Goal: Transaction & Acquisition: Purchase product/service

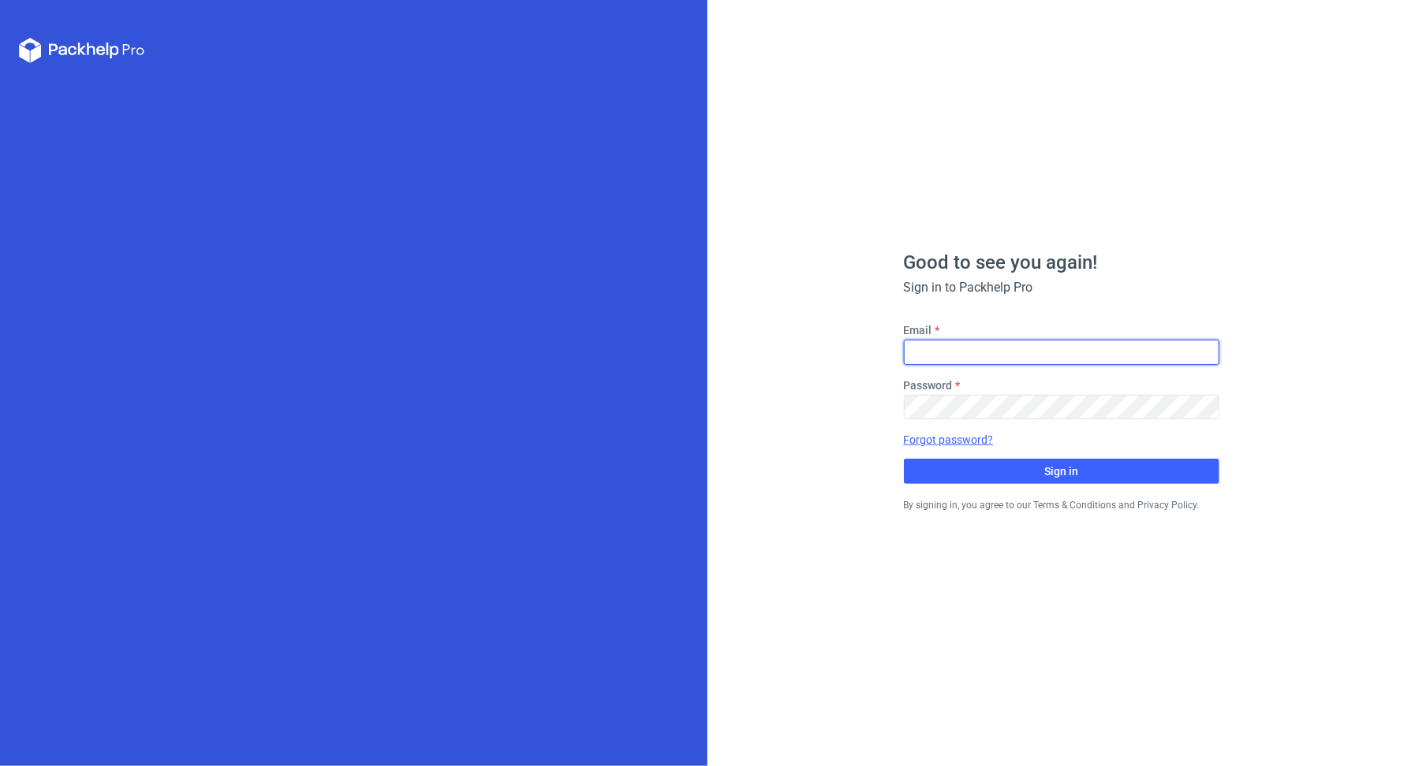
click at [975, 345] on input "Email" at bounding box center [1061, 352] width 315 height 25
type input "[PERSON_NAME][EMAIL_ADDRESS][PERSON_NAME][DOMAIN_NAME]"
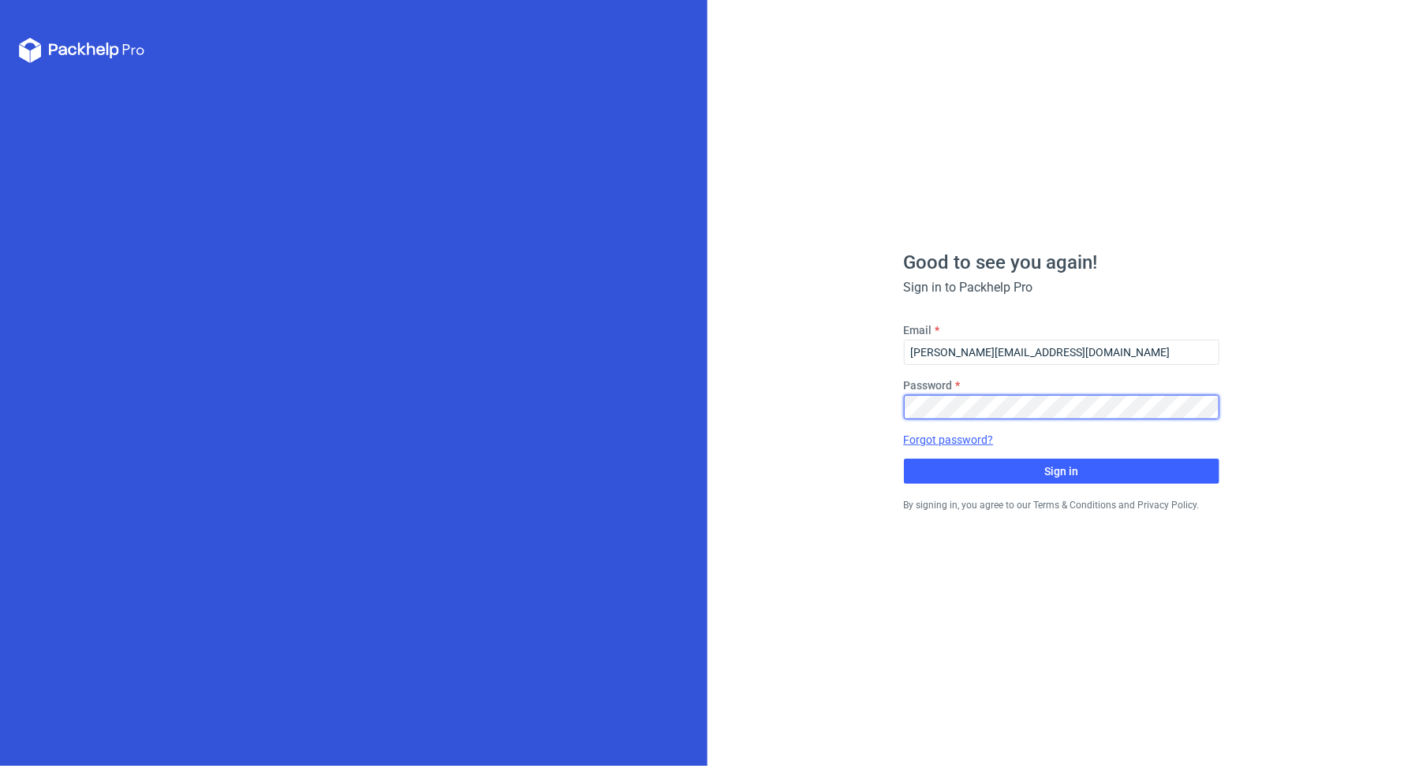
click at [904, 459] on button "Sign in" at bounding box center [1061, 471] width 315 height 25
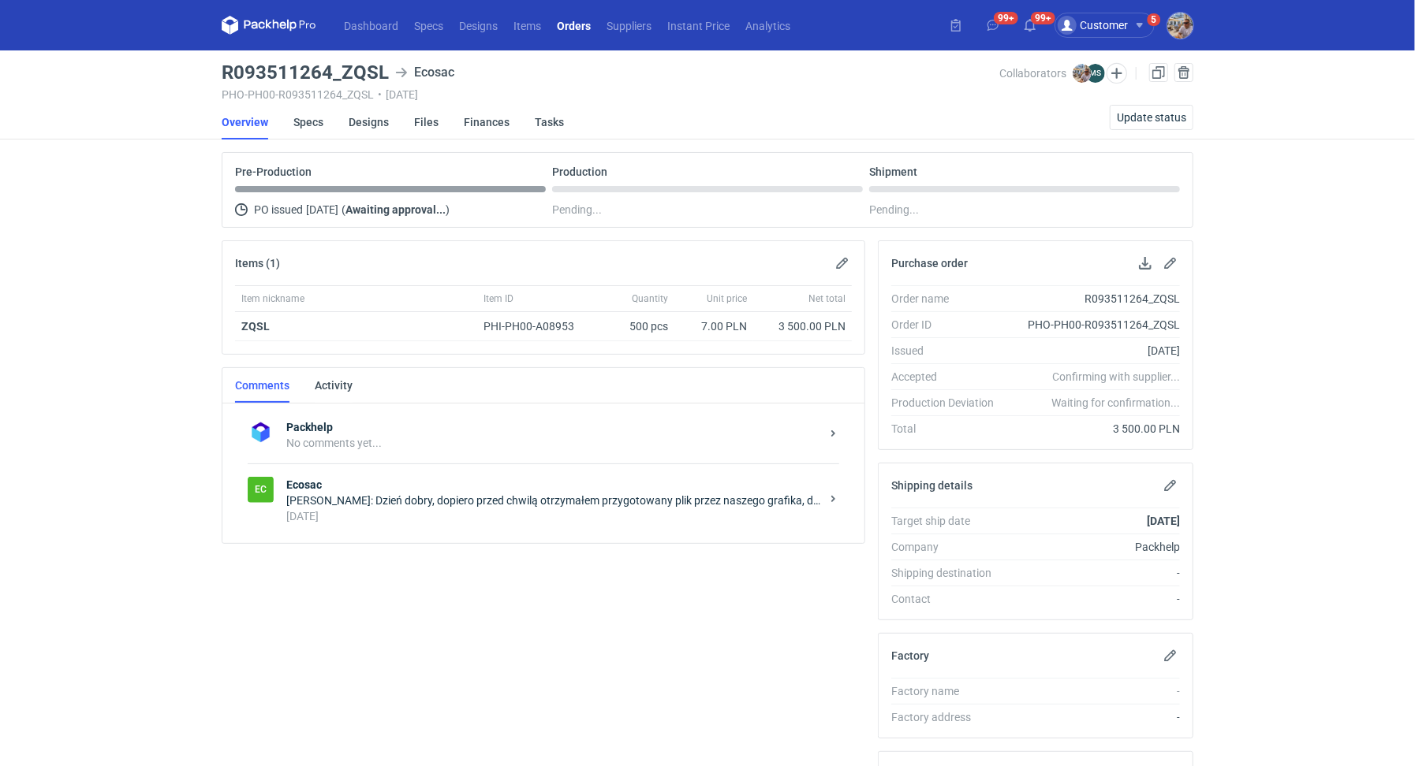
click at [472, 501] on div "Michał Sokołowski: Dzień dobry, dopiero przed chwilą otrzymałem przygotowany pl…" at bounding box center [553, 501] width 534 height 16
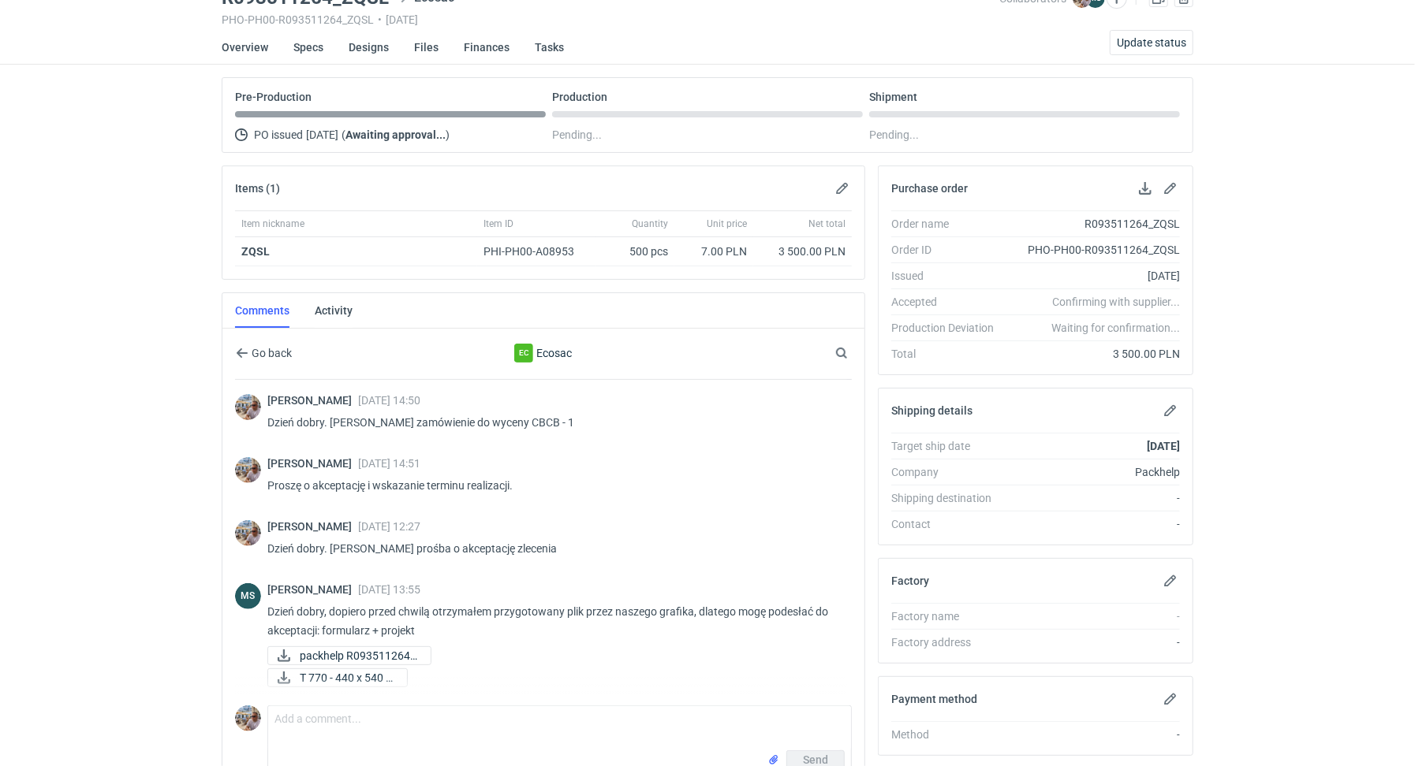
scroll to position [263, 0]
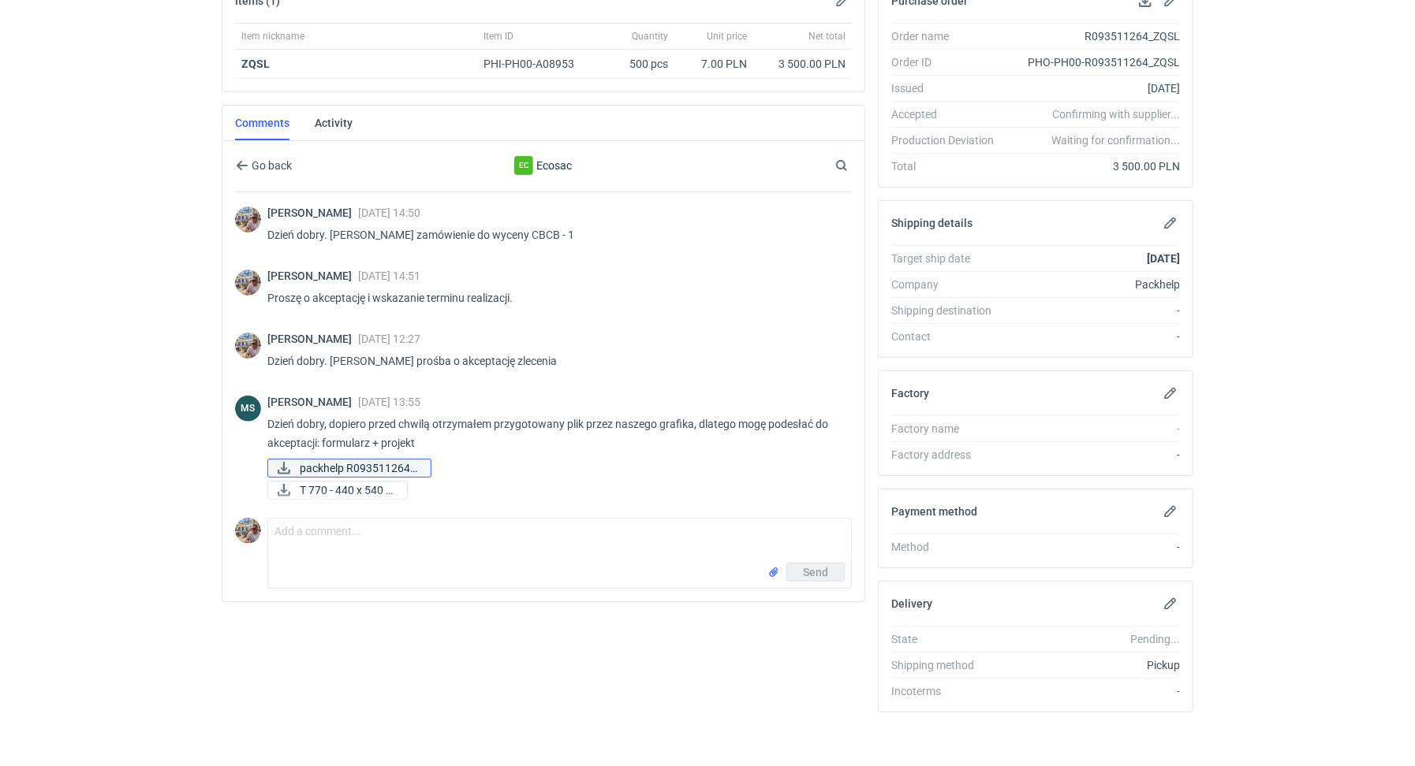
click at [335, 465] on span "packhelp R093511264_..." at bounding box center [359, 468] width 118 height 17
click at [336, 483] on span "T 770 - 440 x 540 x..." at bounding box center [347, 490] width 95 height 17
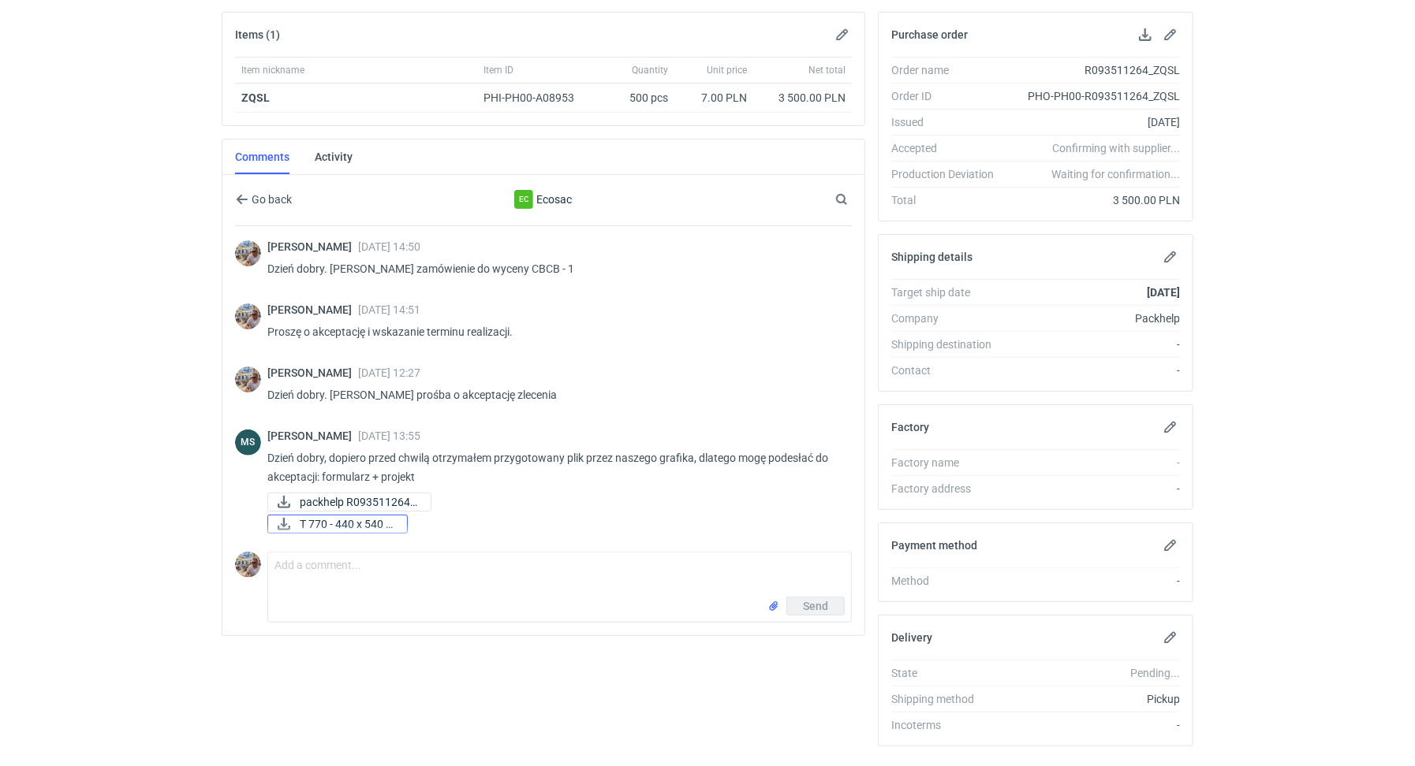
scroll to position [0, 0]
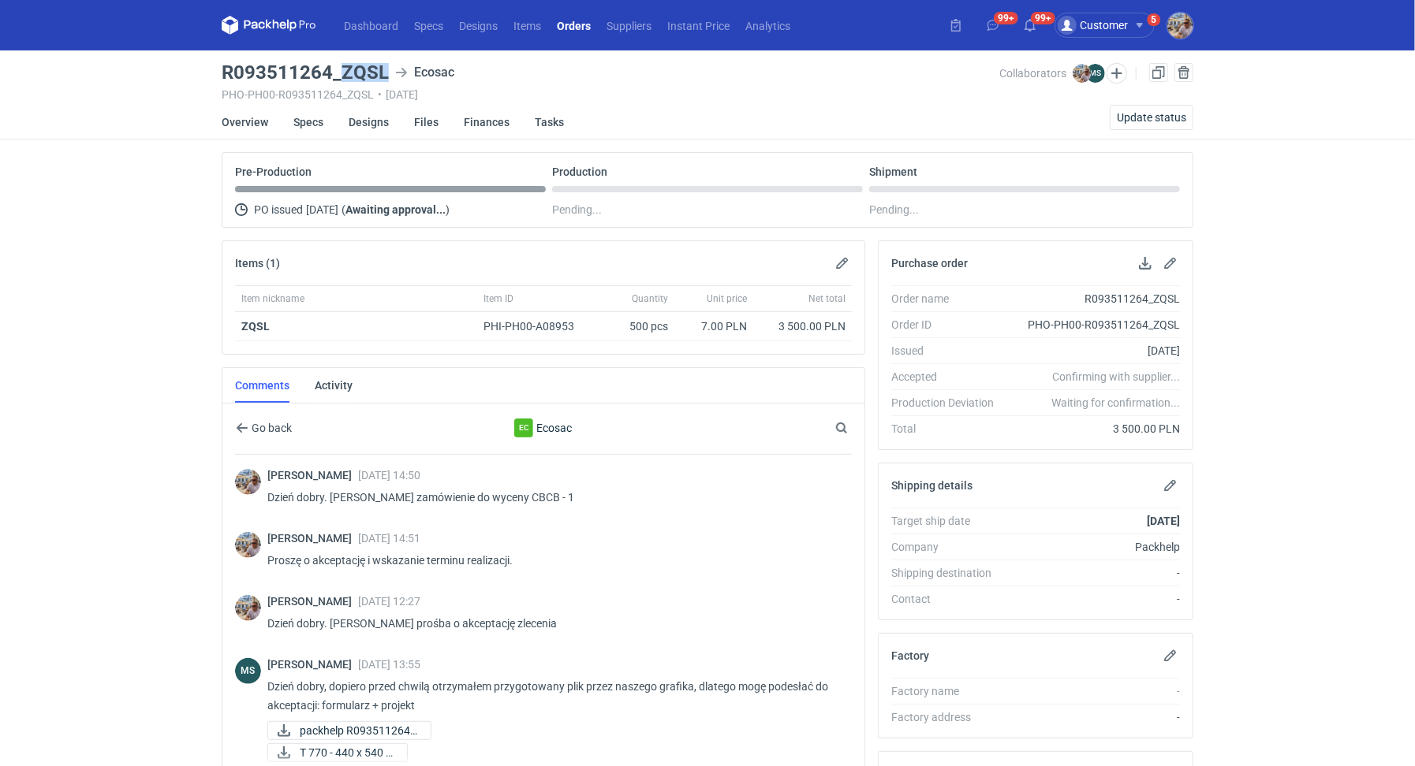
drag, startPoint x: 345, startPoint y: 70, endPoint x: 382, endPoint y: 70, distance: 36.3
click at [382, 70] on h3 "R093511264_ZQSL" at bounding box center [305, 72] width 167 height 19
copy h3 "ZQSL"
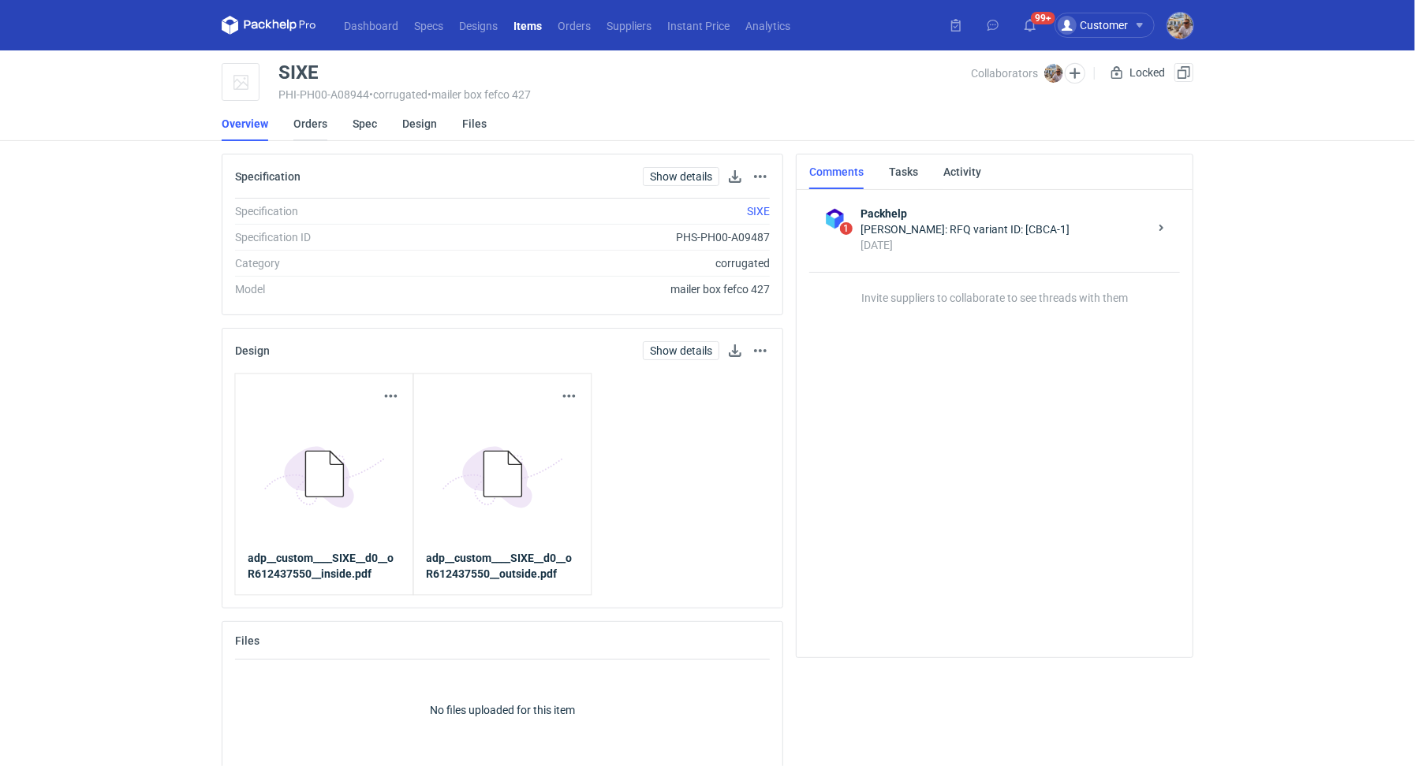
click at [304, 123] on link "Orders" at bounding box center [310, 123] width 34 height 35
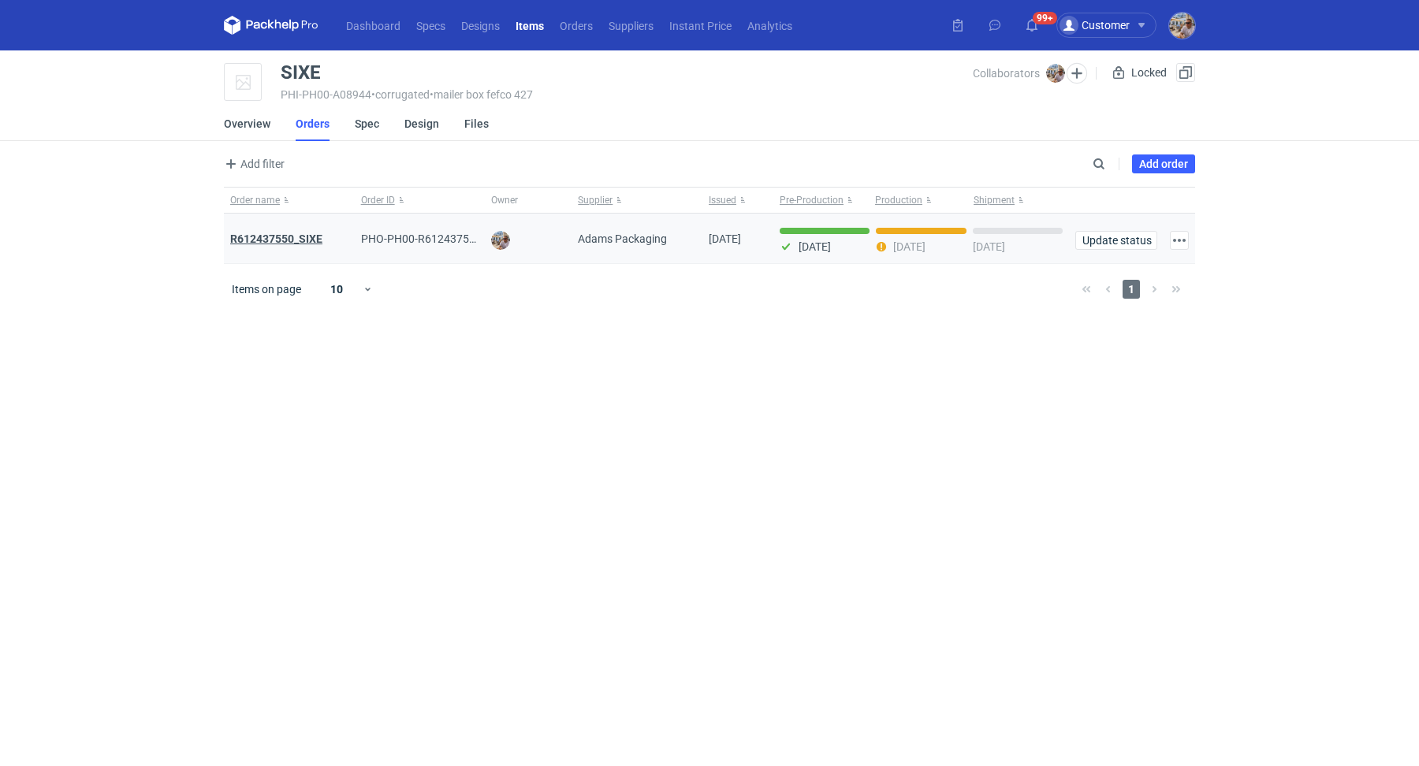
click at [287, 244] on div "R612437550_SIXE" at bounding box center [289, 239] width 118 height 16
click at [289, 236] on strong "R612437550_SIXE" at bounding box center [276, 239] width 92 height 13
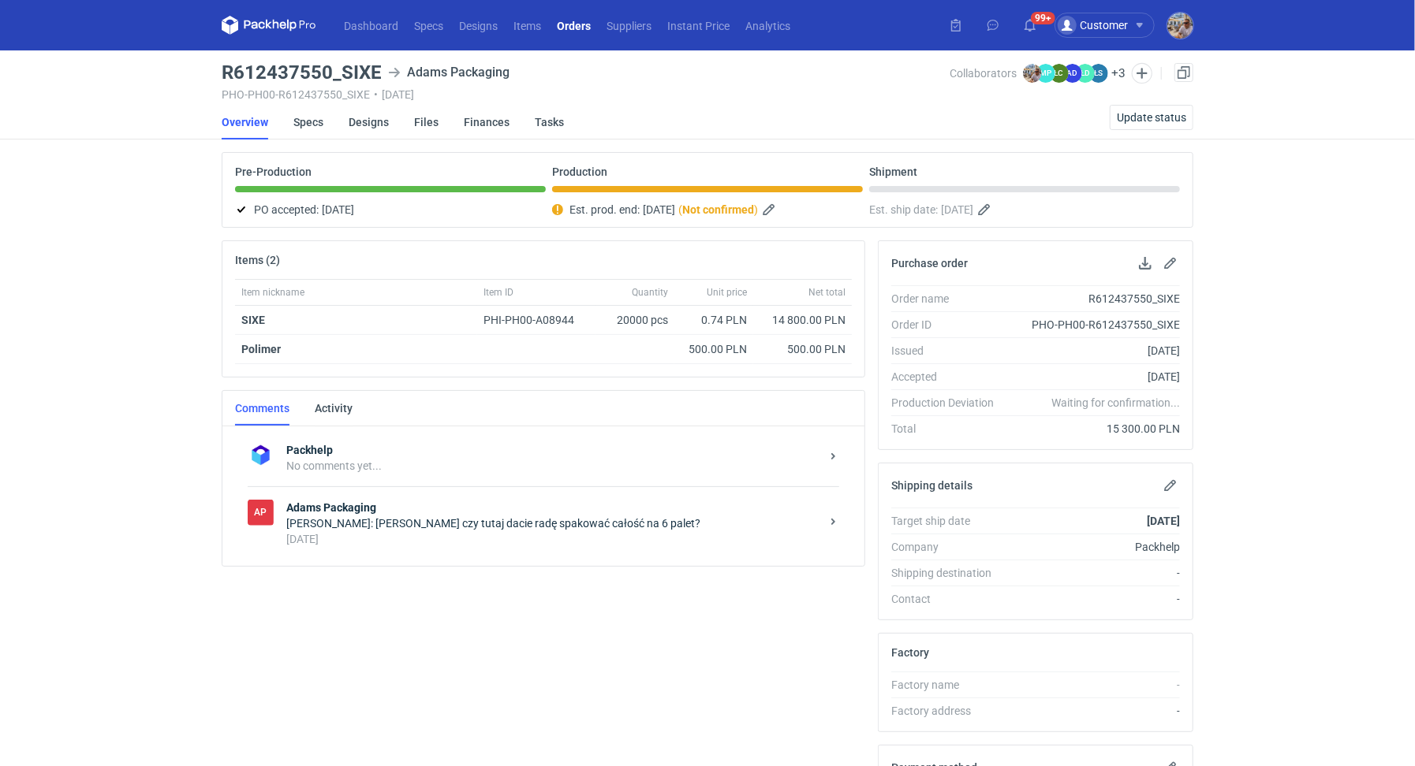
click at [470, 539] on div "3 days ago" at bounding box center [553, 539] width 534 height 16
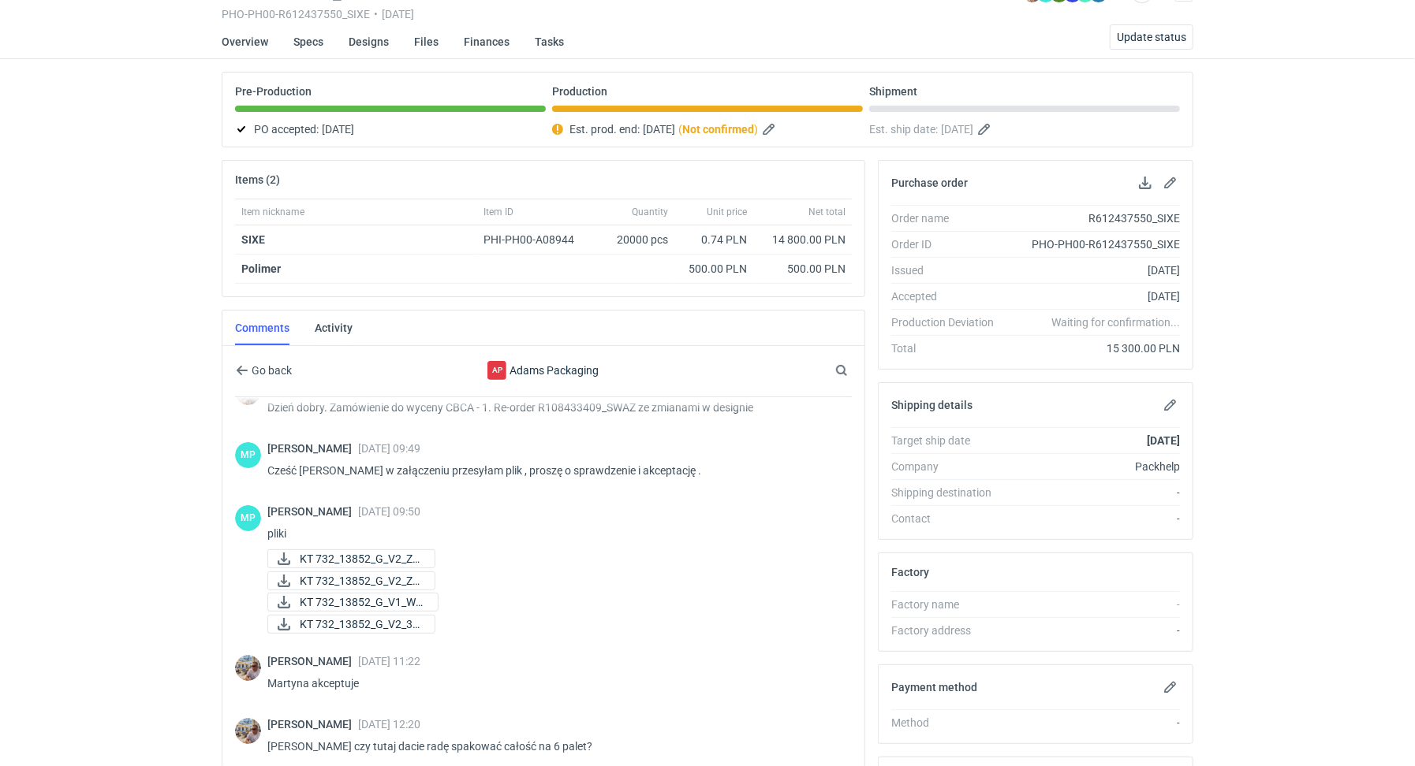
scroll to position [248, 0]
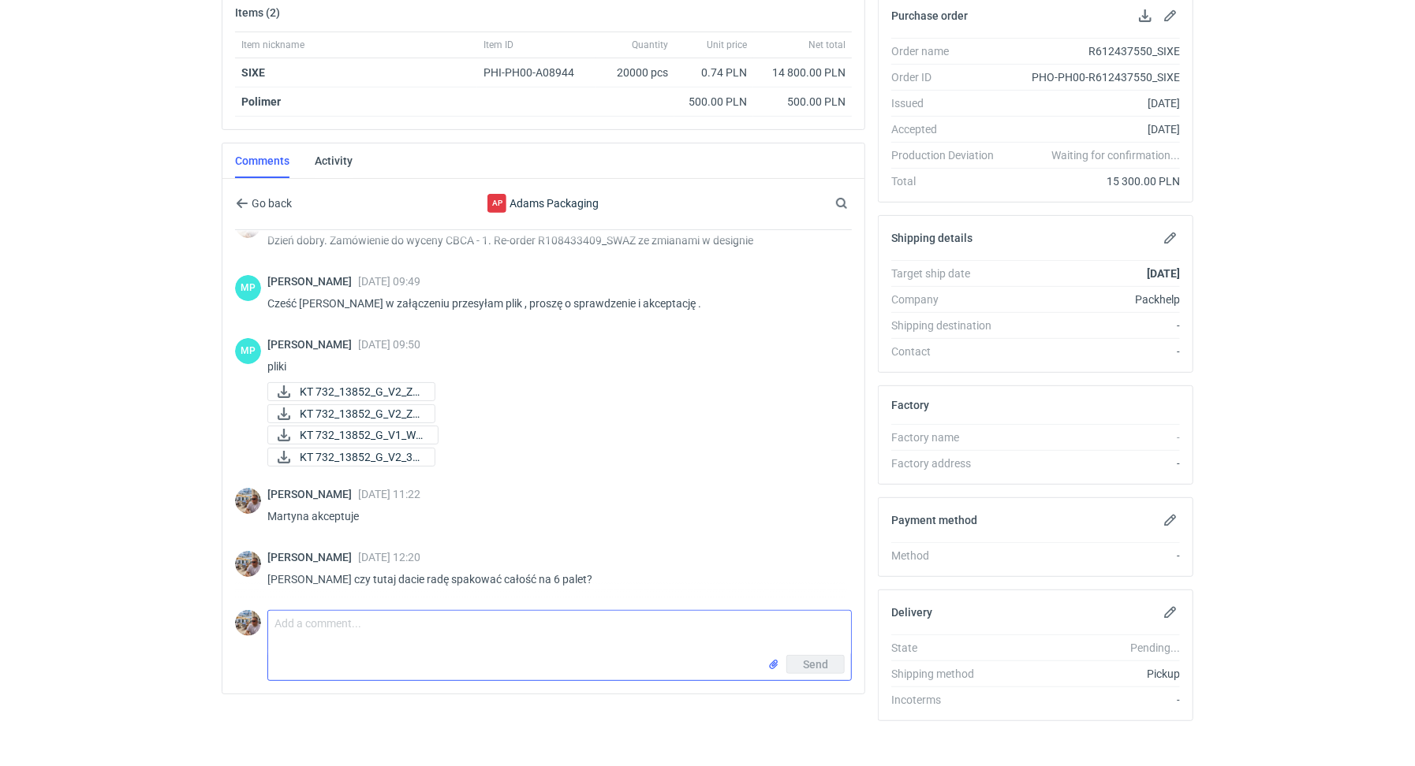
click at [340, 637] on textarea "Comment message" at bounding box center [559, 633] width 583 height 44
type textarea "Hej Martyna prośba o informację"
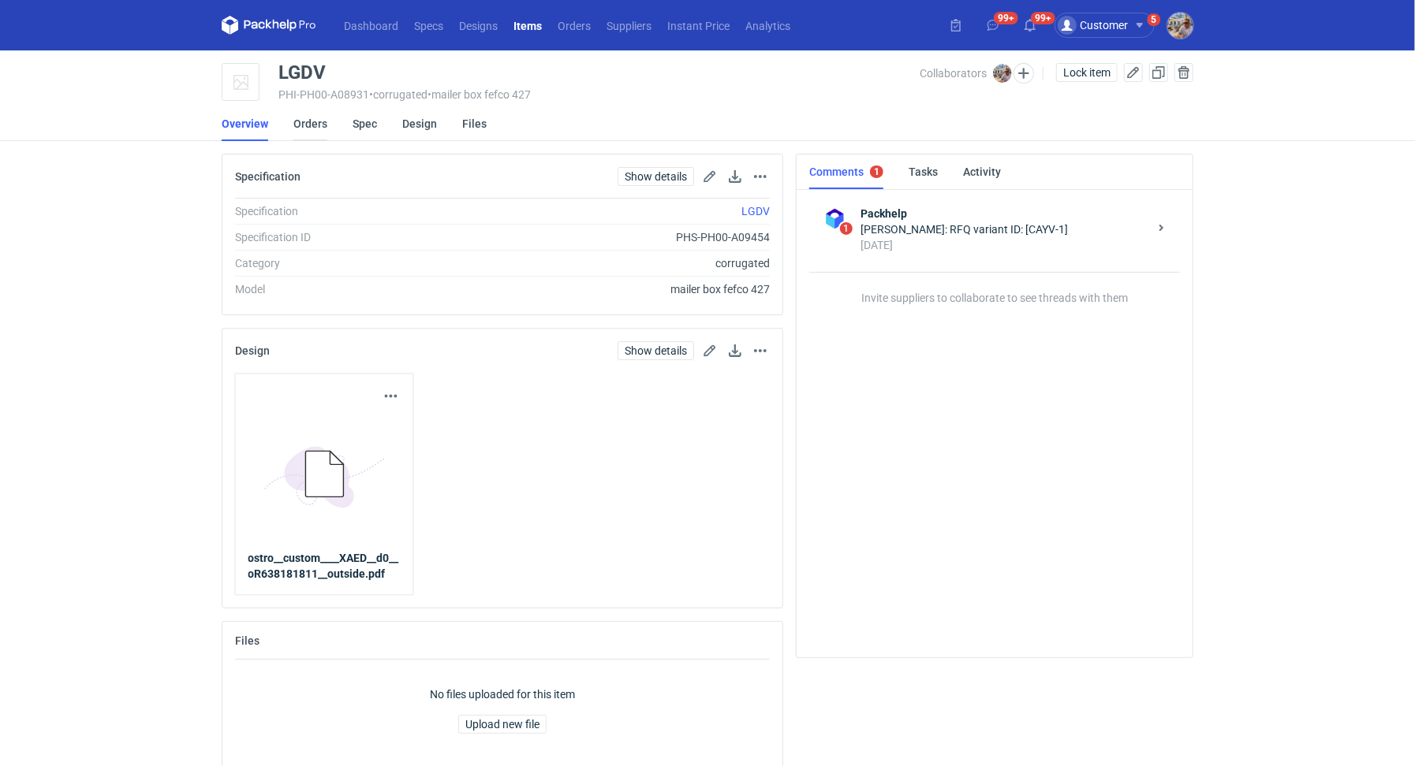
click at [315, 122] on link "Orders" at bounding box center [310, 123] width 34 height 35
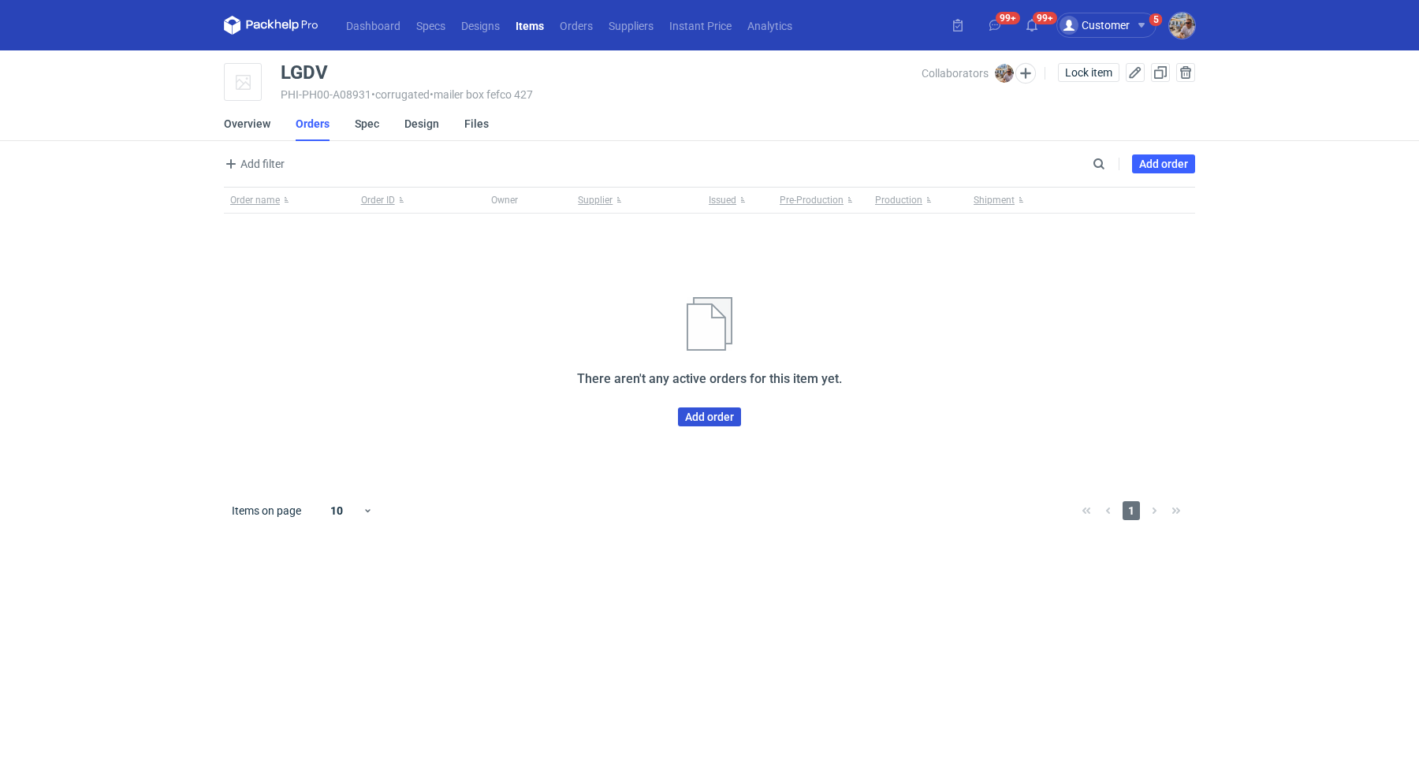
click at [699, 416] on link "Add order" at bounding box center [709, 417] width 63 height 19
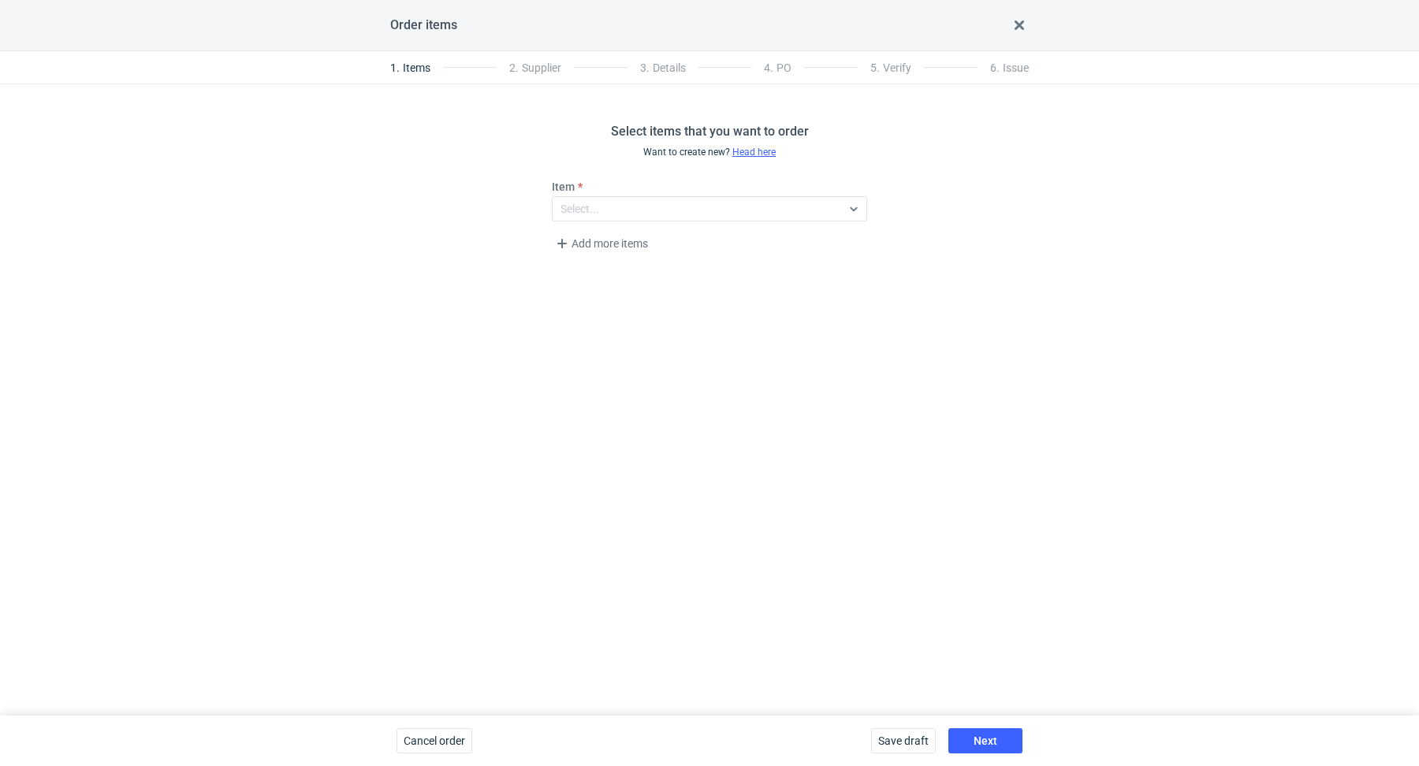
click at [597, 195] on div "Item Select..." at bounding box center [710, 200] width 328 height 43
click at [598, 205] on div "Select..." at bounding box center [580, 209] width 39 height 16
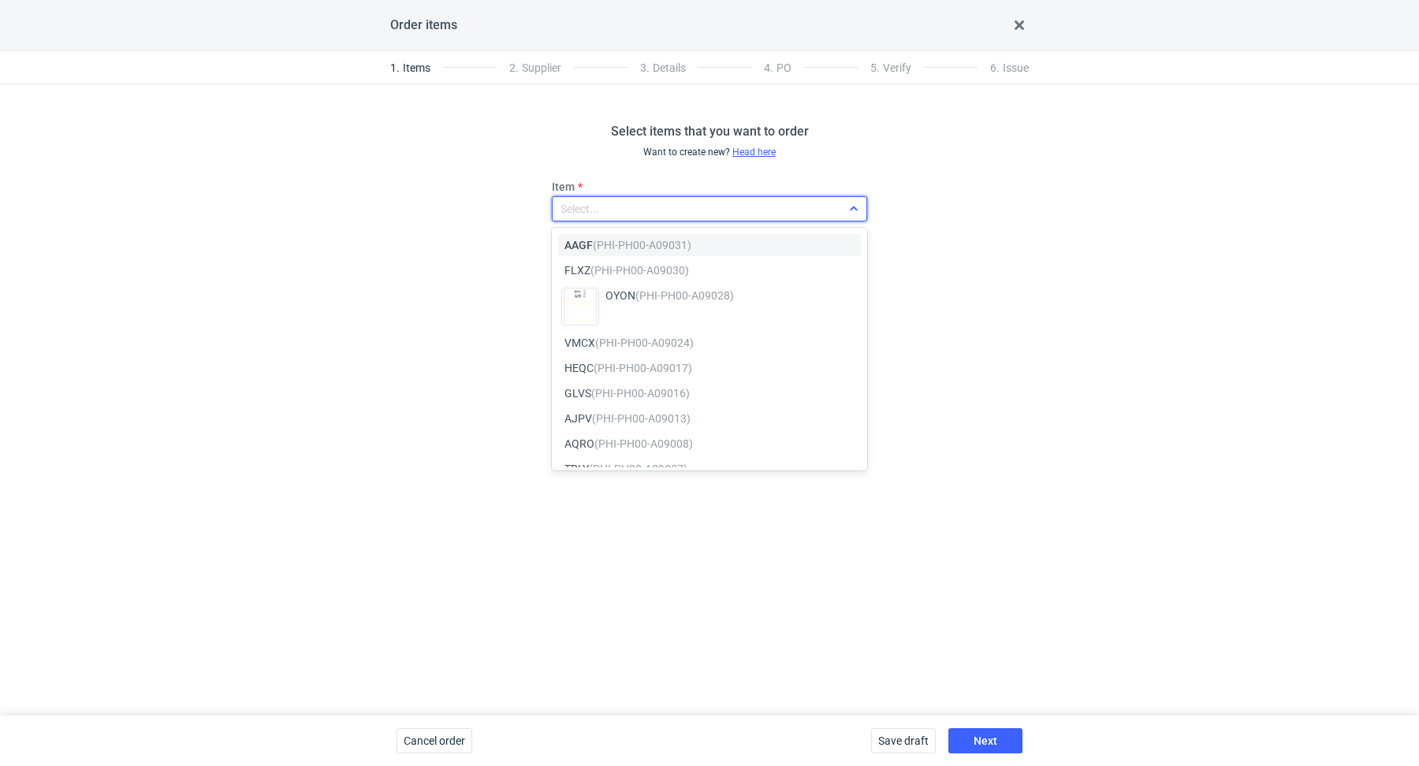
paste input "LGDV"
type input "LGDV"
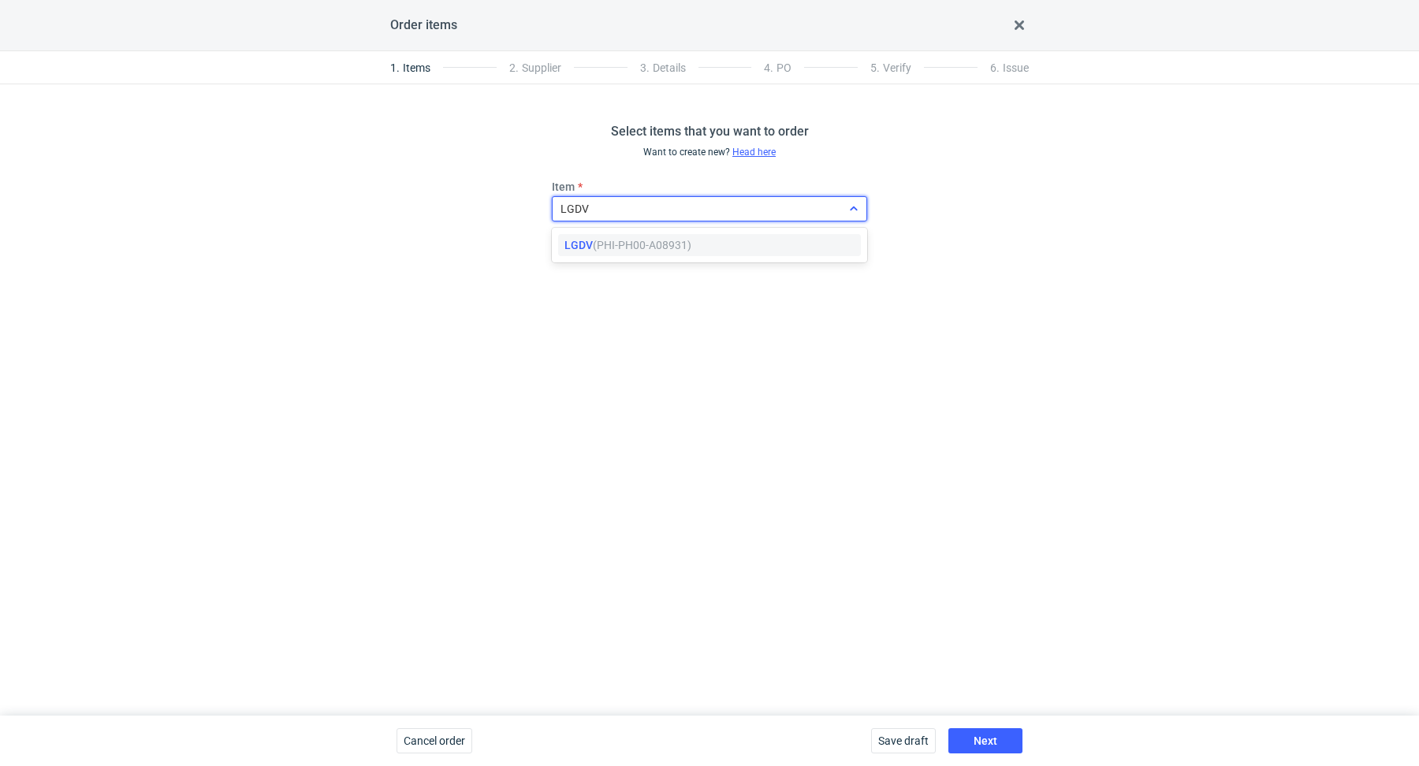
click at [614, 241] on em "(PHI-PH00-A08931)" at bounding box center [642, 245] width 99 height 13
click at [611, 250] on span "Add more items" at bounding box center [602, 243] width 98 height 19
click at [589, 303] on span "Add more items" at bounding box center [602, 298] width 98 height 19
click at [606, 365] on fieldset "Item LGDV (PHI-PH00-A08931) Item Select... Item Select... Add more items" at bounding box center [709, 273] width 315 height 188
click at [609, 357] on span "Add more items" at bounding box center [602, 354] width 98 height 19
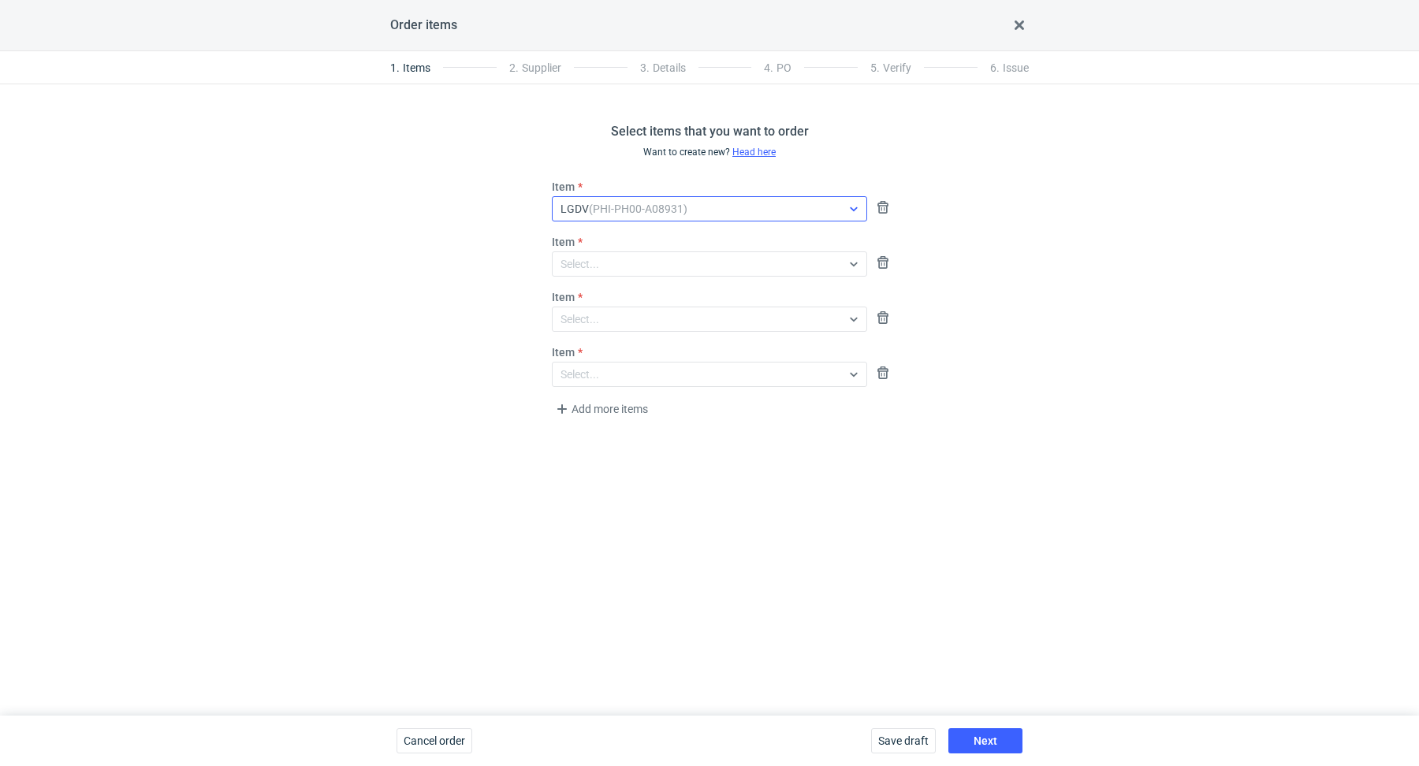
click at [588, 397] on div "Item Select..." at bounding box center [710, 372] width 328 height 55
click at [588, 408] on span "Add more items" at bounding box center [602, 409] width 98 height 19
click at [583, 270] on div "Select..." at bounding box center [580, 264] width 39 height 16
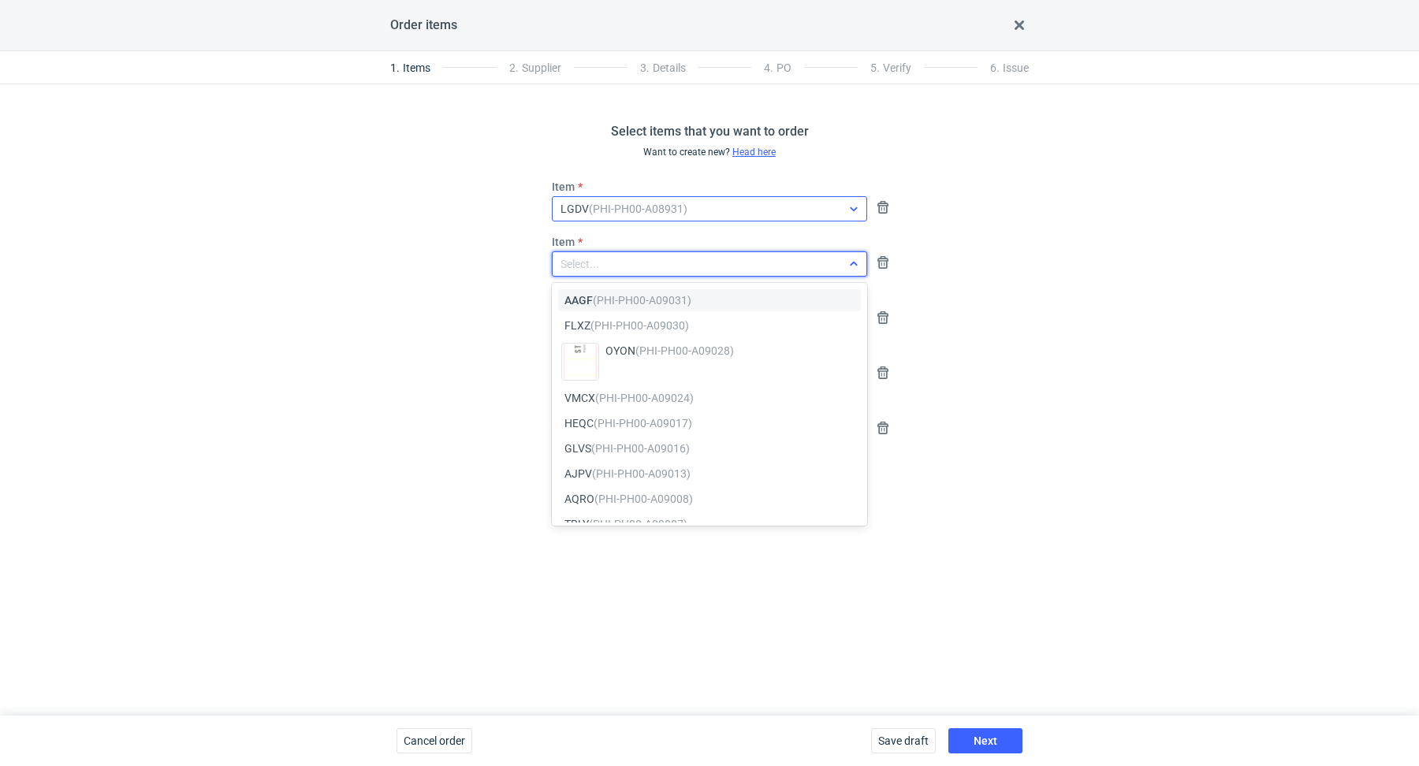
paste input "XBLA"
type input "XBLA"
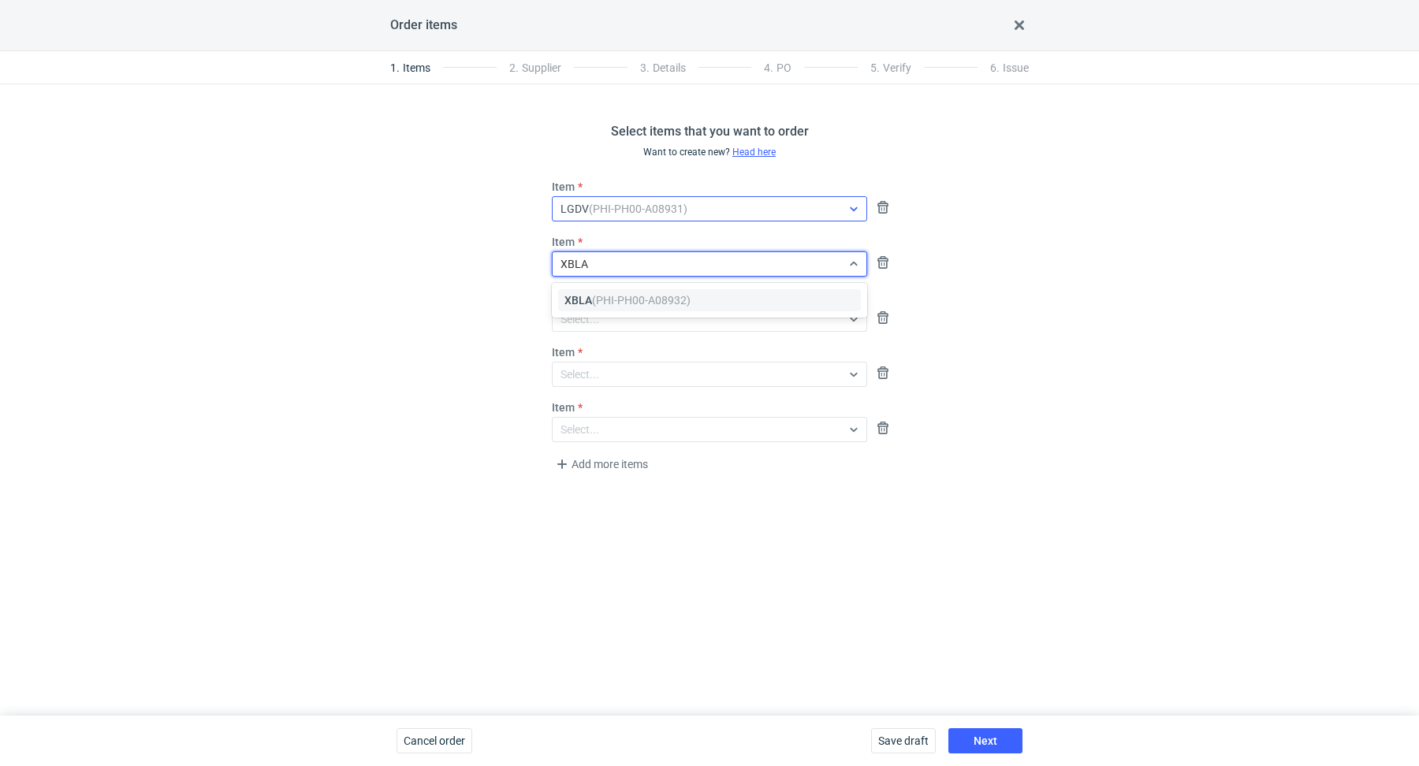
click at [643, 300] on em "(PHI-PH00-A08932)" at bounding box center [641, 300] width 99 height 13
click at [1148, 393] on div "Select items that you want to order Want to create new? Head here Item LGDV (PH…" at bounding box center [709, 400] width 1419 height 632
click at [1094, 331] on div "Select items that you want to order Want to create new? Head here Item LGDV (PH…" at bounding box center [709, 400] width 1419 height 632
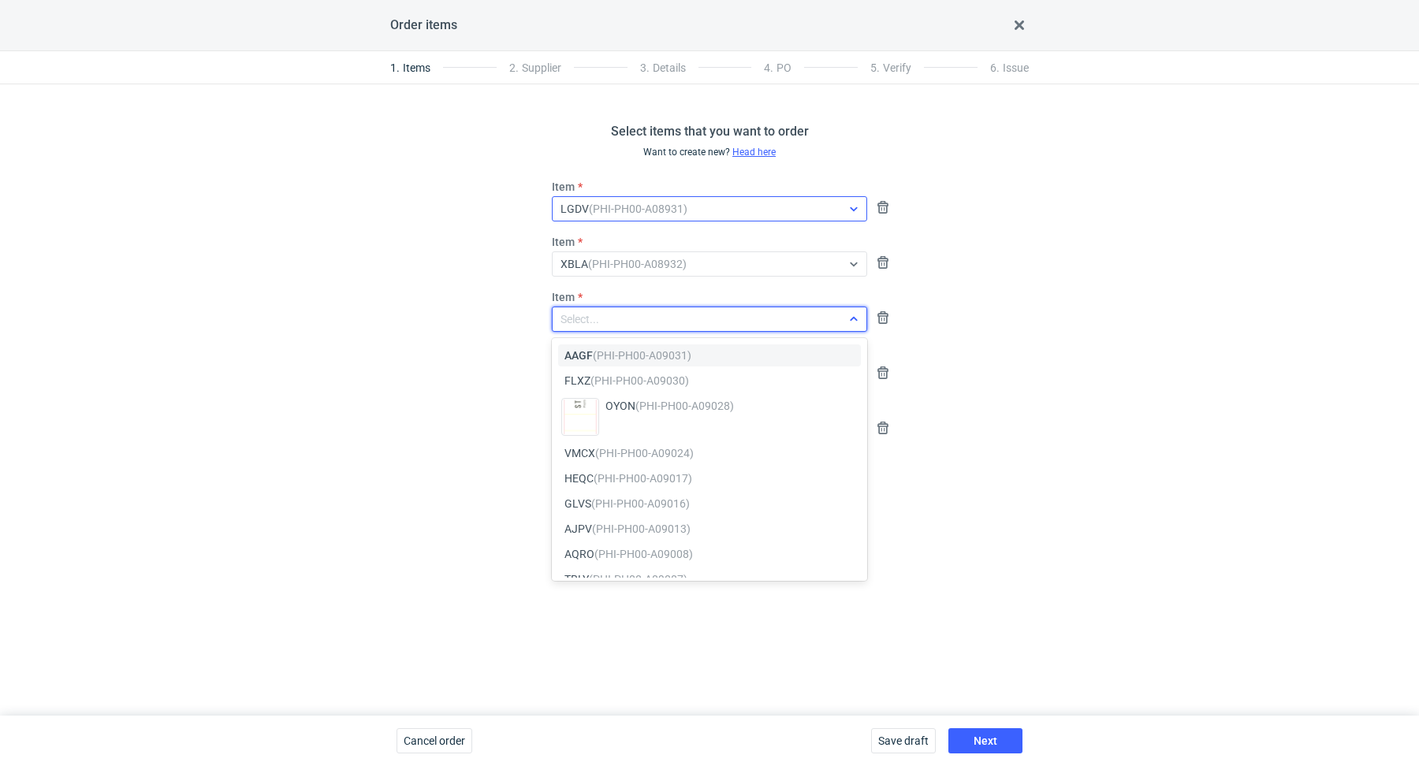
click at [575, 315] on div "Select..." at bounding box center [580, 319] width 39 height 16
paste input "BUVN"
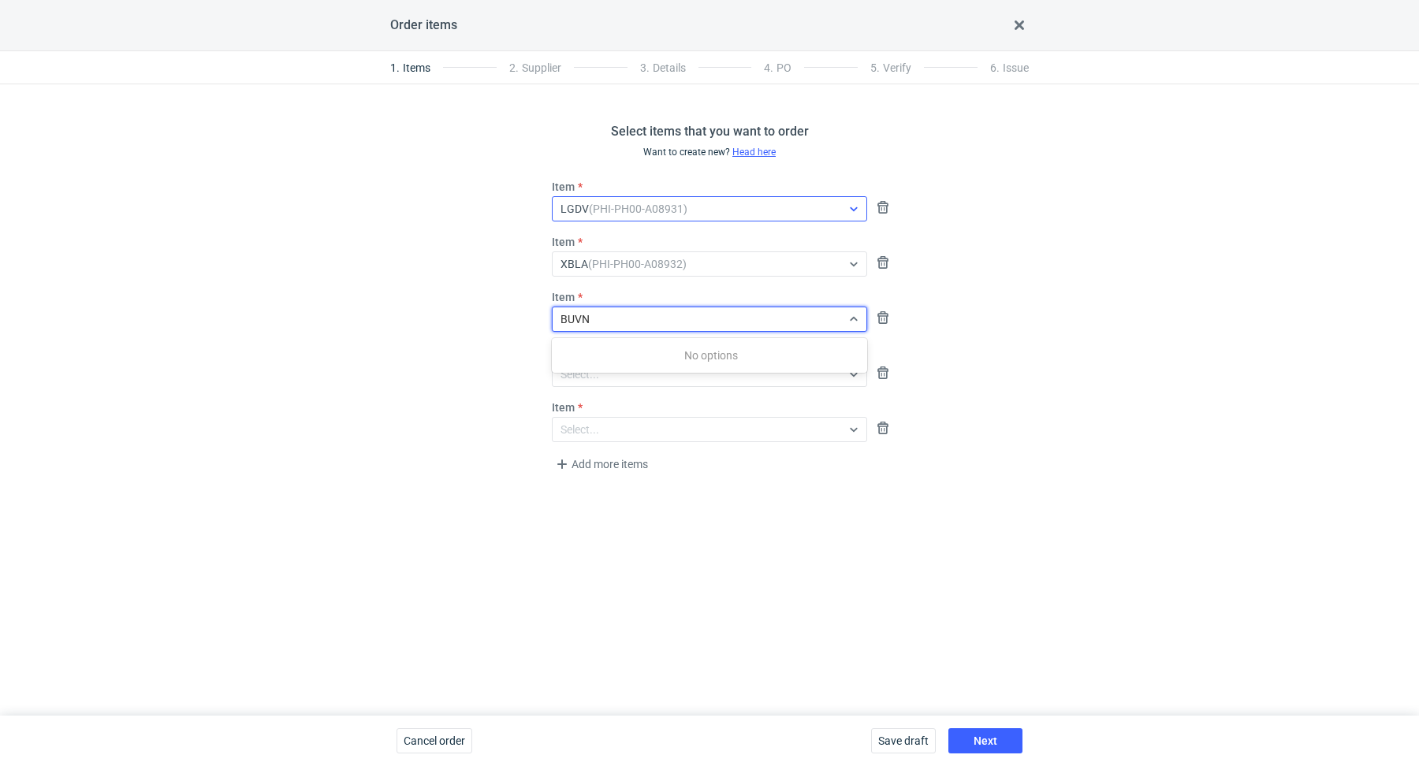
type input "BUVN"
click at [367, 345] on div "Select items that you want to order Want to create new? Head here Item LGDV (PH…" at bounding box center [709, 400] width 1419 height 632
click at [595, 329] on div "Select..." at bounding box center [697, 319] width 289 height 22
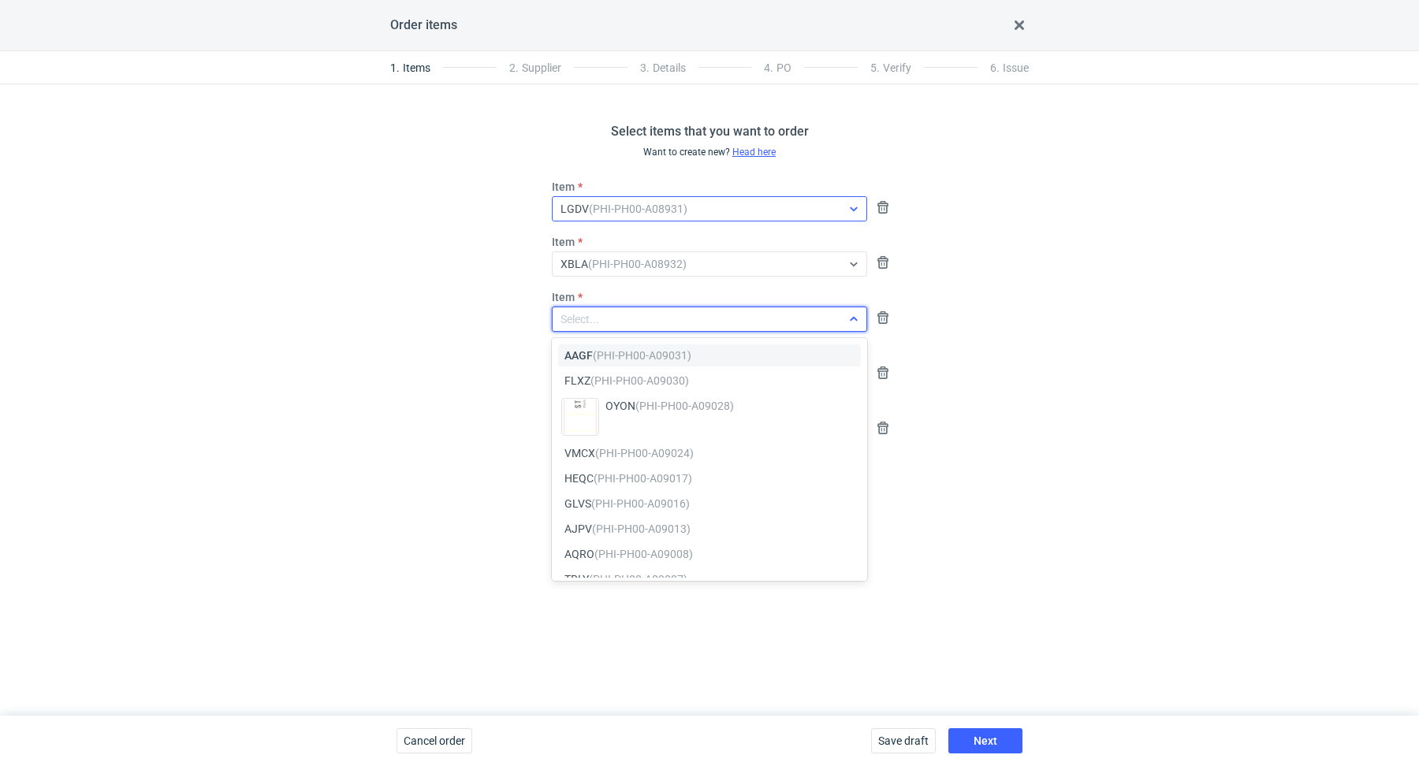
paste input "BUVN"
type input "BUVN"
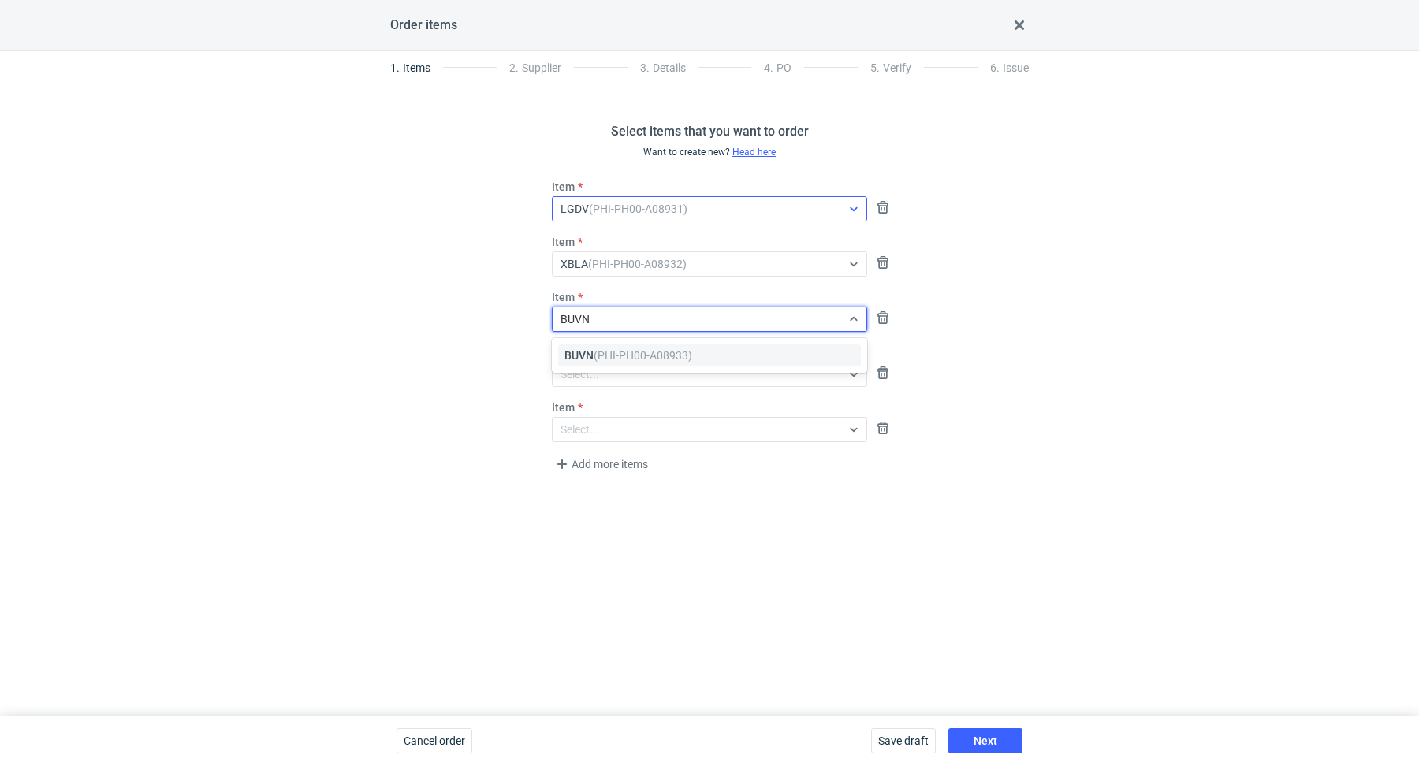
click at [602, 359] on em "(PHI-PH00-A08933)" at bounding box center [643, 355] width 99 height 13
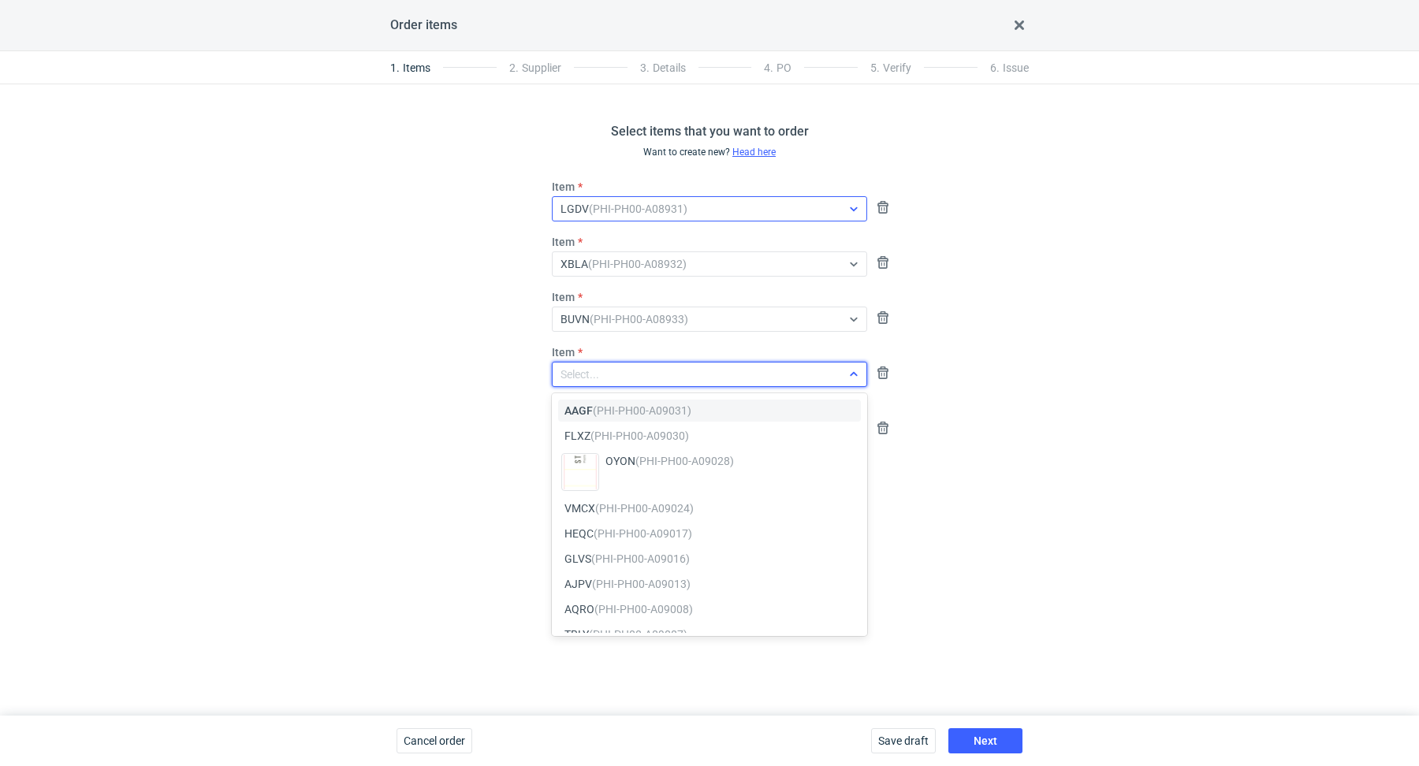
click at [576, 375] on div "Select..." at bounding box center [580, 375] width 39 height 16
paste input "YSXL"
type input "YSXL"
click at [599, 410] on em "(PHI-PH00-A08934)" at bounding box center [640, 411] width 99 height 13
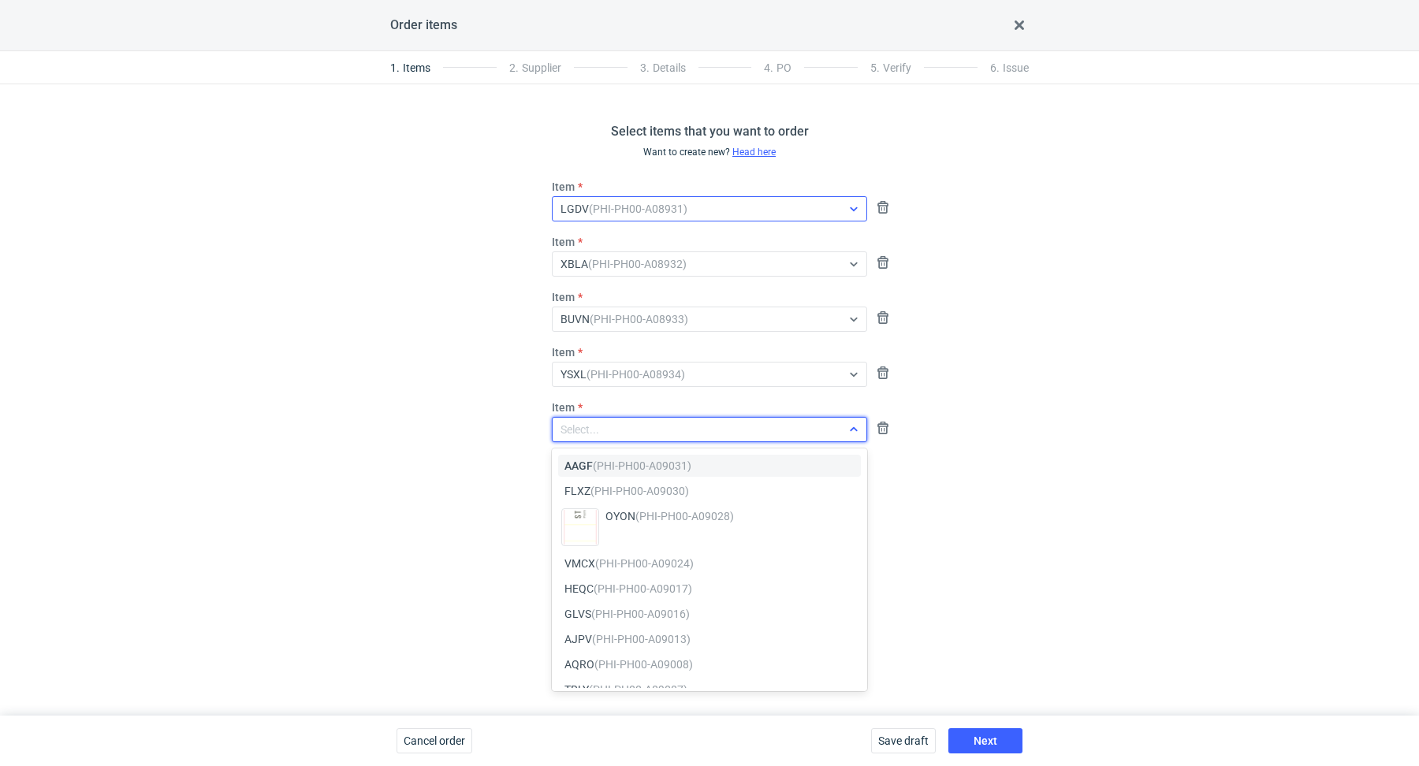
click at [618, 422] on div "Select..." at bounding box center [697, 430] width 289 height 22
paste input "WVLV"
type input "WVLV"
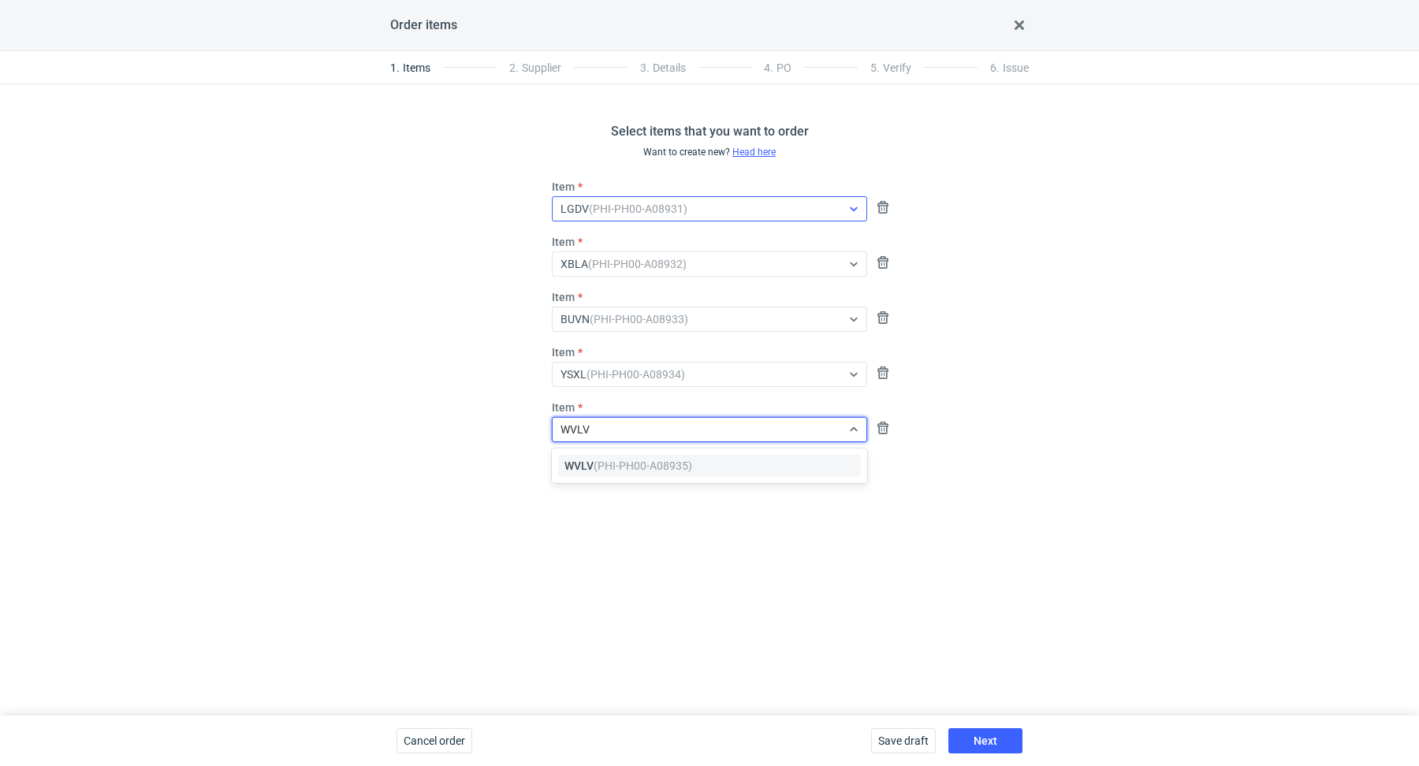
click at [615, 460] on em "(PHI-PH00-A08935)" at bounding box center [643, 466] width 99 height 13
drag, startPoint x: 645, startPoint y: 544, endPoint x: 667, endPoint y: 538, distance: 23.0
click at [648, 545] on div "Select items that you want to order Want to create new? Head here Item LGDV (PH…" at bounding box center [709, 400] width 1419 height 632
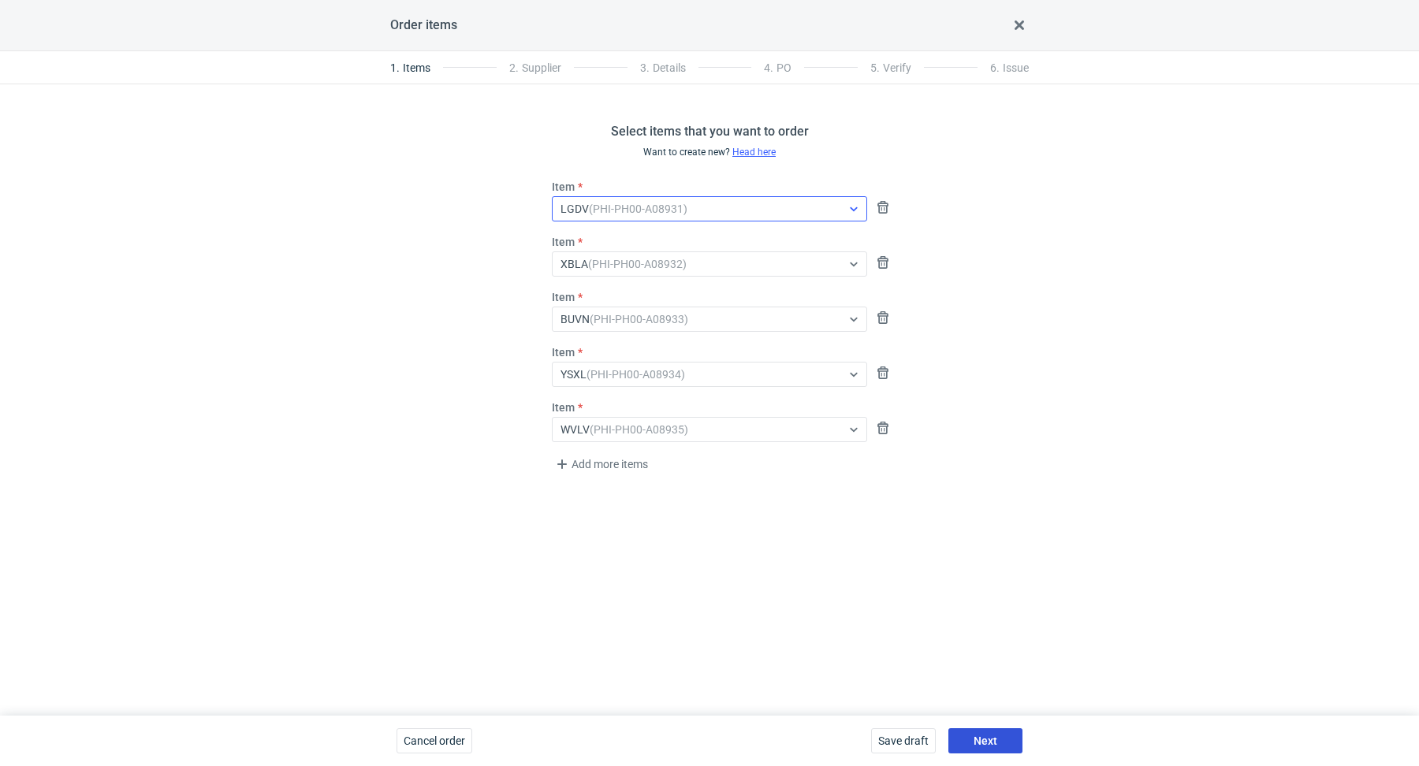
click at [982, 740] on span "Next" at bounding box center [986, 741] width 24 height 11
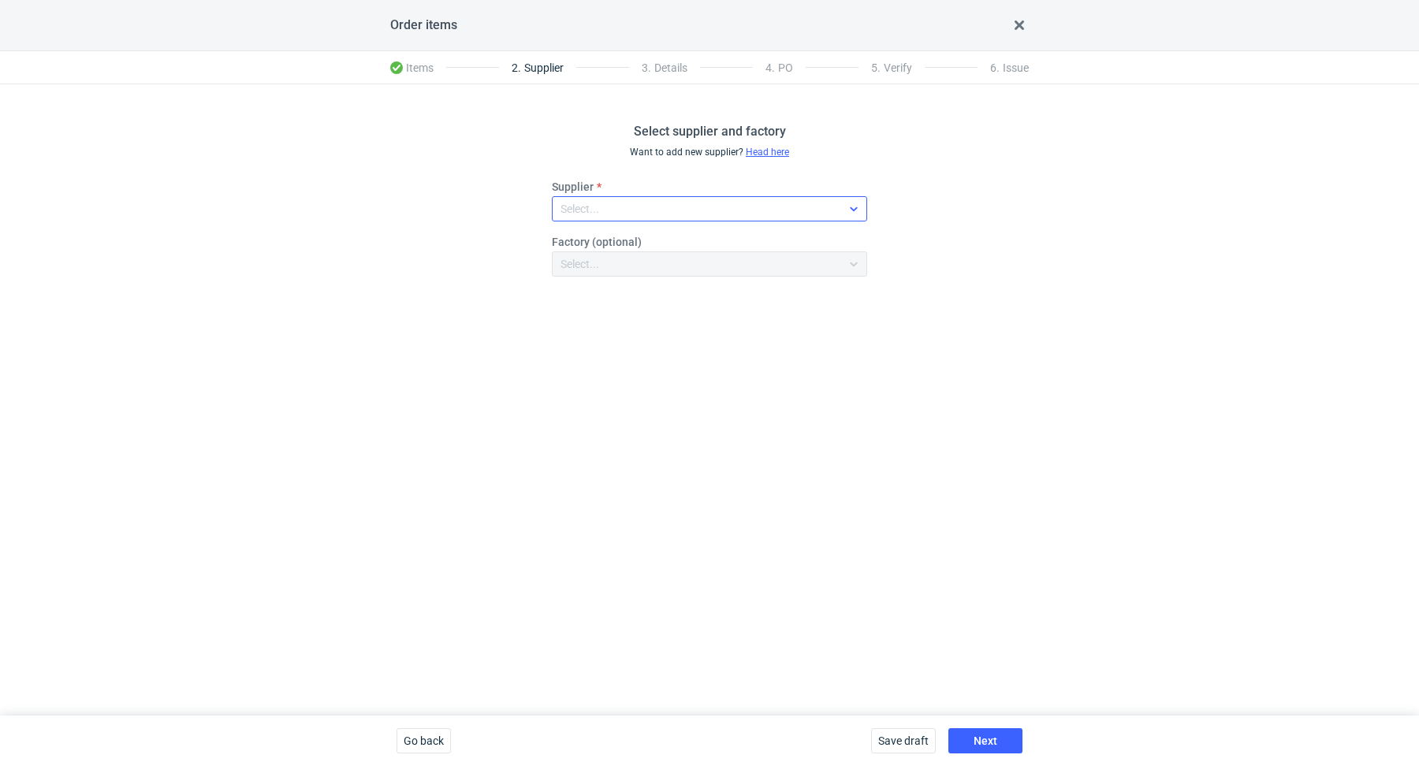
click at [673, 210] on div "Select..." at bounding box center [697, 209] width 289 height 22
type input "marex"
click at [718, 244] on div "Marex" at bounding box center [710, 245] width 290 height 16
click at [979, 740] on span "Next" at bounding box center [986, 741] width 24 height 11
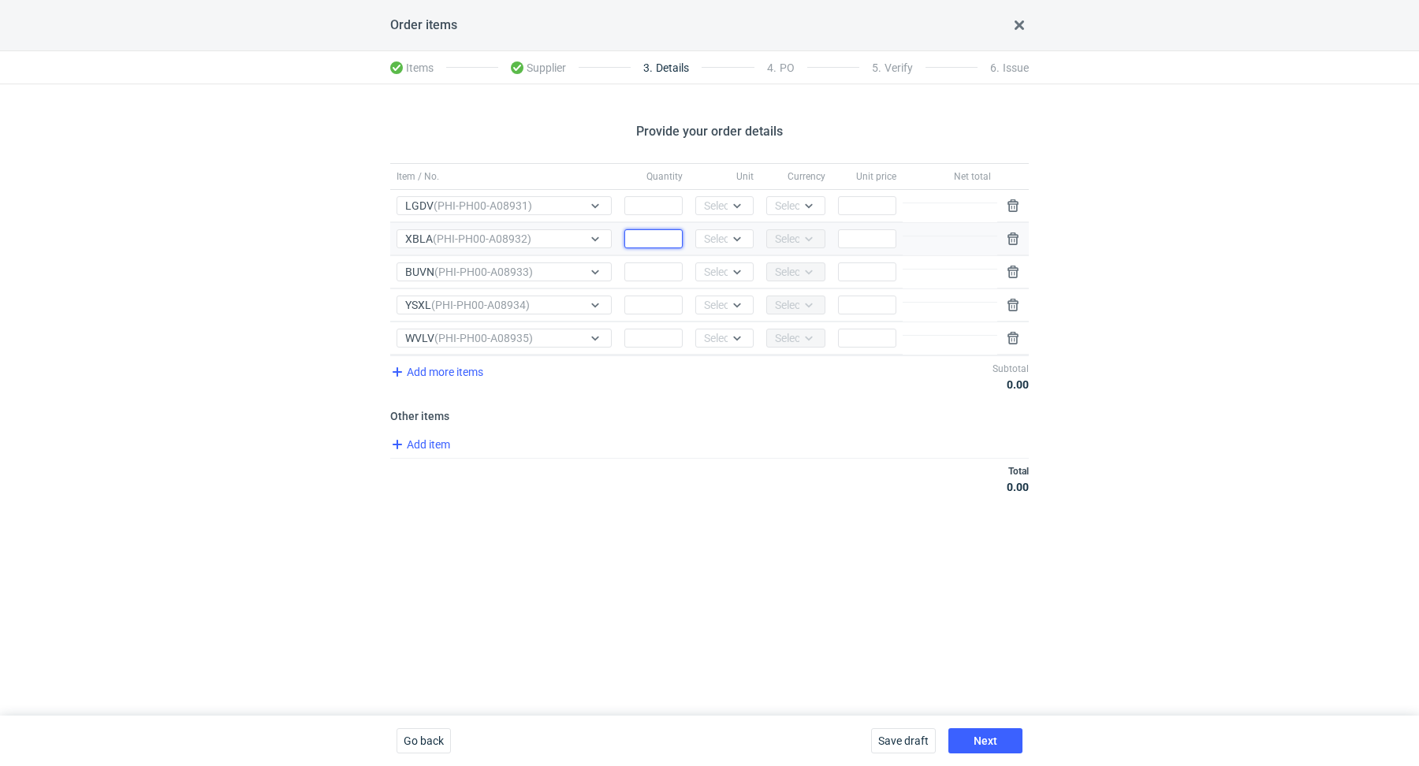
click at [655, 239] on input "Quantity" at bounding box center [654, 238] width 58 height 19
paste input "1000"
type input "1000"
click at [748, 206] on div at bounding box center [740, 205] width 25 height 17
click at [750, 234] on div "pcs kg m³ pgs" at bounding box center [726, 276] width 49 height 104
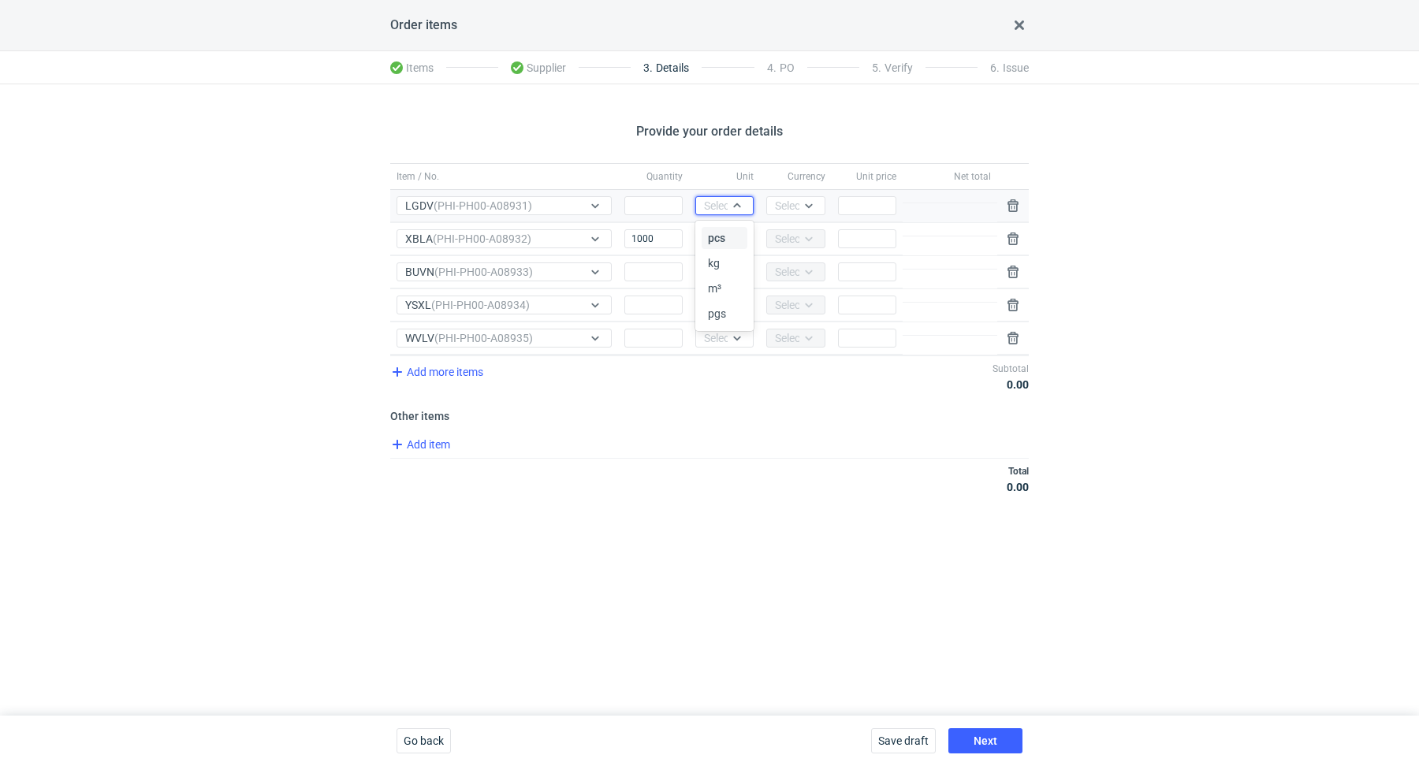
click at [722, 238] on span "pcs" at bounding box center [716, 238] width 17 height 16
click at [728, 236] on div "Select..." at bounding box center [723, 239] width 39 height 16
click at [727, 274] on div "pcs" at bounding box center [724, 271] width 33 height 16
click at [725, 268] on div "Select..." at bounding box center [723, 272] width 39 height 16
click at [725, 305] on span "pcs" at bounding box center [716, 303] width 17 height 16
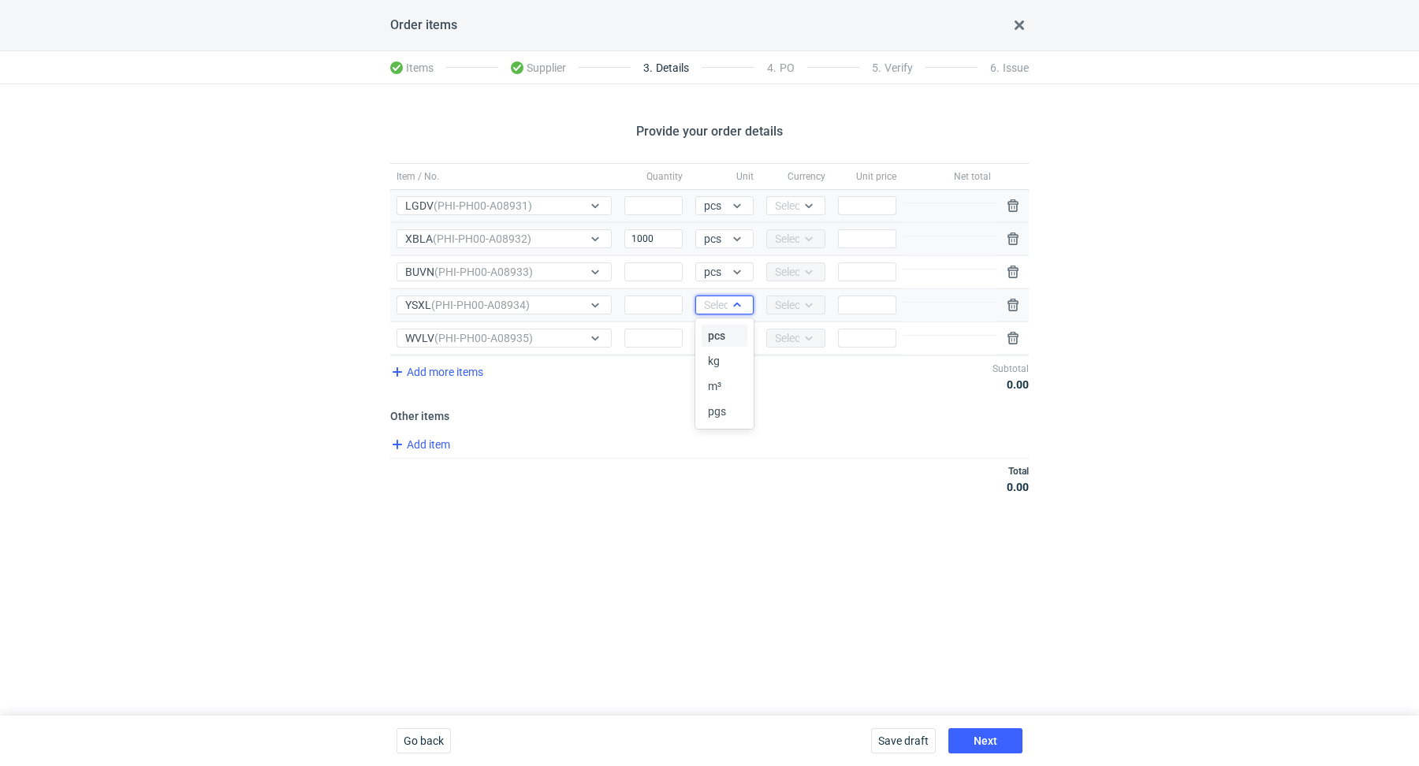
click at [725, 306] on div "Select..." at bounding box center [723, 305] width 39 height 16
click at [723, 323] on div "pcs kg m³ pgs" at bounding box center [726, 374] width 49 height 104
click at [721, 335] on span "pcs" at bounding box center [716, 336] width 17 height 16
click at [724, 334] on div "Select..." at bounding box center [723, 338] width 39 height 16
click at [729, 365] on div "pcs" at bounding box center [724, 368] width 33 height 16
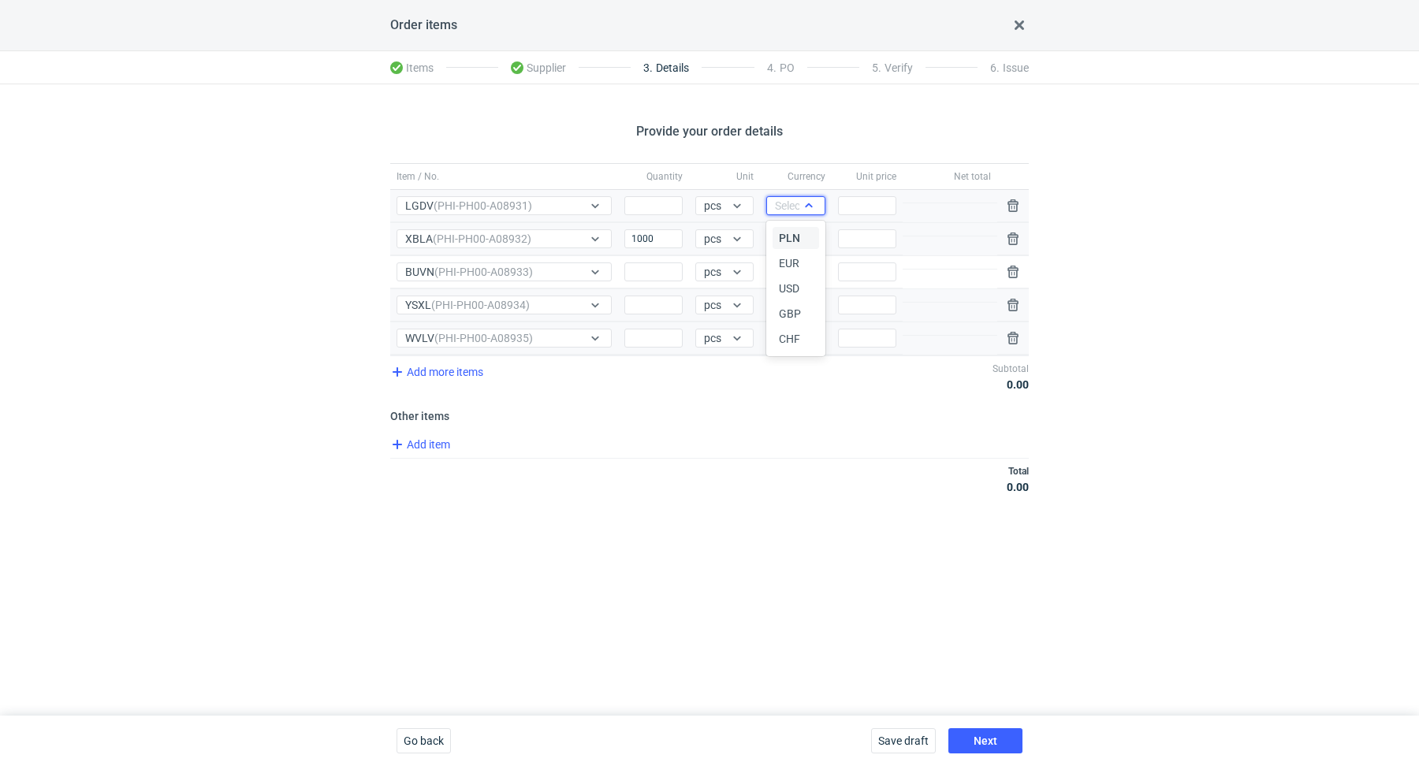
click at [810, 199] on icon at bounding box center [809, 205] width 13 height 13
click at [798, 247] on div "PLN" at bounding box center [796, 238] width 46 height 22
click at [792, 515] on div "Provide your order details Item / No. Quantity Unit Currency Unit price Net tot…" at bounding box center [709, 400] width 1419 height 632
click at [647, 302] on input "Quantity" at bounding box center [654, 305] width 58 height 19
paste input "6000"
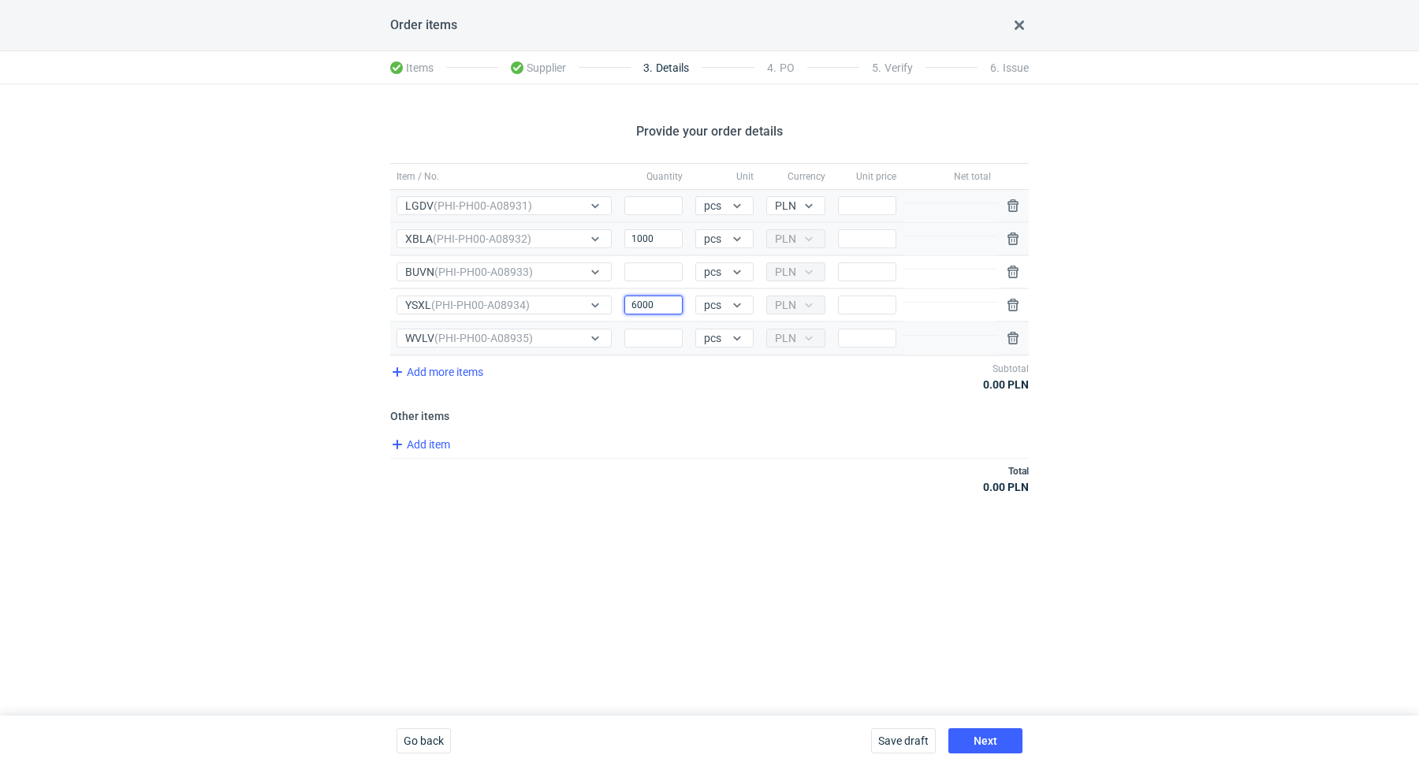
type input "6000"
click at [700, 423] on div "Item / No. Quantity Unit Currency Unit price Net total Item / No. LGDV (PHI-PH0…" at bounding box center [709, 337] width 639 height 349
click at [670, 205] on input "Quantity" at bounding box center [654, 205] width 58 height 19
paste input "3000"
type input "3000"
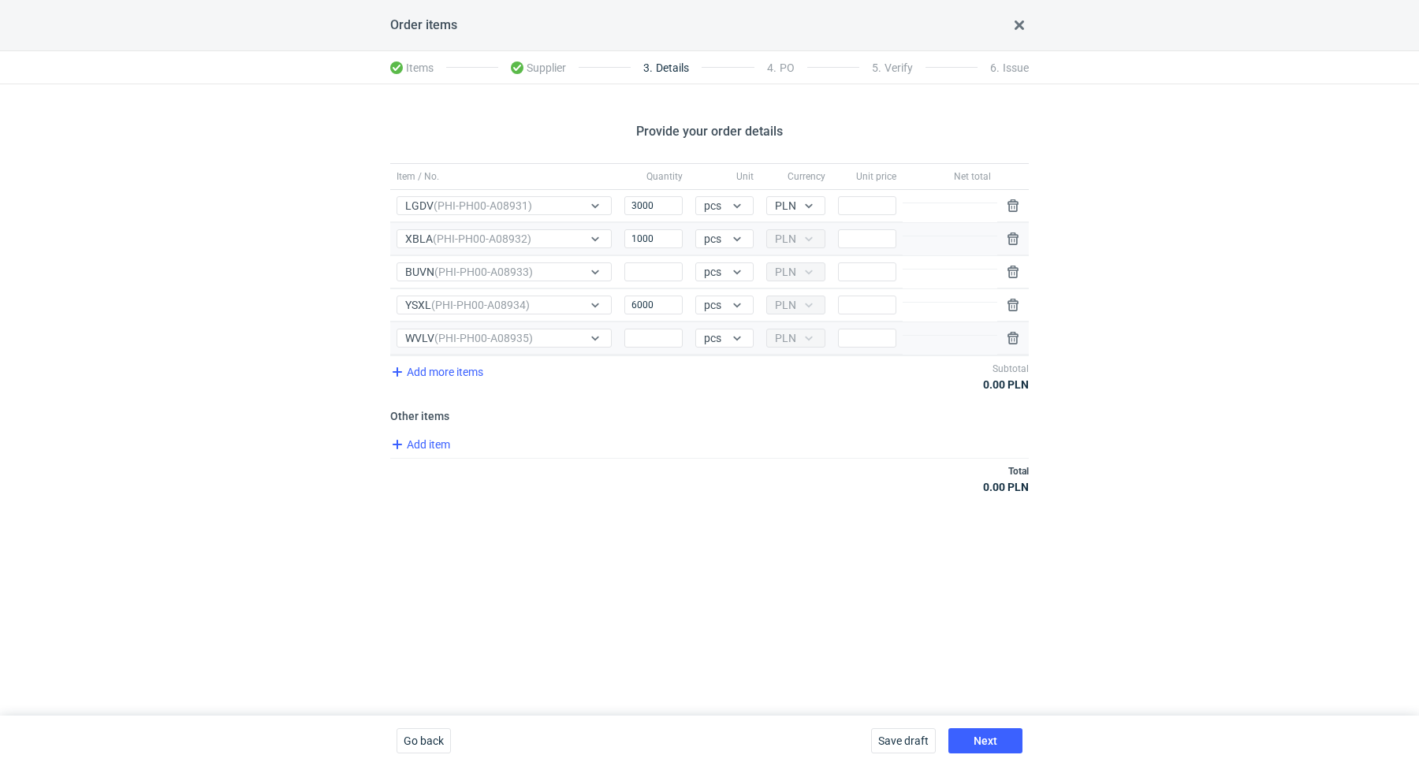
click at [660, 468] on div "Total 0.00 PLN" at bounding box center [709, 479] width 639 height 42
click at [658, 273] on input "Quantity" at bounding box center [654, 272] width 58 height 19
paste input "5000"
type input "5000"
click at [722, 458] on div "Total 0.00 PLN" at bounding box center [709, 479] width 639 height 42
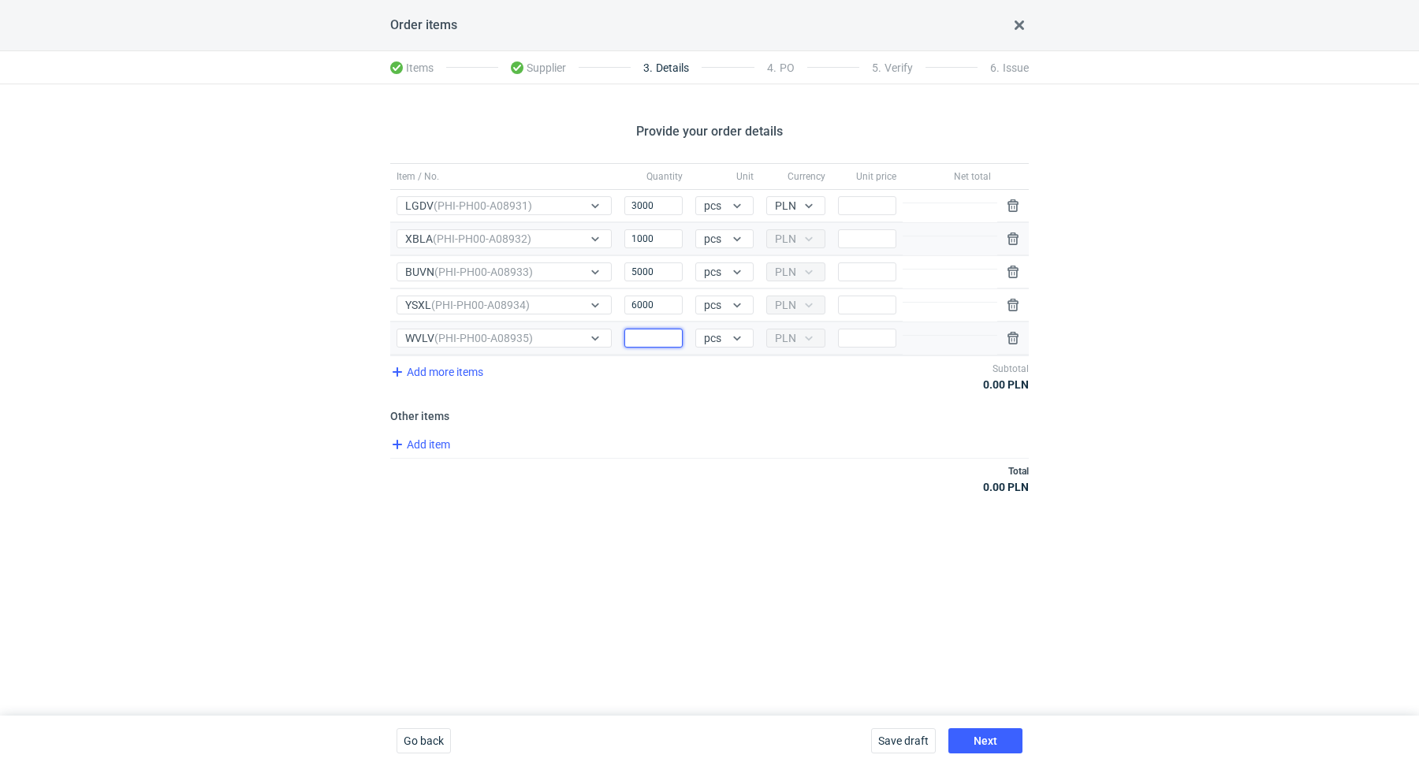
click at [657, 337] on input "Quantity" at bounding box center [654, 338] width 58 height 19
paste input "3000"
type input "3000"
click at [642, 468] on div "Total 0.00 PLN" at bounding box center [709, 479] width 639 height 42
click at [854, 236] on input "Price" at bounding box center [867, 238] width 58 height 19
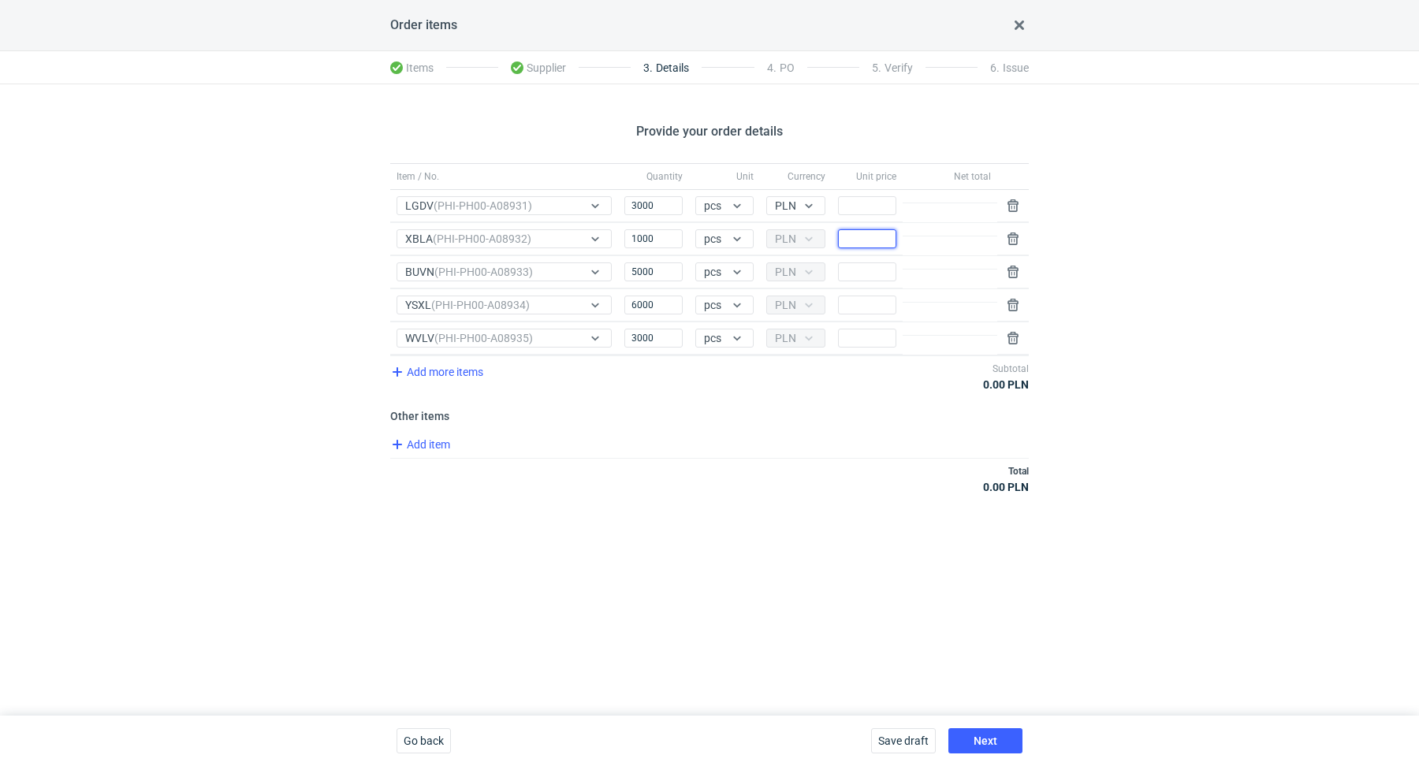
paste input "1.38"
type input "1.38"
click at [766, 423] on div "Item / No. Quantity Unit Currency Unit price Net total Item / No. LGDV (PHI-PH0…" at bounding box center [709, 337] width 639 height 349
click at [844, 335] on input "Price" at bounding box center [867, 338] width 58 height 19
paste input "1.76"
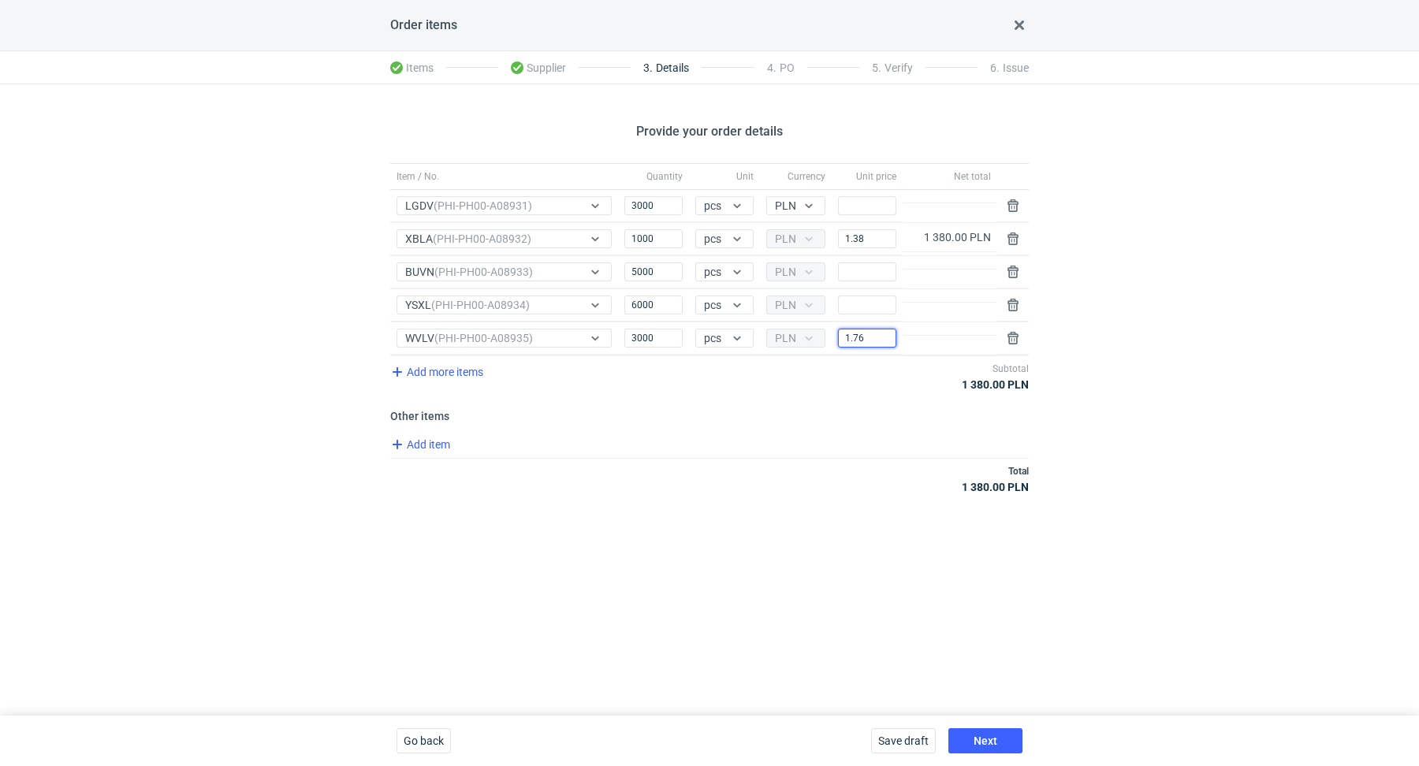
type input "1.76"
click at [804, 388] on div "Add more items Subtotal 1 380.00 PLN" at bounding box center [709, 377] width 639 height 42
click at [869, 211] on input "Price" at bounding box center [867, 205] width 58 height 19
paste input "3.35"
type input "3.35"
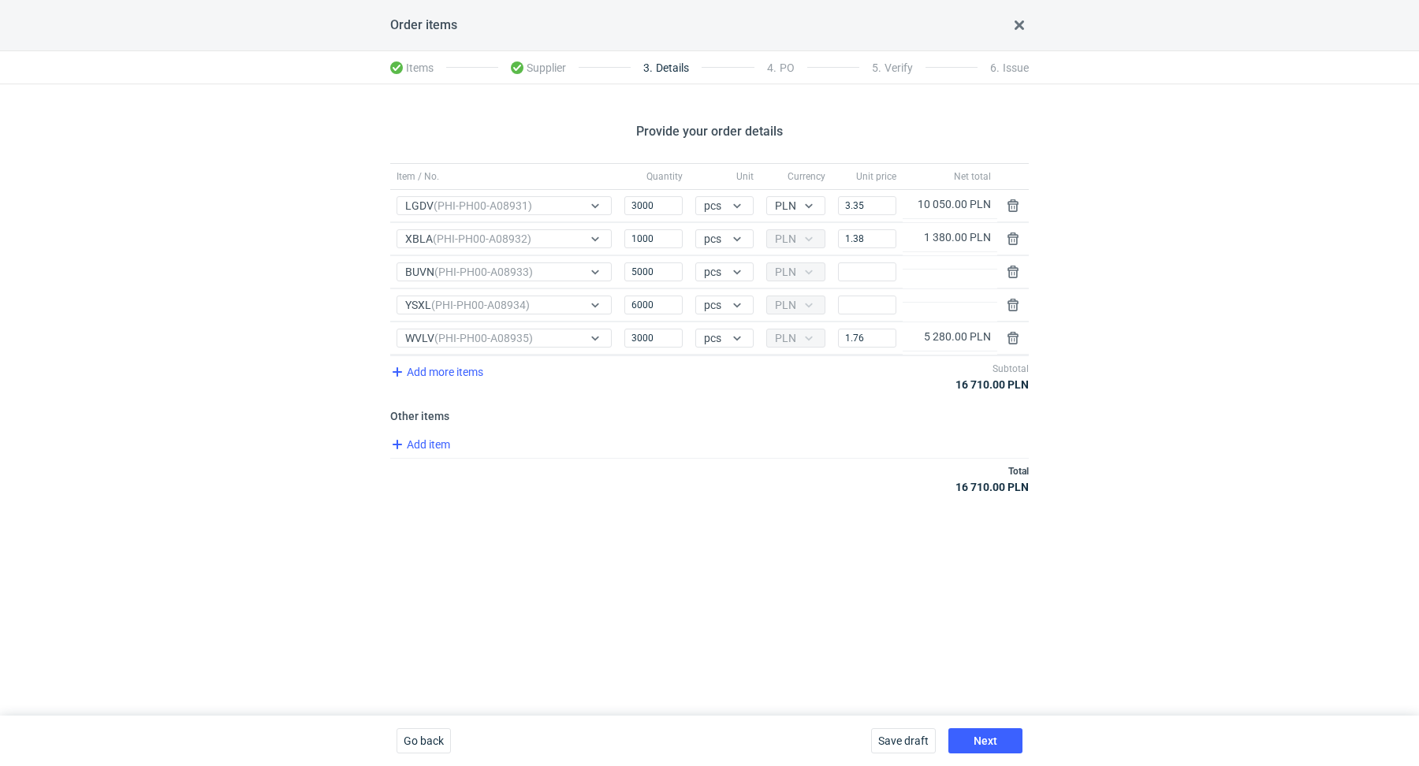
click at [1112, 258] on div "Provide your order details Item / No. Quantity Unit Currency Unit price Net tot…" at bounding box center [709, 400] width 1419 height 632
click at [846, 263] on input "Price" at bounding box center [867, 272] width 58 height 19
paste input "2.43"
type input "2.43"
click at [750, 446] on div "Add item" at bounding box center [708, 446] width 642 height 23
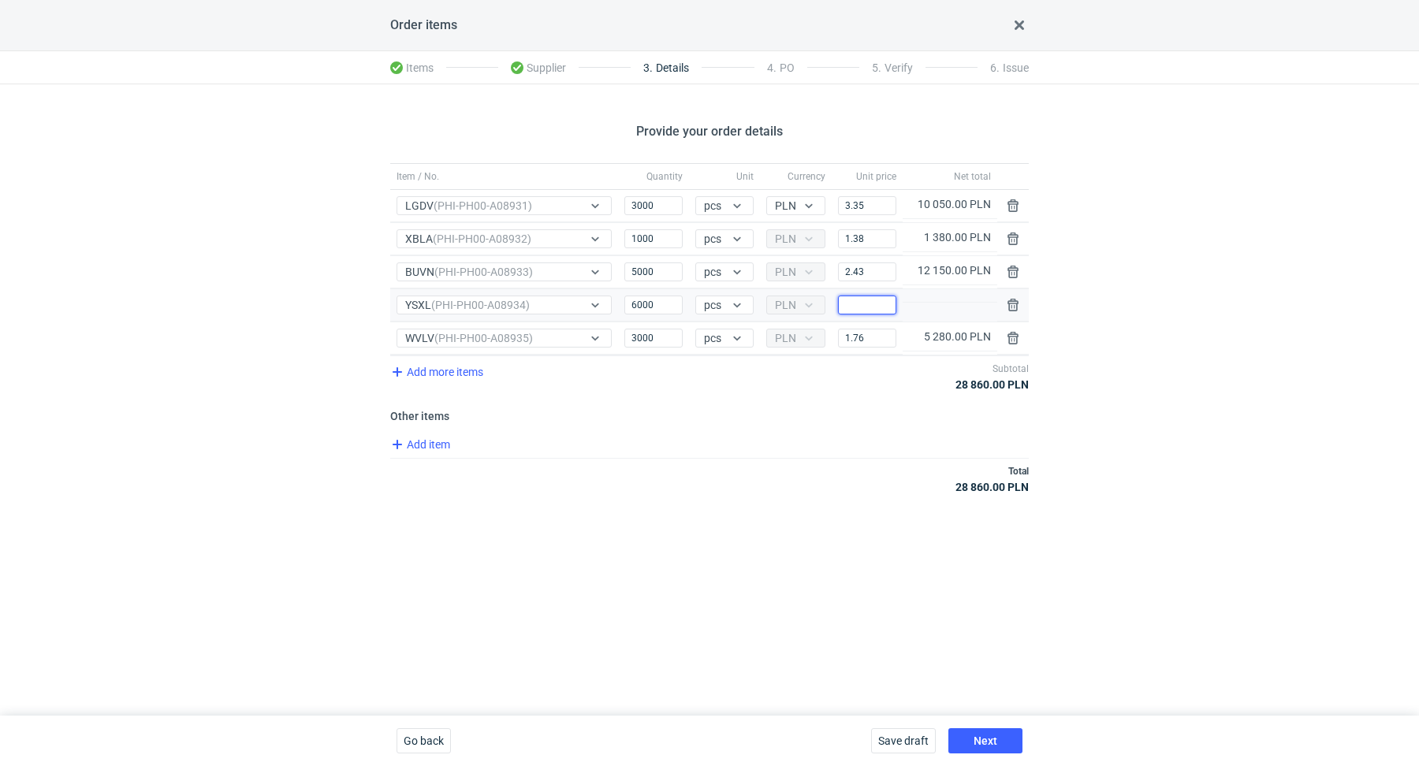
click at [863, 300] on input "Price" at bounding box center [867, 305] width 58 height 19
paste input "2.68"
click at [755, 497] on div "Item / No. Quantity Unit Currency Unit price Net total Item / No. LGDV (PHI-PH0…" at bounding box center [709, 337] width 639 height 349
drag, startPoint x: 878, startPoint y: 303, endPoint x: 844, endPoint y: 293, distance: 36.0
click at [844, 296] on input "2.68" at bounding box center [867, 305] width 58 height 19
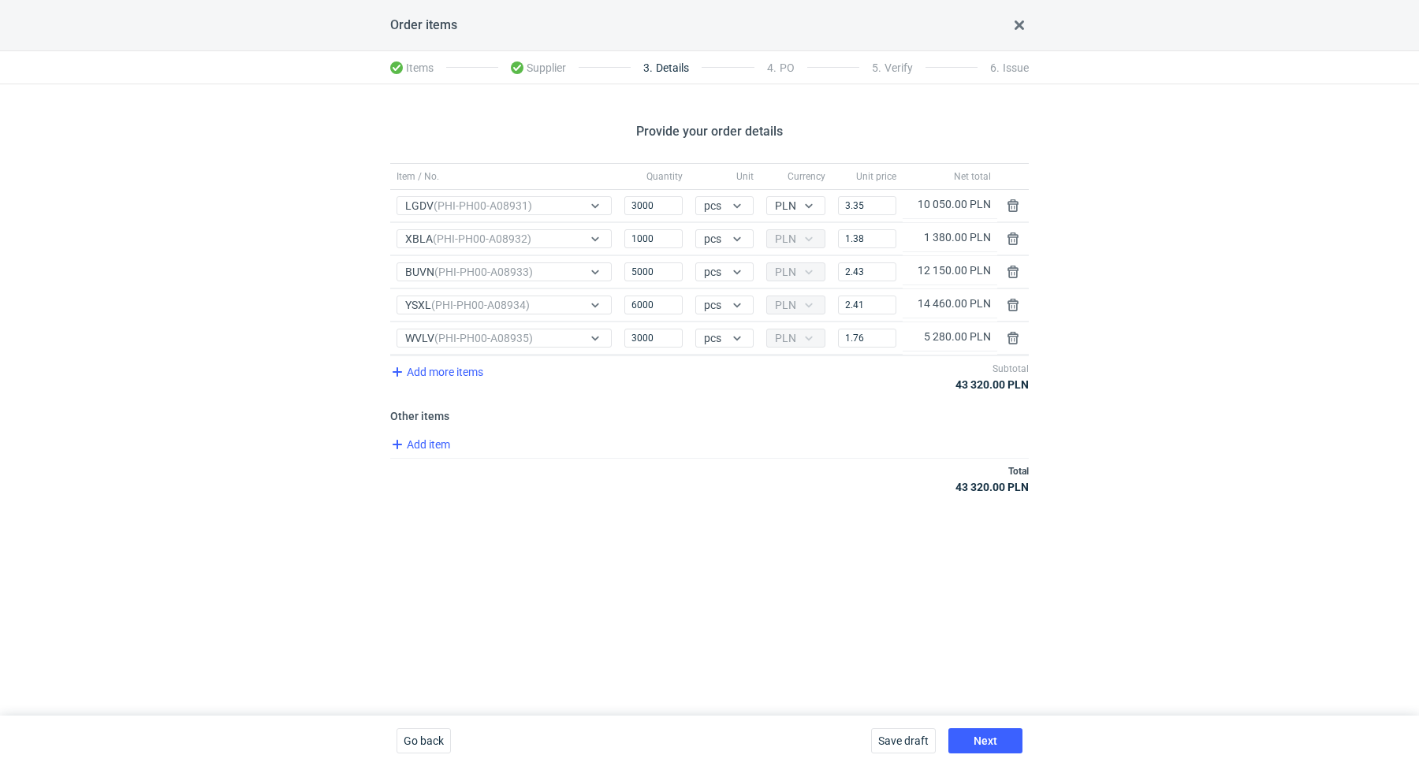
click at [1251, 399] on div "Provide your order details Item / No. Quantity Unit Currency Unit price Net tot…" at bounding box center [709, 400] width 1419 height 632
type input "2.68"
click at [566, 447] on div "Add item" at bounding box center [708, 446] width 642 height 23
click at [350, 240] on div "Provide your order details Item / No. Quantity Unit Currency Unit price Net tot…" at bounding box center [709, 400] width 1419 height 632
click at [654, 499] on div "Item / No. Quantity Unit Currency Unit price Net total Item / No. LGDV (PHI-PH0…" at bounding box center [709, 337] width 639 height 349
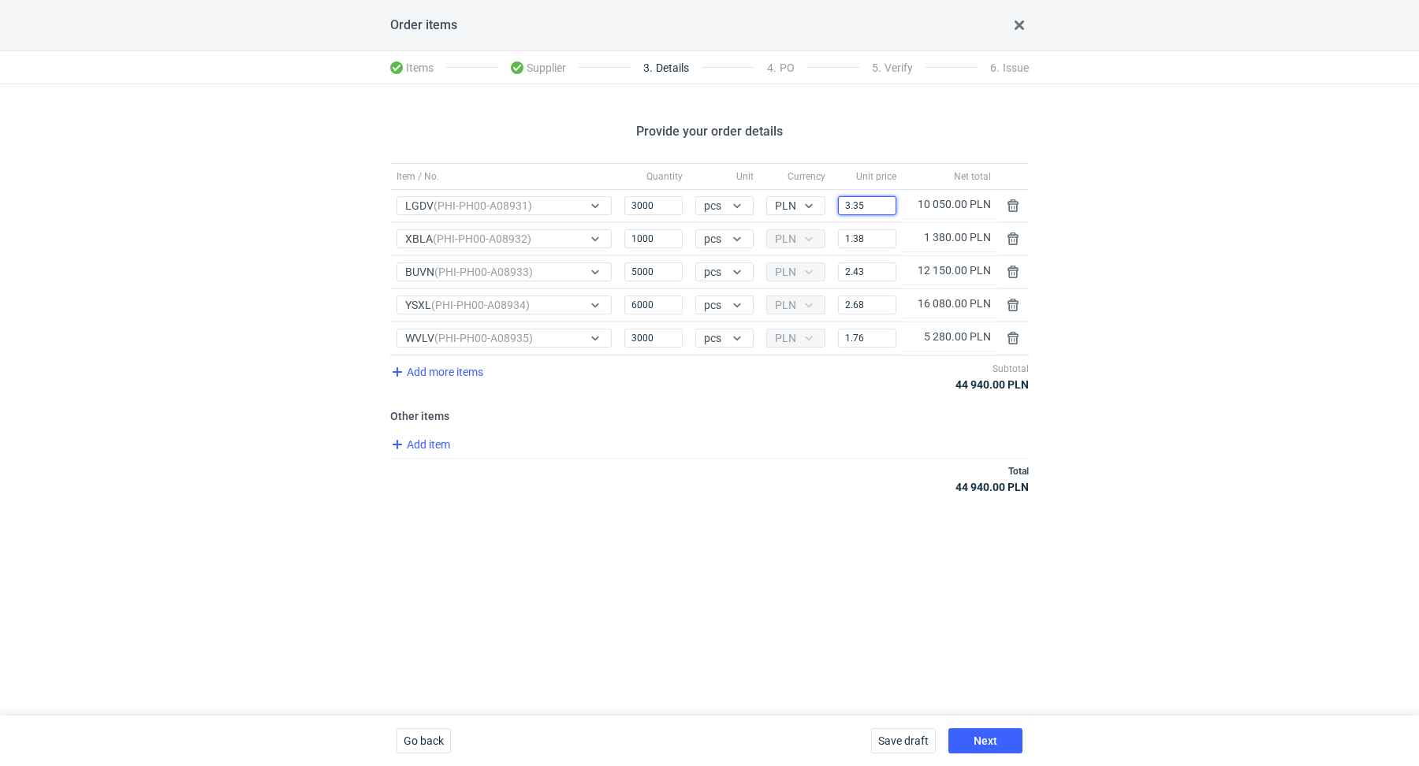
drag, startPoint x: 873, startPoint y: 205, endPoint x: 803, endPoint y: 183, distance: 73.6
click at [803, 183] on div "Item / No. Quantity Unit Currency Unit price Net total Item / No. LGDV (PHI-PH0…" at bounding box center [709, 259] width 639 height 192
paste input "18"
type input "3.18"
click at [740, 463] on div "Total 44 430.00 PLN" at bounding box center [709, 479] width 639 height 42
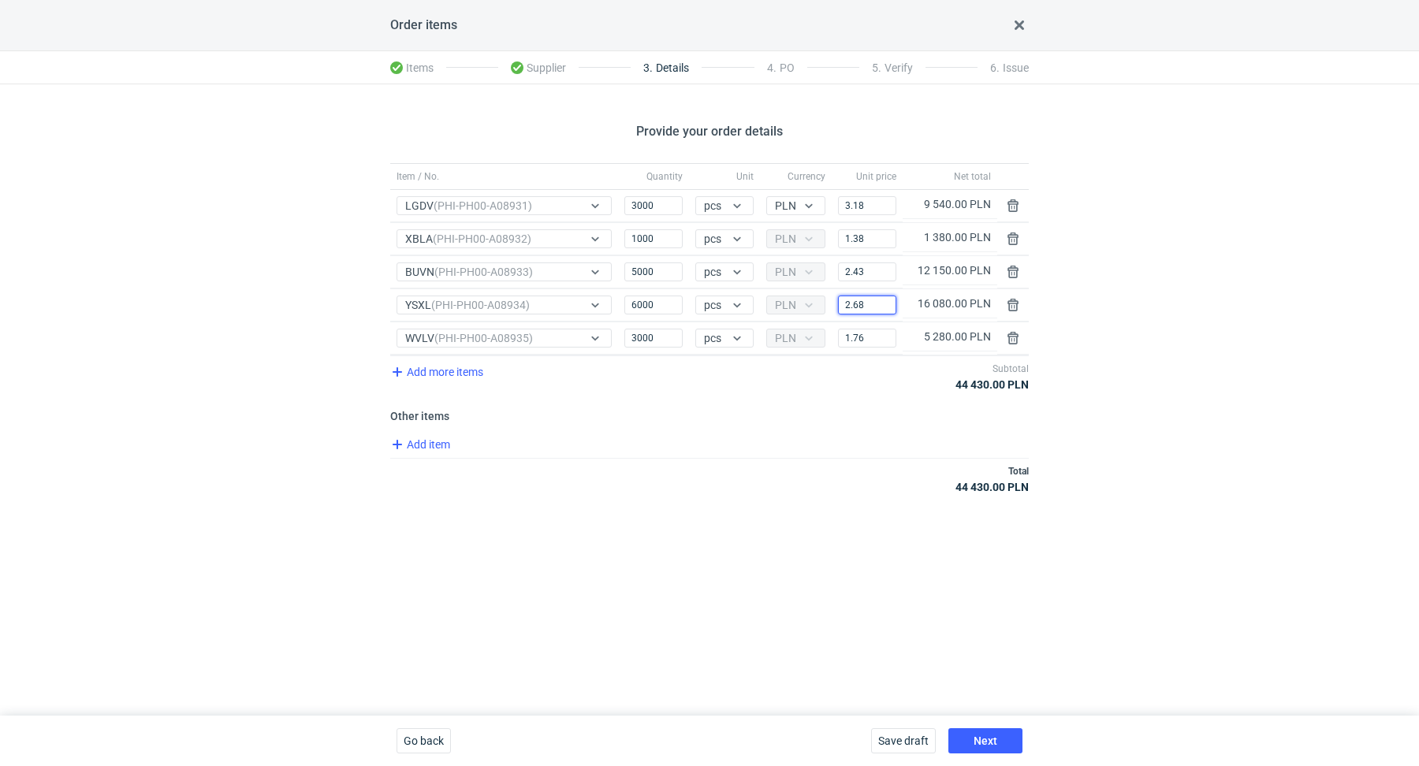
drag, startPoint x: 851, startPoint y: 296, endPoint x: 826, endPoint y: 285, distance: 26.8
click at [826, 285] on div "Item / No. Quantity Unit Currency Unit price Net total Item / No. LGDV (PHI-PH0…" at bounding box center [709, 259] width 639 height 192
paste input "54"
type input "2.54"
click at [789, 468] on div "Total 43 590.00 PLN" at bounding box center [709, 479] width 639 height 42
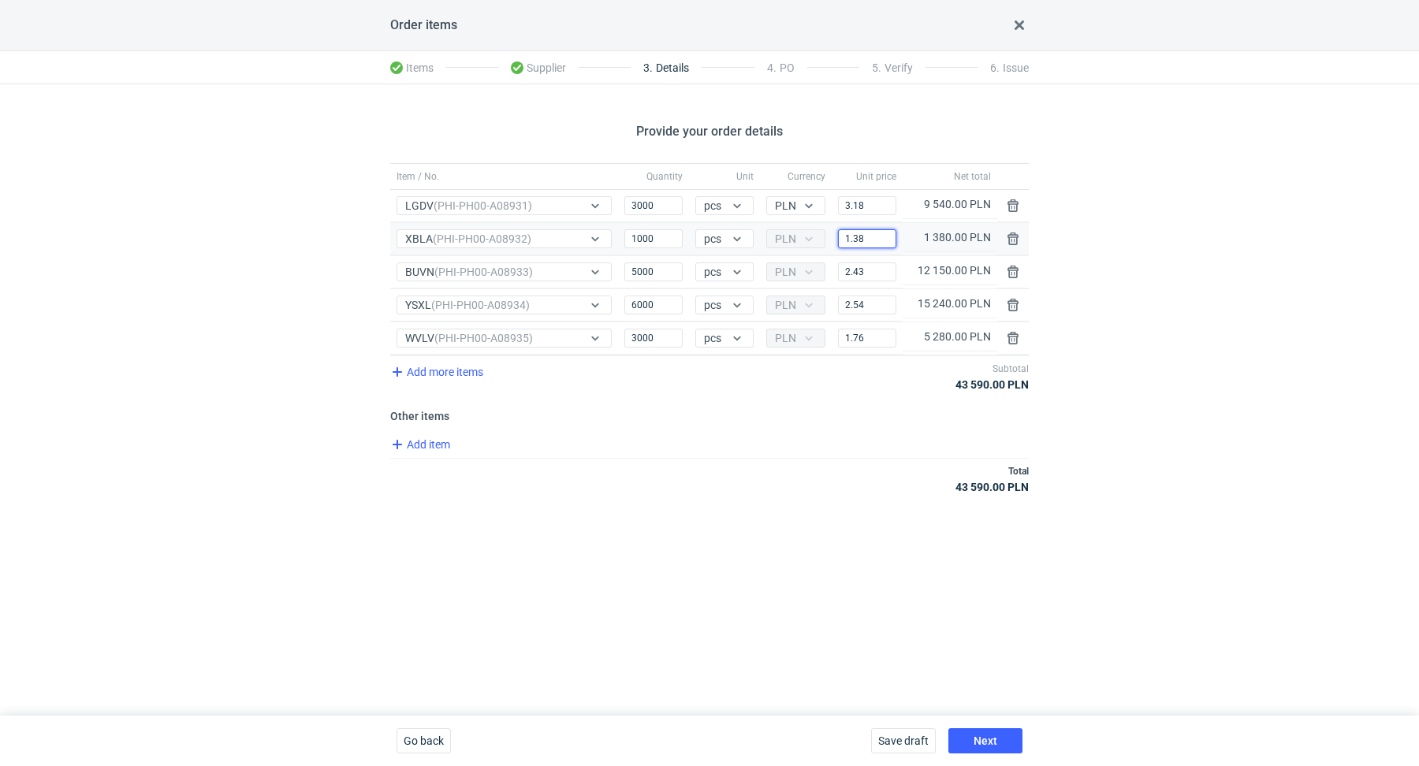
drag, startPoint x: 880, startPoint y: 237, endPoint x: 837, endPoint y: 222, distance: 46.1
click at [837, 223] on div "Price 1.38" at bounding box center [867, 239] width 71 height 32
paste input "2"
type input "1.32"
click at [755, 436] on div "Add item" at bounding box center [708, 446] width 642 height 23
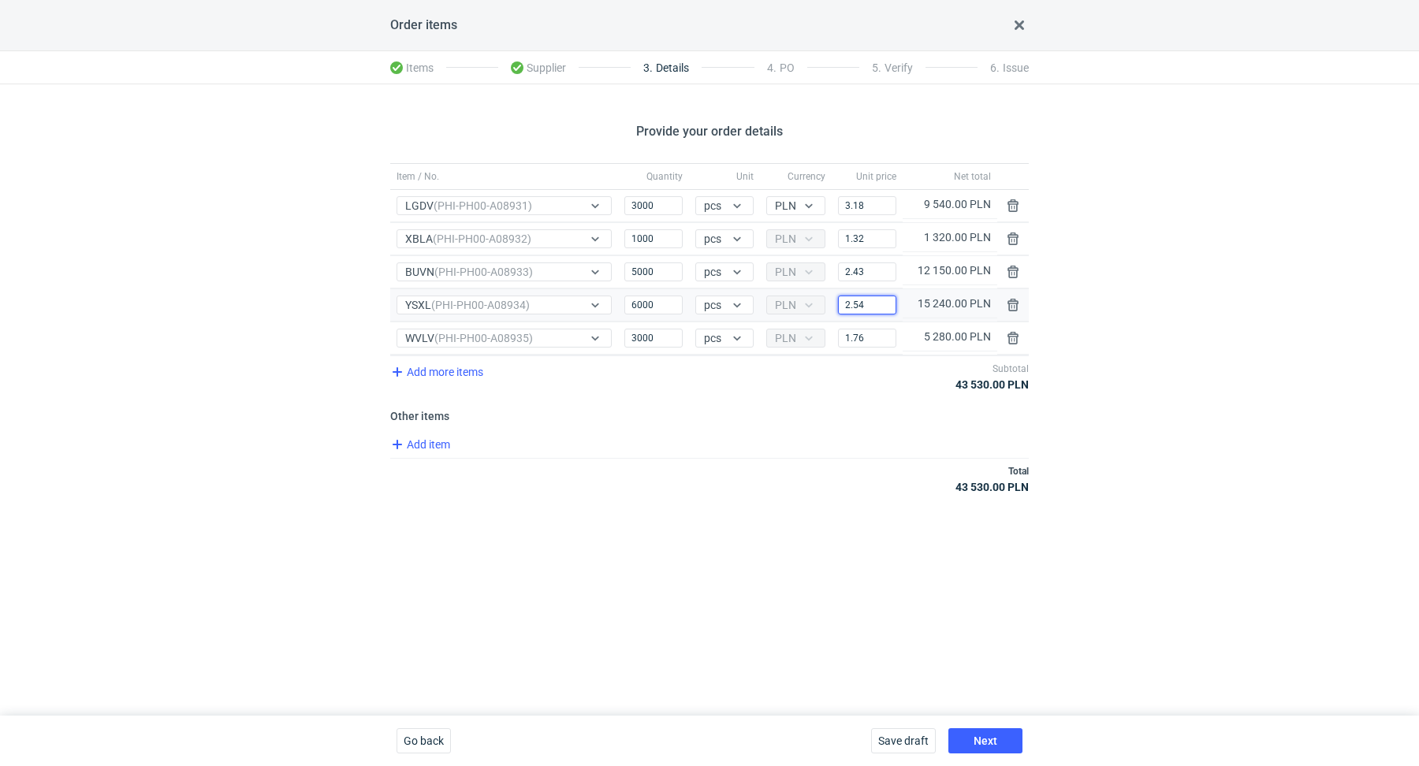
drag, startPoint x: 870, startPoint y: 302, endPoint x: 836, endPoint y: 291, distance: 35.7
click at [836, 291] on div "Price 2.54" at bounding box center [867, 305] width 71 height 32
paste input "41"
type input "2.41"
click at [762, 444] on div "Add item" at bounding box center [708, 446] width 642 height 23
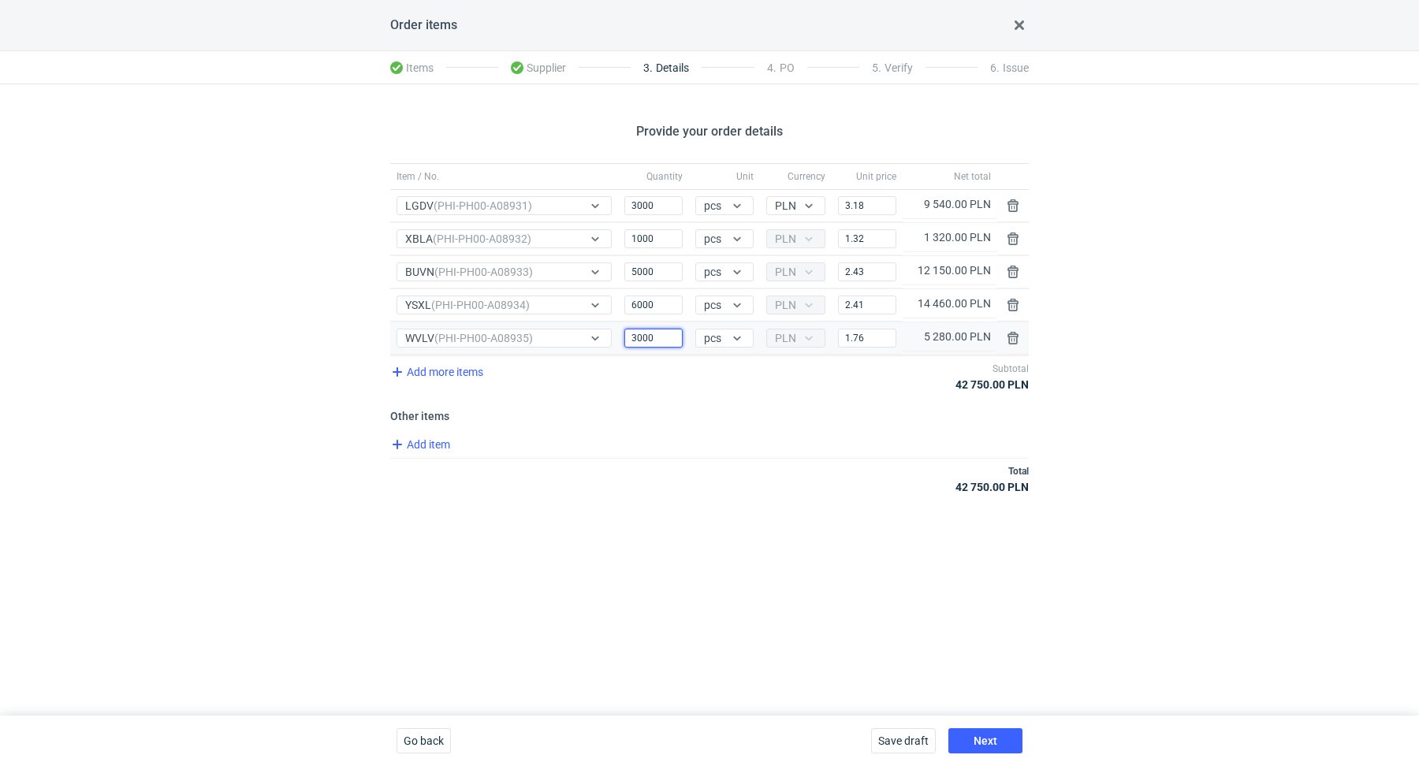
click at [654, 343] on input "3000" at bounding box center [654, 338] width 58 height 19
type input "3"
type input "2000"
click at [656, 411] on h3 "Other items" at bounding box center [709, 416] width 639 height 13
drag, startPoint x: 867, startPoint y: 336, endPoint x: 835, endPoint y: 326, distance: 33.9
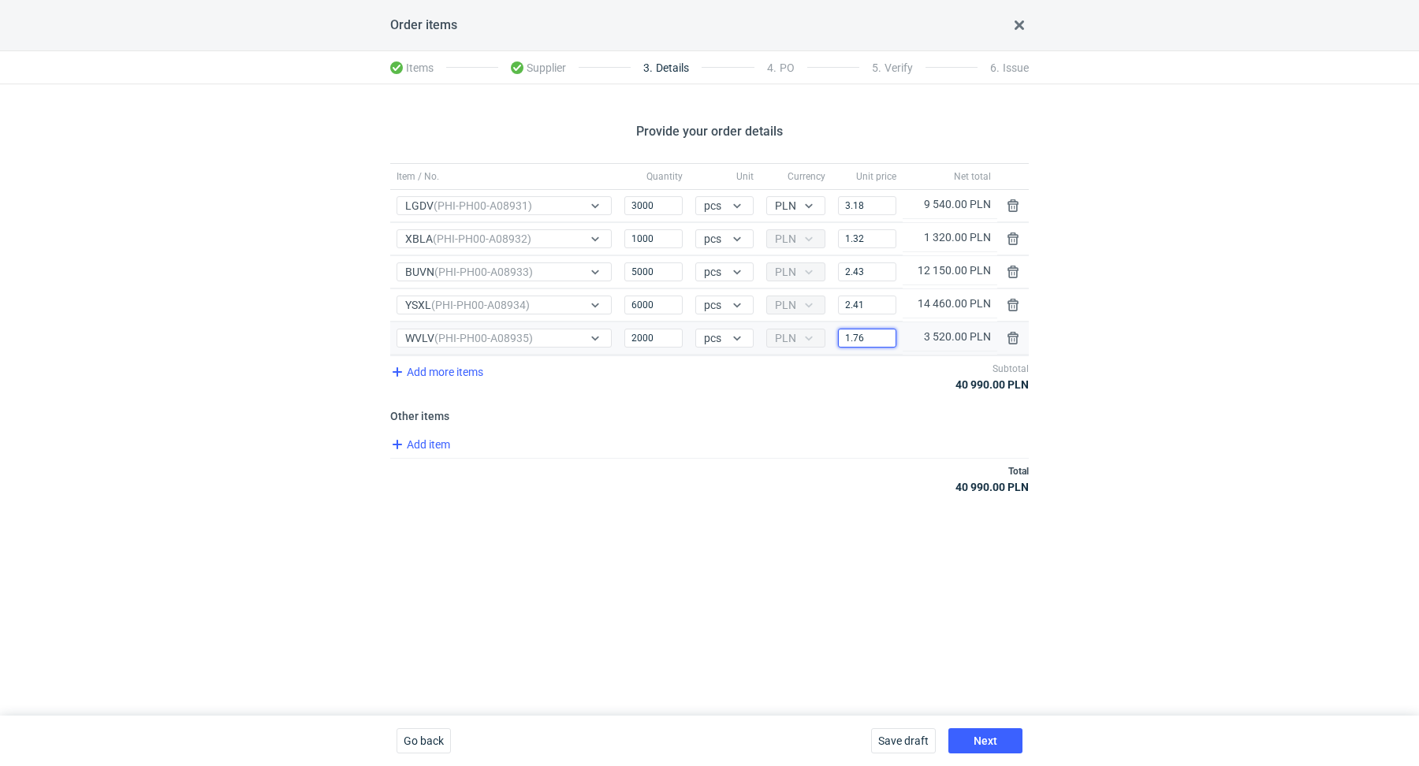
click at [835, 326] on div "Price 1.76" at bounding box center [867, 339] width 71 height 32
paste input "83"
type input "1.83"
click at [760, 458] on div "Total 41 130.00 PLN" at bounding box center [709, 479] width 639 height 42
drag, startPoint x: 660, startPoint y: 233, endPoint x: 605, endPoint y: 220, distance: 56.8
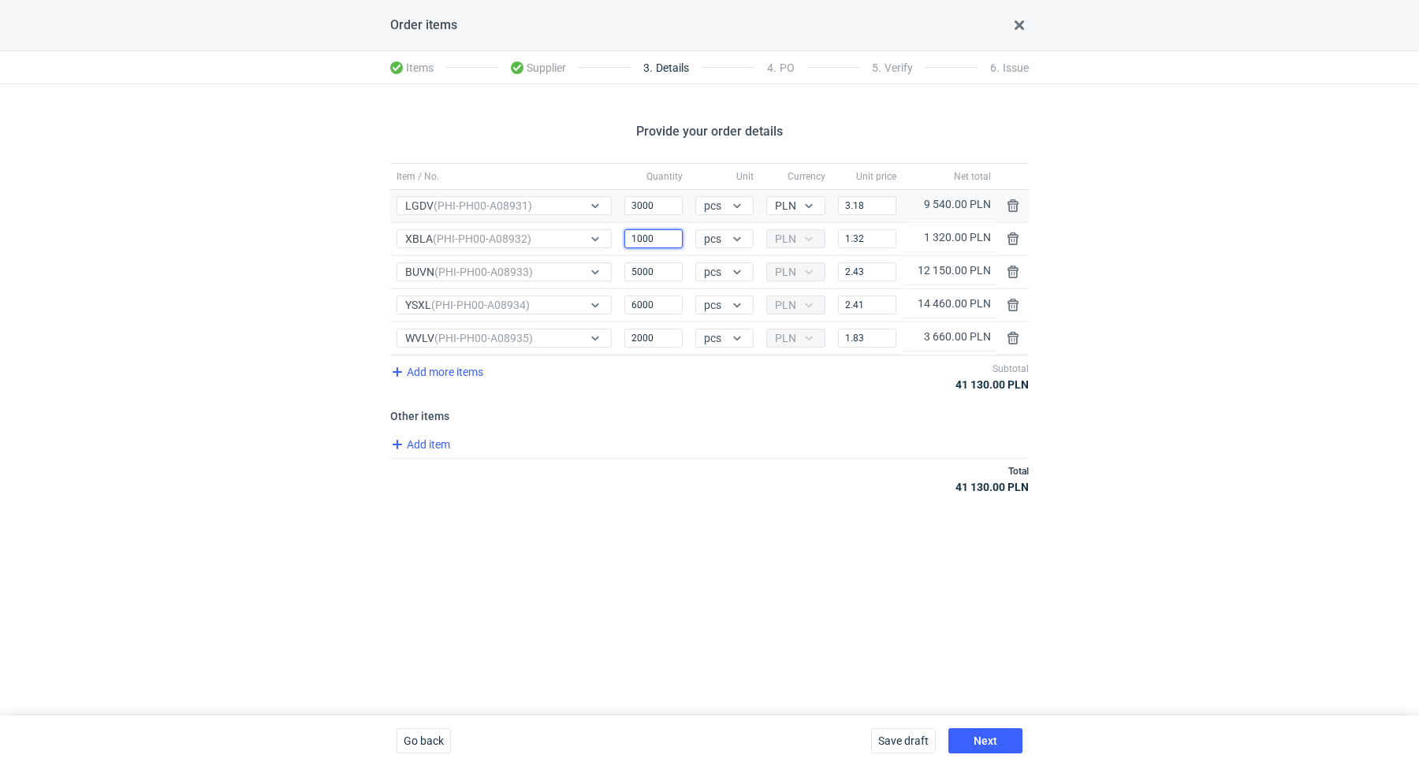
click at [605, 220] on div "Item / No. Quantity Unit Currency Unit price Net total Item / No. LGDV (PHI-PH0…" at bounding box center [709, 259] width 639 height 192
click at [662, 458] on div "Total 41 130.00 PLN" at bounding box center [709, 479] width 639 height 42
drag, startPoint x: 866, startPoint y: 237, endPoint x: 835, endPoint y: 228, distance: 32.2
click at [835, 228] on div "Price 1.32" at bounding box center [867, 239] width 71 height 32
click at [793, 418] on h3 "Other items" at bounding box center [709, 416] width 639 height 13
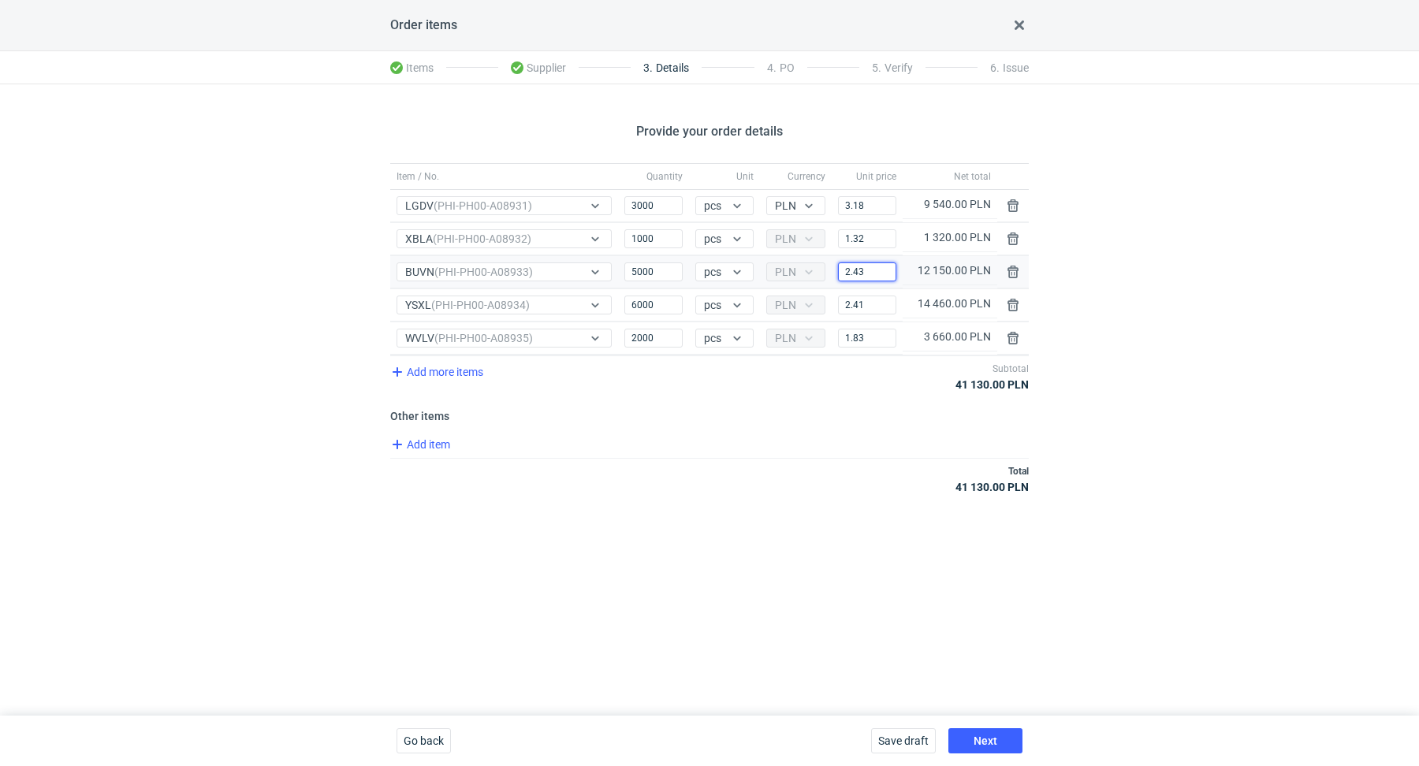
drag, startPoint x: 866, startPoint y: 270, endPoint x: 837, endPoint y: 270, distance: 29.2
click at [837, 270] on div "Price 2.43" at bounding box center [867, 272] width 71 height 32
drag, startPoint x: 859, startPoint y: 303, endPoint x: 818, endPoint y: 295, distance: 41.8
click at [818, 295] on div "Item / No. YSXL (PHI-PH00-A08934) Quantity 6000 Unit pcs Currency PLN Price 2.4…" at bounding box center [709, 305] width 639 height 32
drag, startPoint x: 868, startPoint y: 330, endPoint x: 831, endPoint y: 324, distance: 37.6
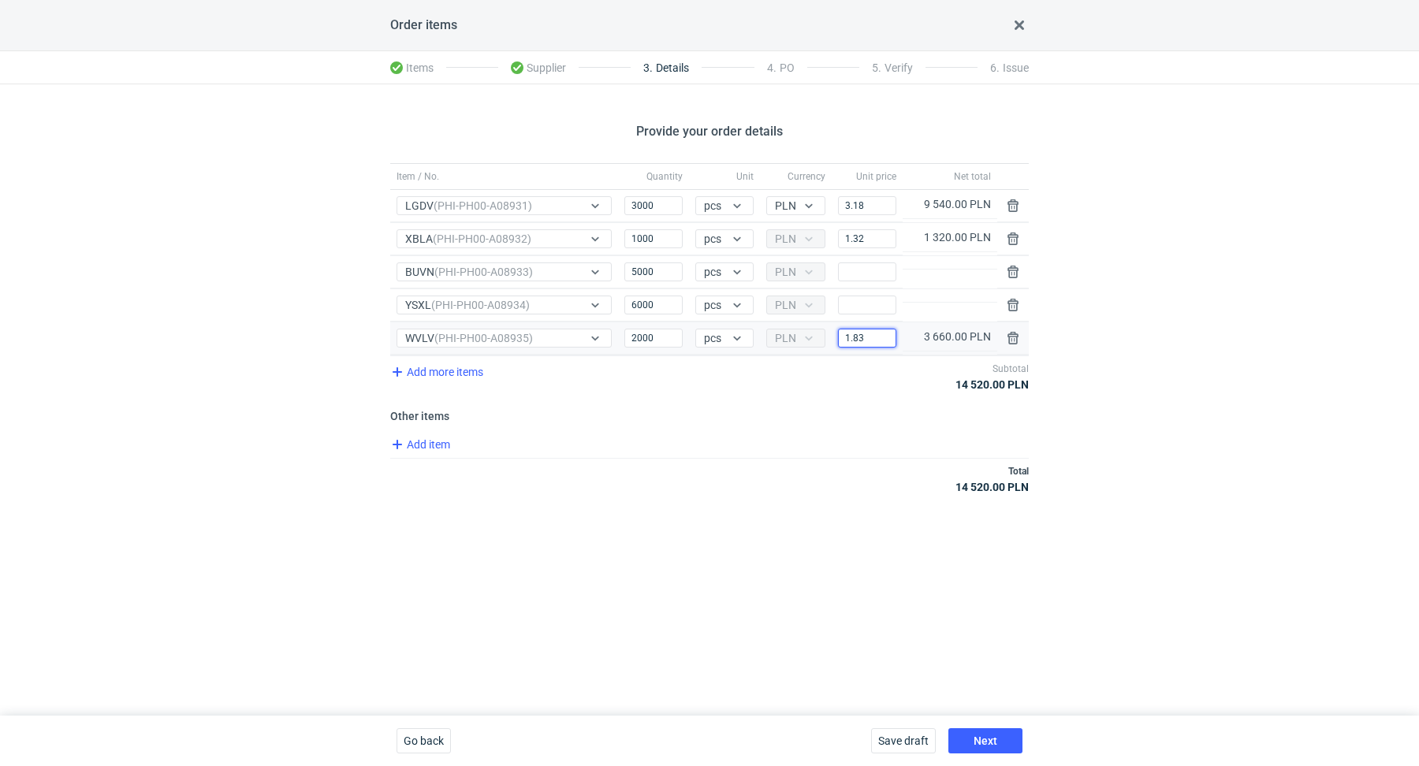
click at [832, 324] on div "Price 1.83" at bounding box center [867, 339] width 71 height 32
drag, startPoint x: 872, startPoint y: 208, endPoint x: 837, endPoint y: 196, distance: 37.4
click at [837, 196] on div "Price 3.18" at bounding box center [867, 206] width 71 height 32
drag, startPoint x: 667, startPoint y: 335, endPoint x: 604, endPoint y: 314, distance: 66.6
click at [602, 315] on div "Item / No. Quantity Unit Currency Unit price Net total Item / No. LGDV (PHI-PH0…" at bounding box center [709, 259] width 639 height 192
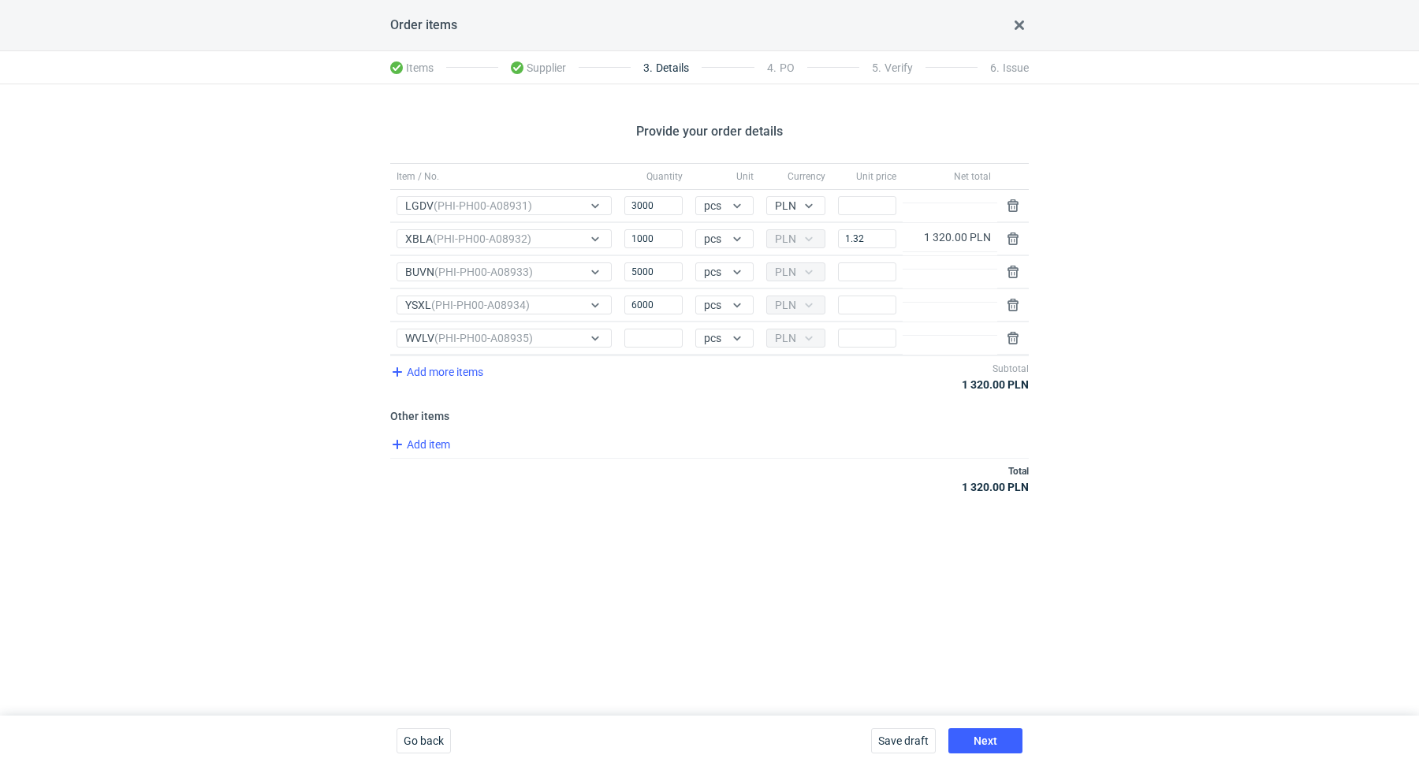
click at [636, 442] on div "Add item" at bounding box center [708, 446] width 642 height 23
drag, startPoint x: 663, startPoint y: 203, endPoint x: 625, endPoint y: 196, distance: 39.4
click at [625, 196] on input "3000" at bounding box center [654, 205] width 58 height 19
drag, startPoint x: 673, startPoint y: 263, endPoint x: 636, endPoint y: 261, distance: 37.1
click at [637, 263] on input "5000" at bounding box center [654, 272] width 58 height 19
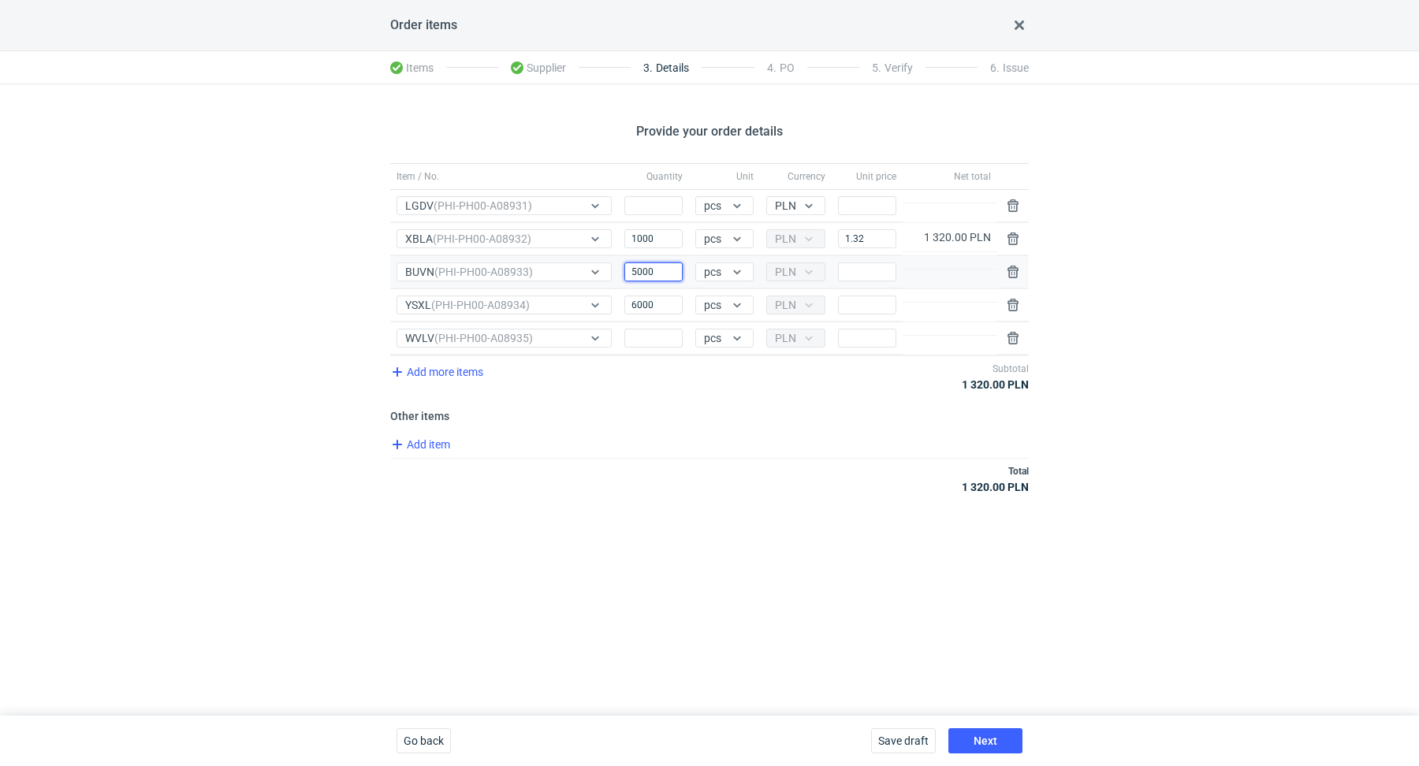
drag, startPoint x: 653, startPoint y: 270, endPoint x: 623, endPoint y: 264, distance: 30.5
click at [614, 257] on div "Item / No. BUVN (PHI-PH00-A08933) Quantity 5000 Unit pcs Currency PLN Price" at bounding box center [709, 272] width 639 height 32
drag, startPoint x: 658, startPoint y: 304, endPoint x: 625, endPoint y: 297, distance: 33.9
click at [625, 297] on input "6000" at bounding box center [654, 305] width 58 height 19
click at [653, 333] on input "Quantity" at bounding box center [654, 338] width 58 height 19
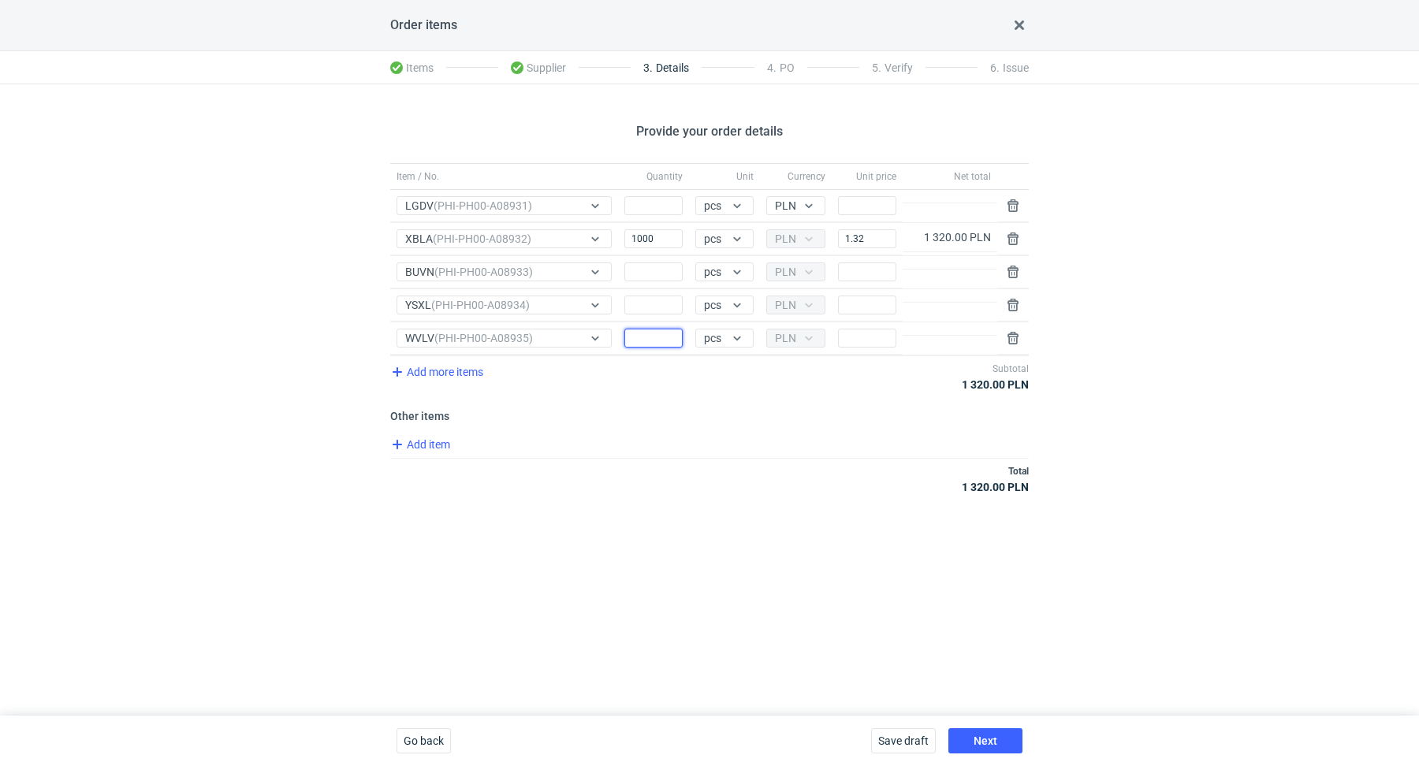
paste input "3000"
type input "3000"
click at [651, 429] on div "Item / No. Quantity Unit Currency Unit price Net total Item / No. LGDV (PHI-PH0…" at bounding box center [709, 337] width 639 height 349
click at [654, 205] on input "Quantity" at bounding box center [654, 205] width 58 height 19
paste input "3000"
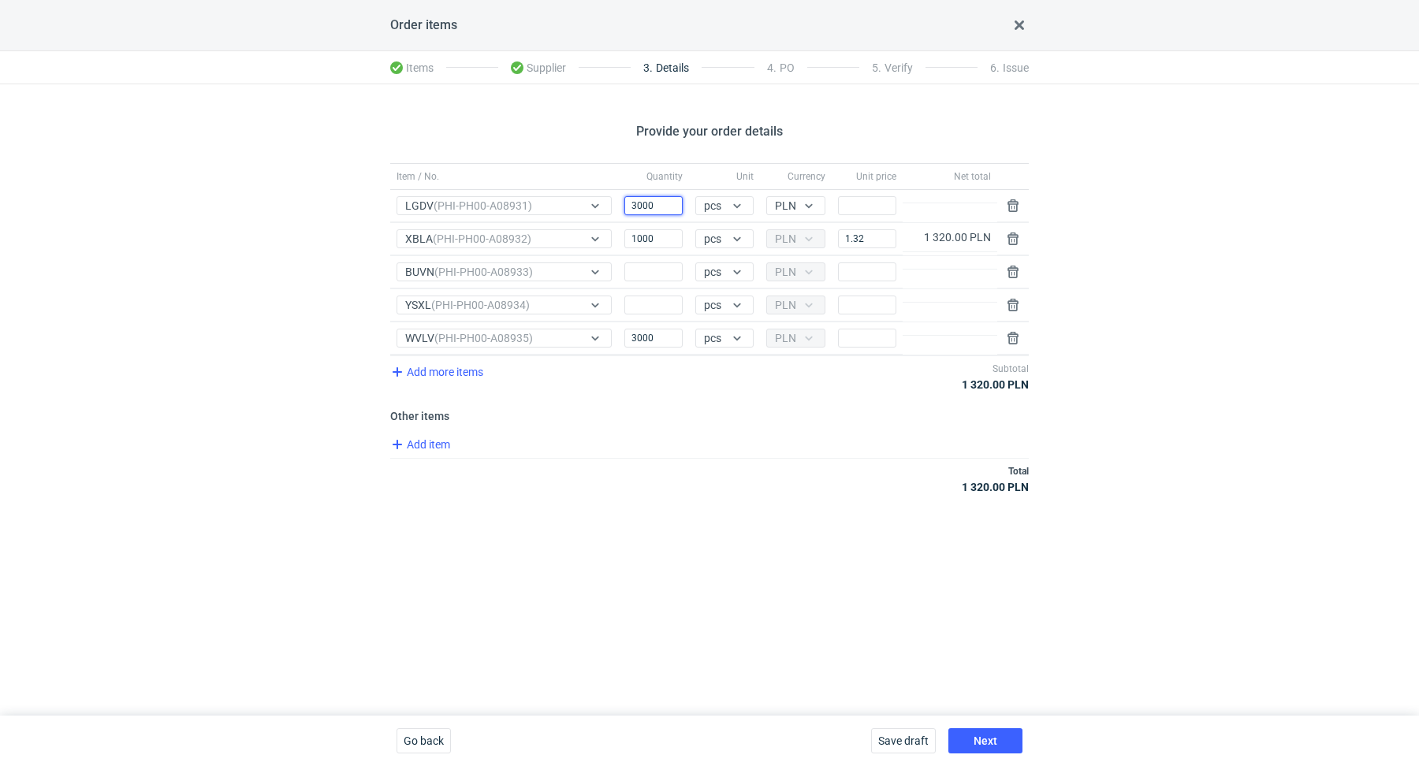
type input "3000"
click at [649, 496] on div "Item / No. Quantity Unit Currency Unit price Net total Item / No. LGDV (PHI-PH0…" at bounding box center [709, 337] width 639 height 349
click at [890, 201] on input "Price" at bounding box center [867, 205] width 58 height 19
paste input "3.18"
type input "3.18"
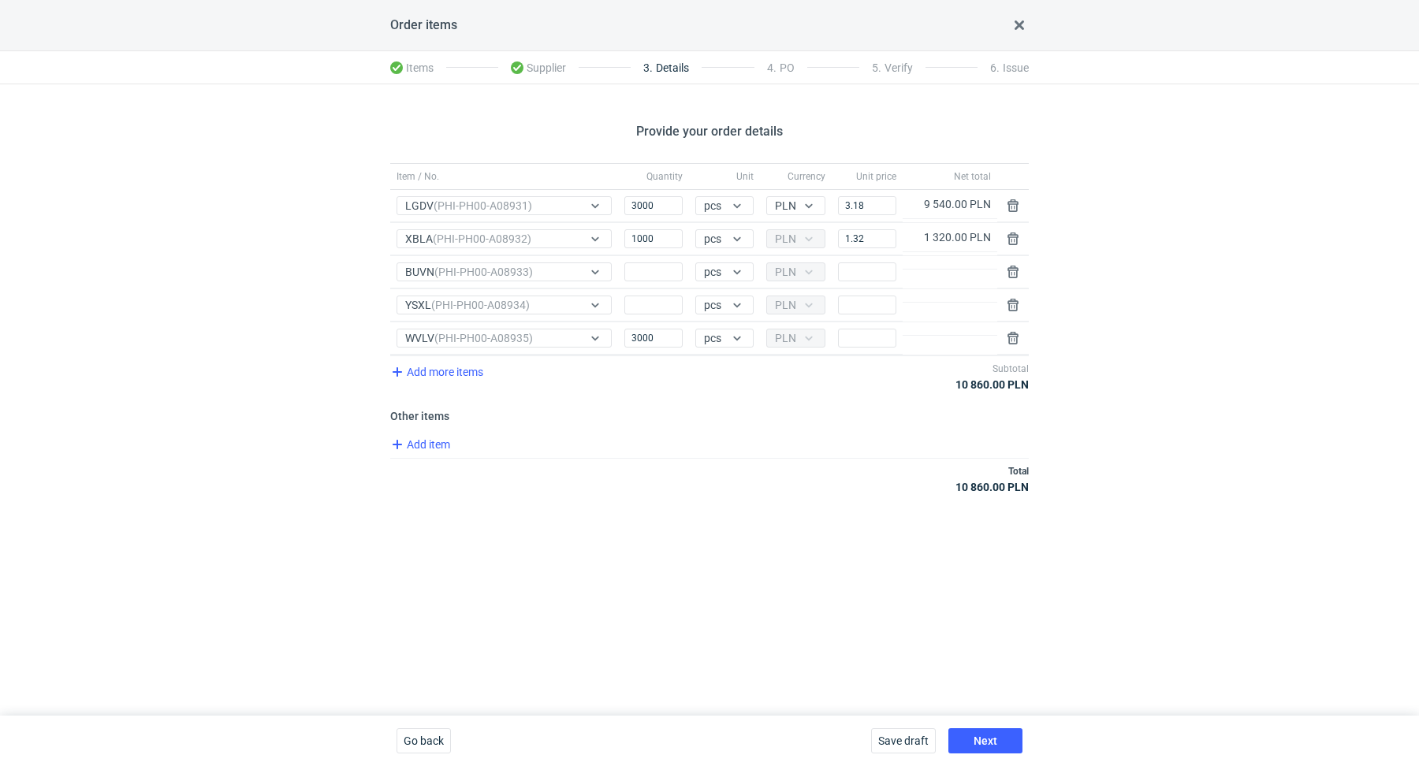
click at [833, 423] on div "Item / No. Quantity Unit Currency Unit price Net total Item / No. LGDV (PHI-PH0…" at bounding box center [709, 337] width 639 height 349
click at [651, 272] on input "Quantity" at bounding box center [654, 272] width 58 height 19
paste input "5000"
type input "5000"
click at [631, 442] on div "Add item" at bounding box center [708, 446] width 642 height 23
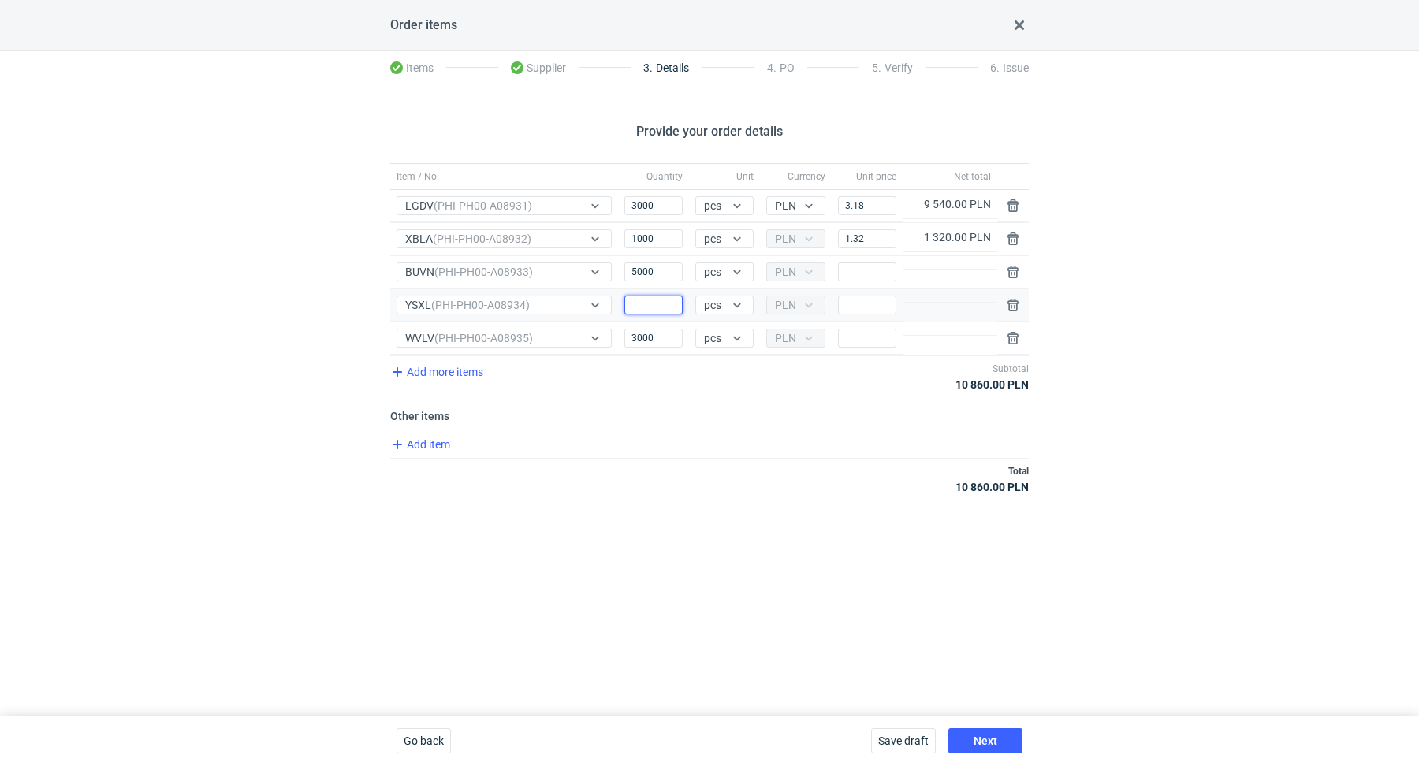
click at [667, 300] on input "Quantity" at bounding box center [654, 305] width 58 height 19
paste input "6000"
type input "6000"
click at [673, 426] on div "Item / No. Quantity Unit Currency Unit price Net total Item / No. LGDV (PHI-PH0…" at bounding box center [709, 337] width 639 height 349
click at [876, 300] on input "Price" at bounding box center [867, 305] width 58 height 19
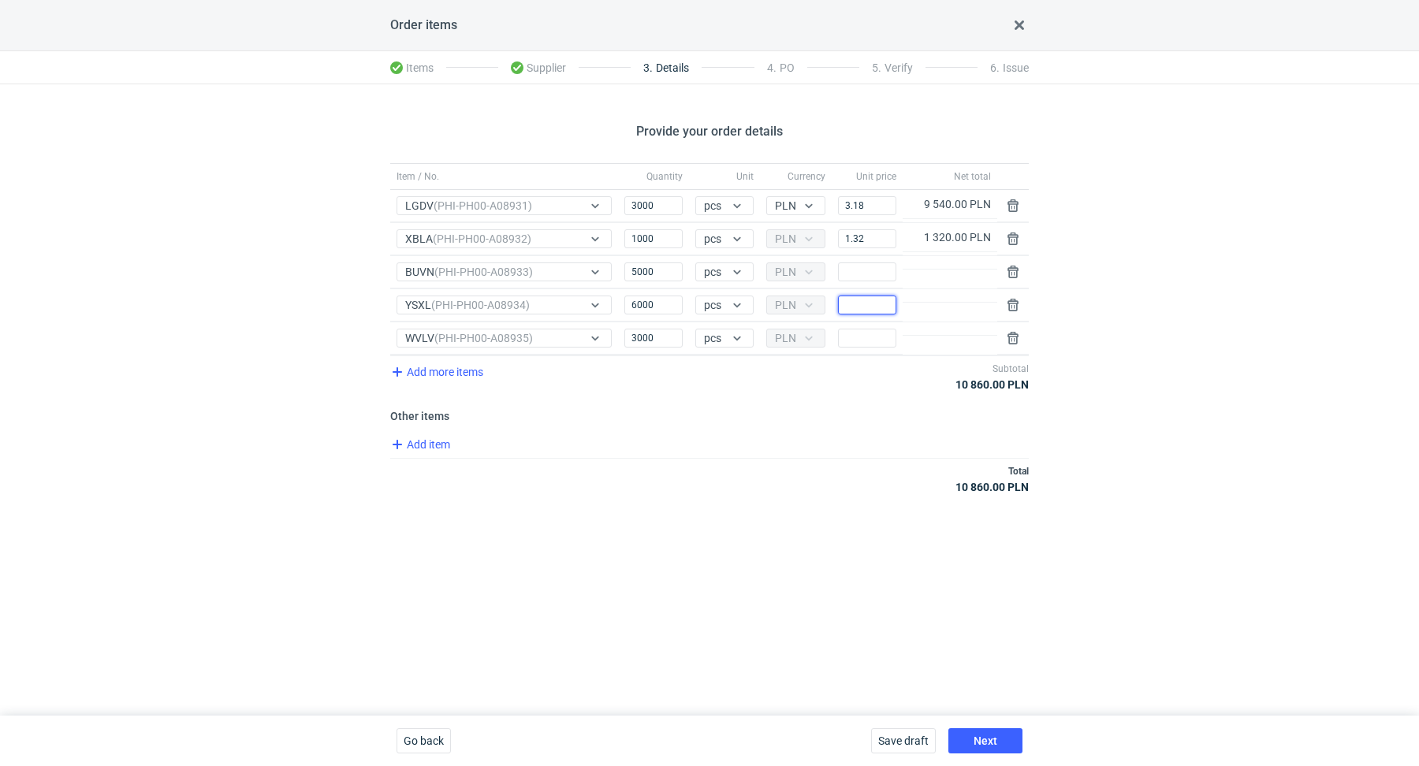
paste input "2.54"
type input "2.54"
click at [826, 410] on h3 "Other items" at bounding box center [709, 416] width 639 height 13
click at [879, 270] on input "Price" at bounding box center [867, 272] width 58 height 19
paste input "2.43"
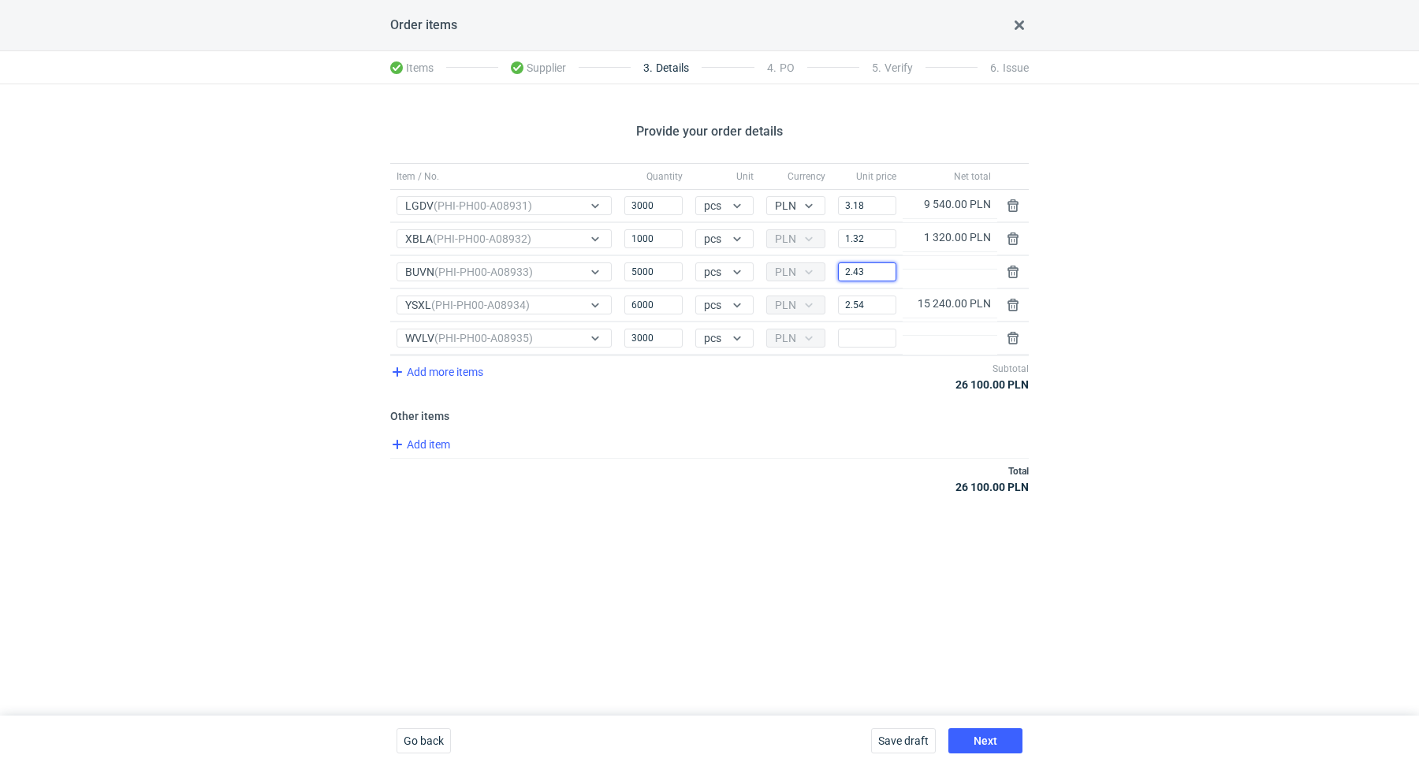
type input "2.43"
click at [797, 418] on div "Item / No. Quantity Unit Currency Unit price Net total Item / No. LGDV (PHI-PH0…" at bounding box center [709, 337] width 639 height 349
click at [876, 337] on input "Price" at bounding box center [867, 338] width 58 height 19
paste input "1.76"
type input "1.76"
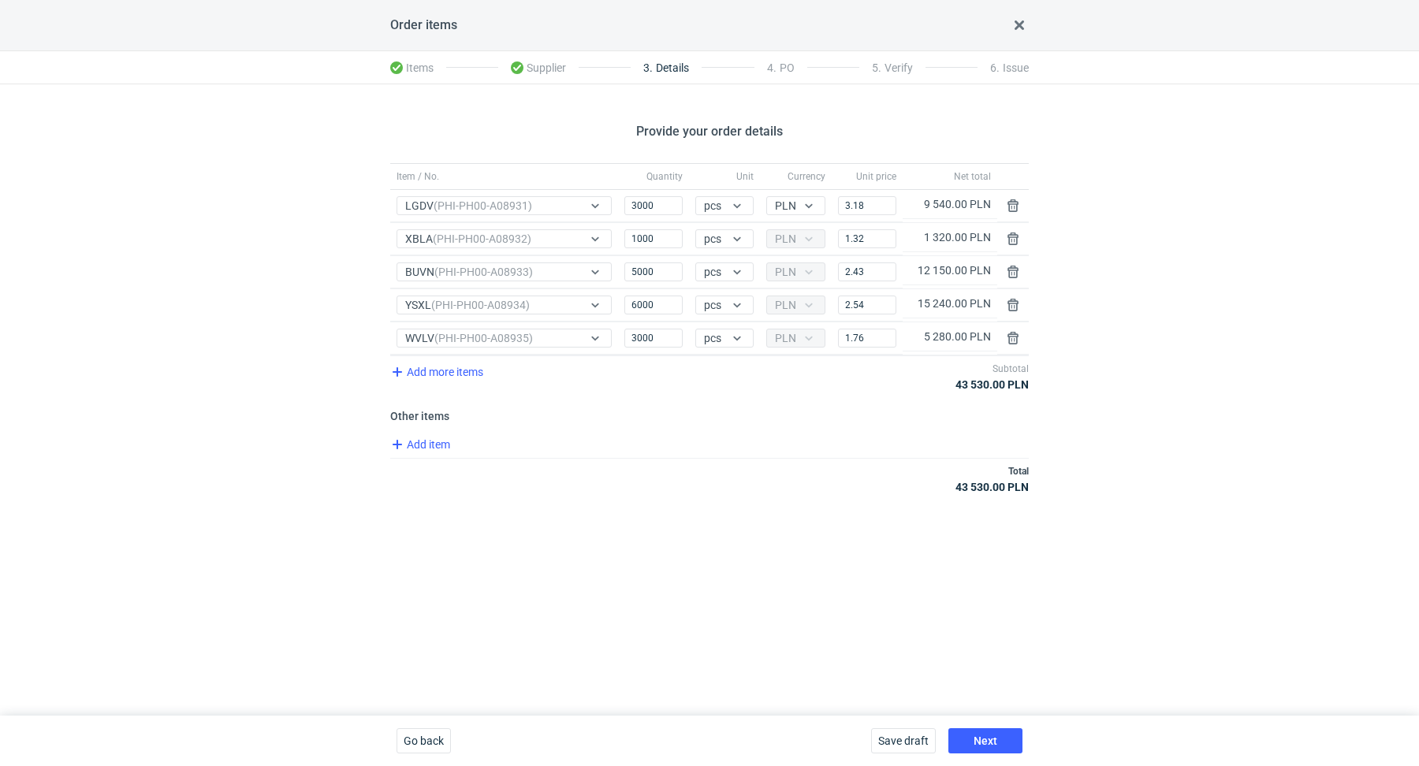
click at [748, 439] on div "Add item" at bounding box center [708, 446] width 642 height 23
click at [785, 474] on div "Total 43 530.00 PLN" at bounding box center [709, 479] width 639 height 42
click at [1001, 736] on button "Next" at bounding box center [986, 741] width 74 height 25
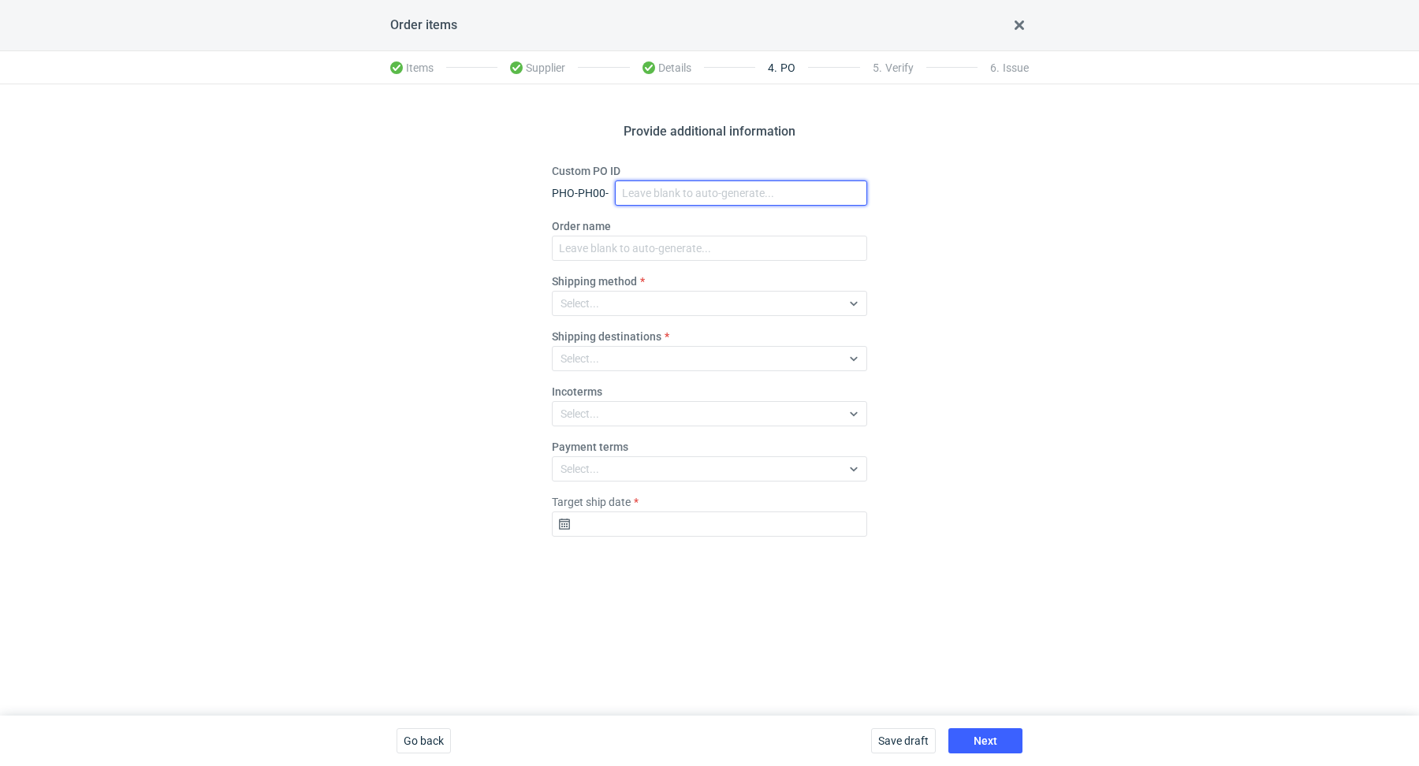
click at [688, 197] on input "Custom PO ID" at bounding box center [741, 193] width 252 height 25
paste input "R640671482"
paste input "XBLA"
paste input "YSXL"
paste input "LGDV"
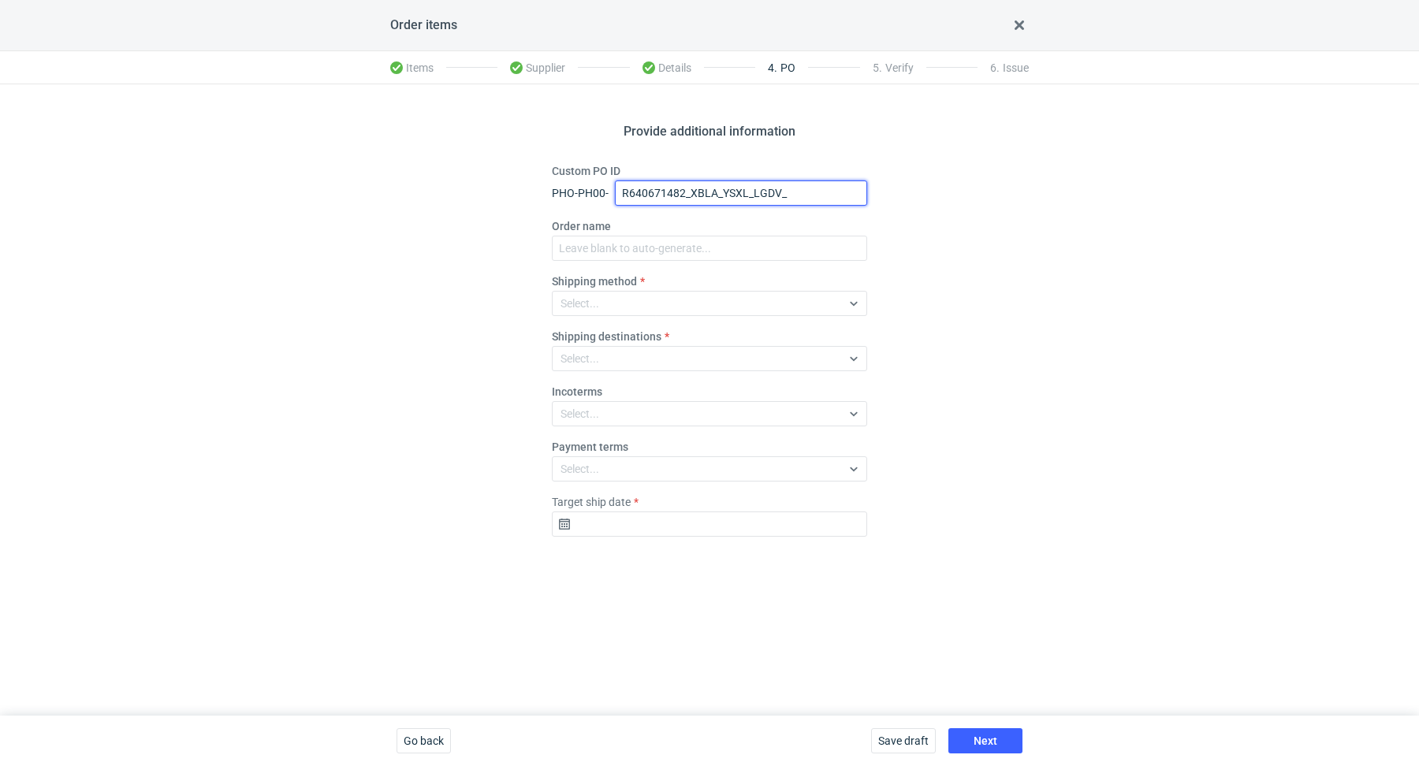
paste input "BUVN"
paste input "WVLV"
drag, startPoint x: 859, startPoint y: 190, endPoint x: 648, endPoint y: 151, distance: 214.0
click at [648, 151] on div "Provide additional information Custom PO ID PHO-PH00- R640671482_XBLA_YSXL_LGDV…" at bounding box center [709, 400] width 1419 height 632
type input "R640671482_XBLA_YSXL_LGDV_BUVN_WVLV"
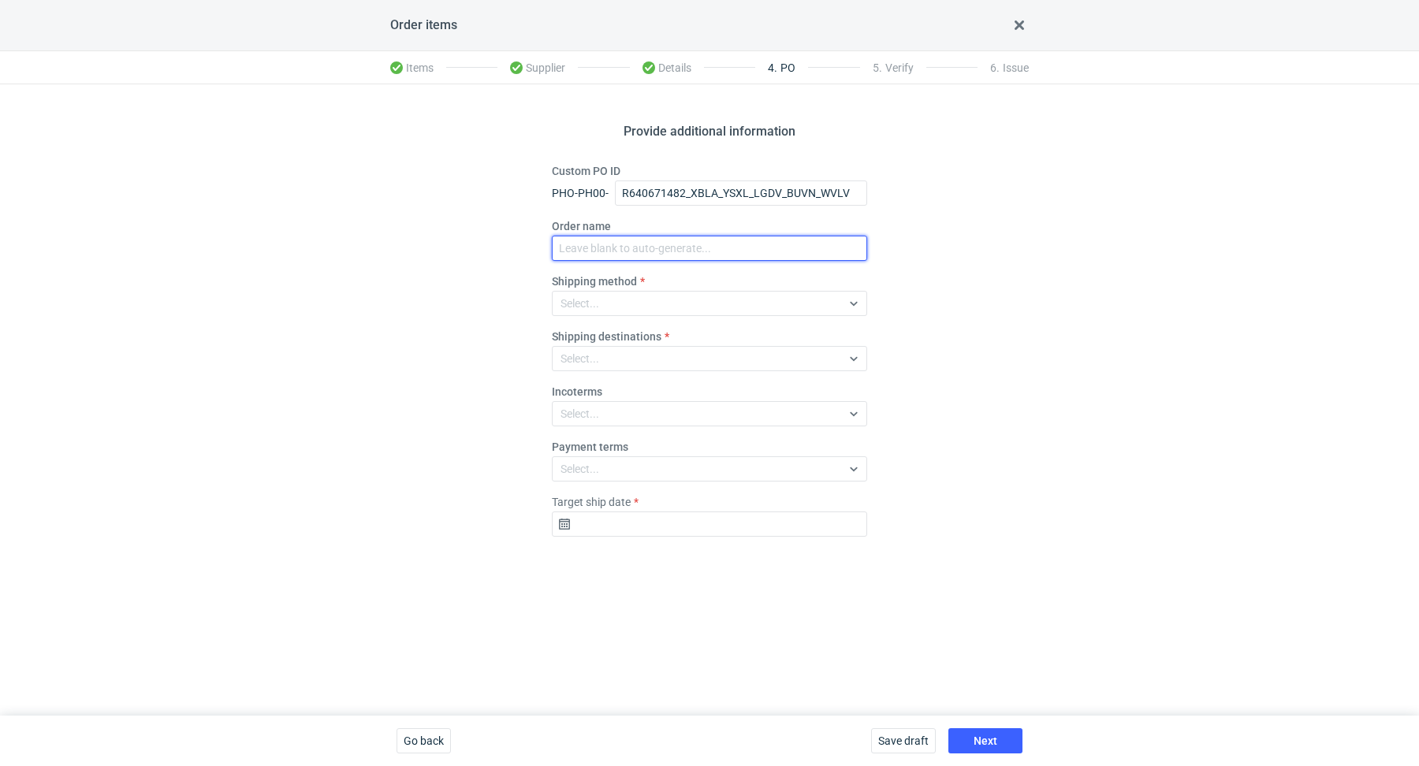
click at [617, 240] on input "Order name" at bounding box center [709, 248] width 315 height 25
paste input "R640671482_XBLA_YSXL_LGDV_BUVN_WVLV"
type input "R640671482_XBLA_YSXL_LGDV_BUVN_WVLV"
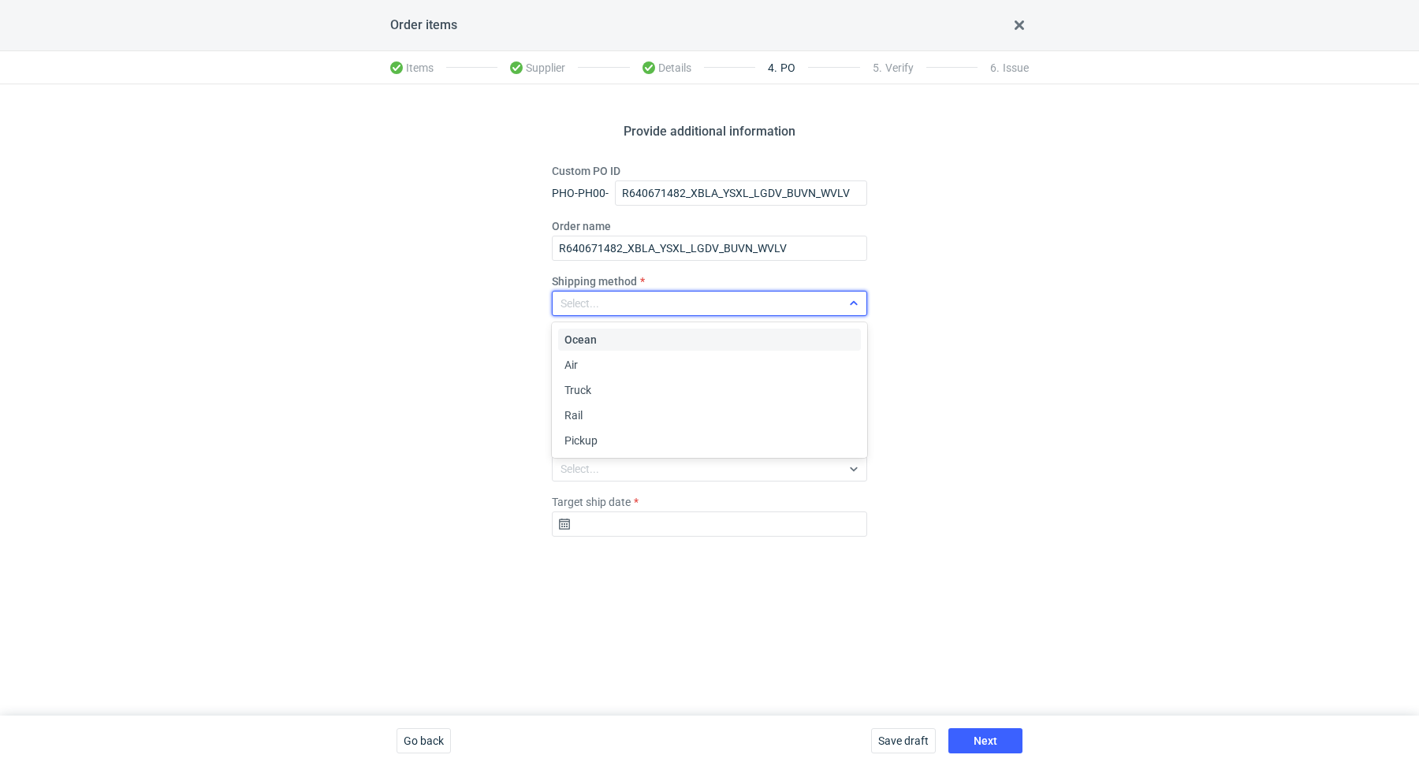
click at [621, 303] on div "Select..." at bounding box center [697, 304] width 289 height 22
click at [602, 440] on div "Pickup" at bounding box center [710, 441] width 290 height 16
click at [611, 518] on input "Target ship date" at bounding box center [709, 524] width 315 height 25
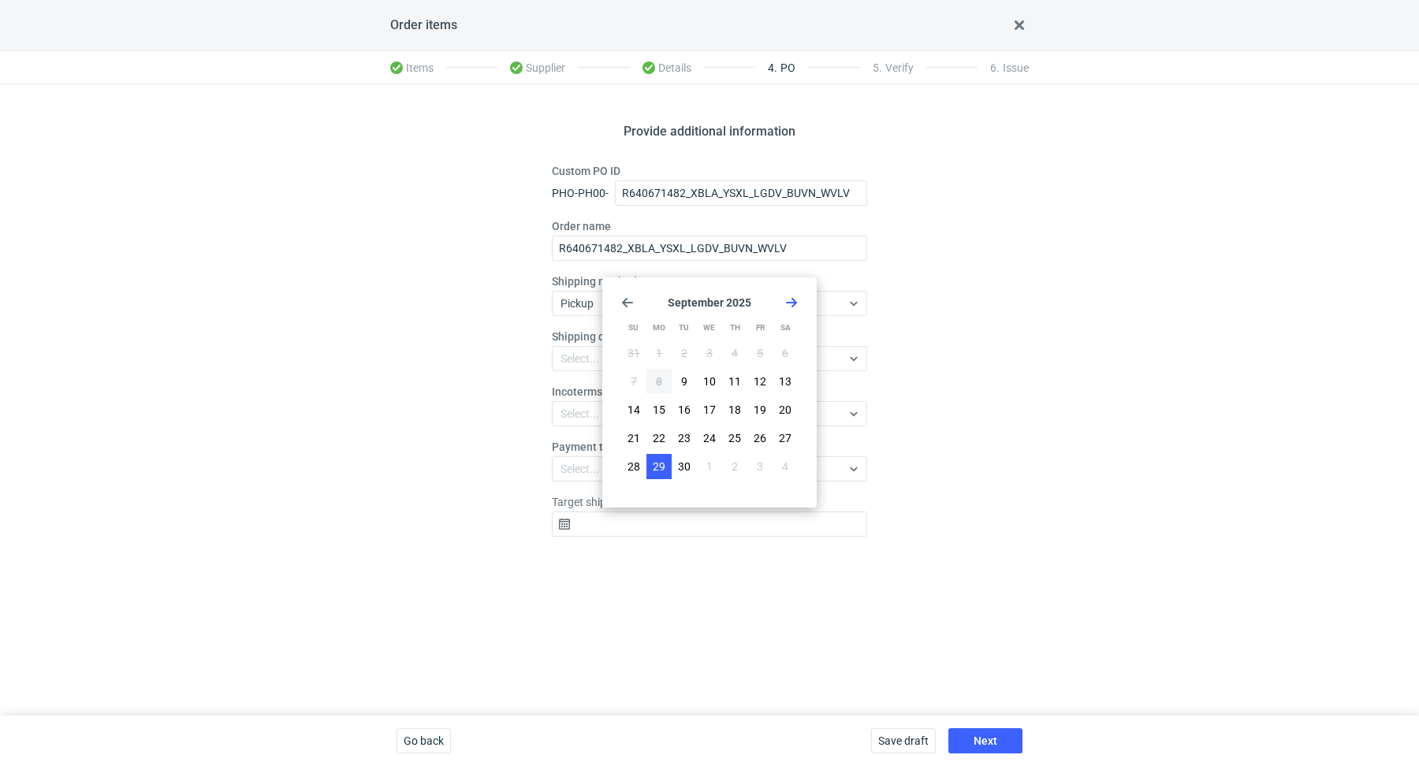
click at [662, 468] on span "29" at bounding box center [659, 467] width 13 height 16
type input "2025-09-29"
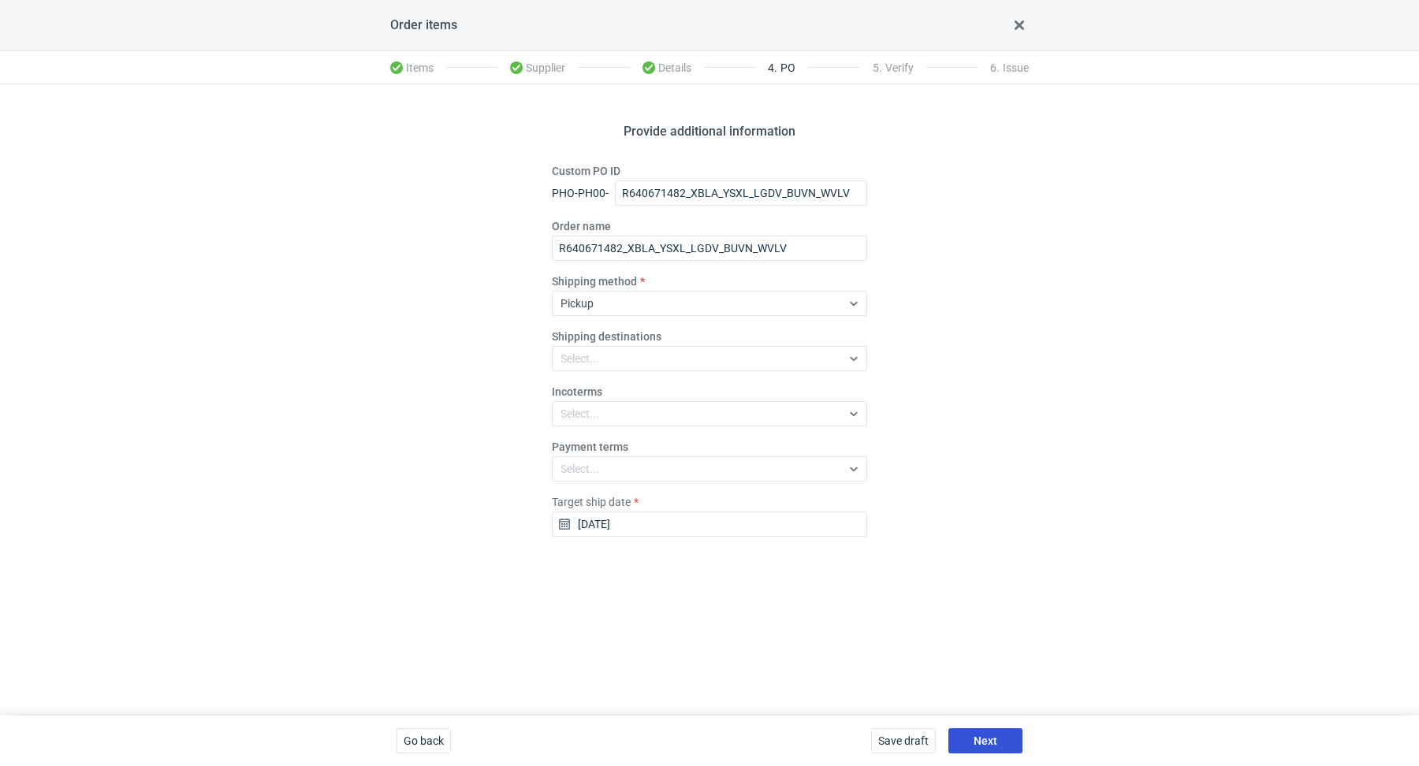
click at [963, 744] on button "Next" at bounding box center [986, 741] width 74 height 25
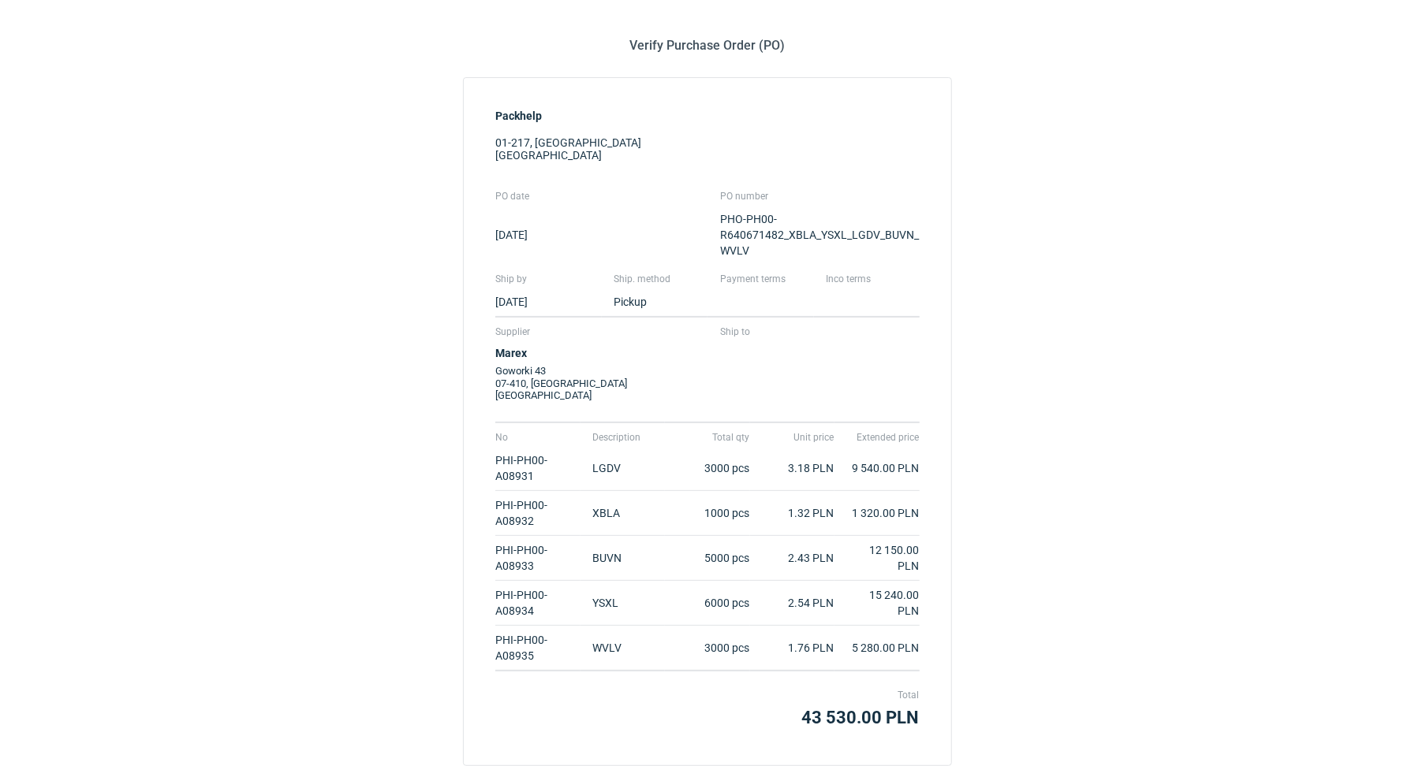
scroll to position [190, 0]
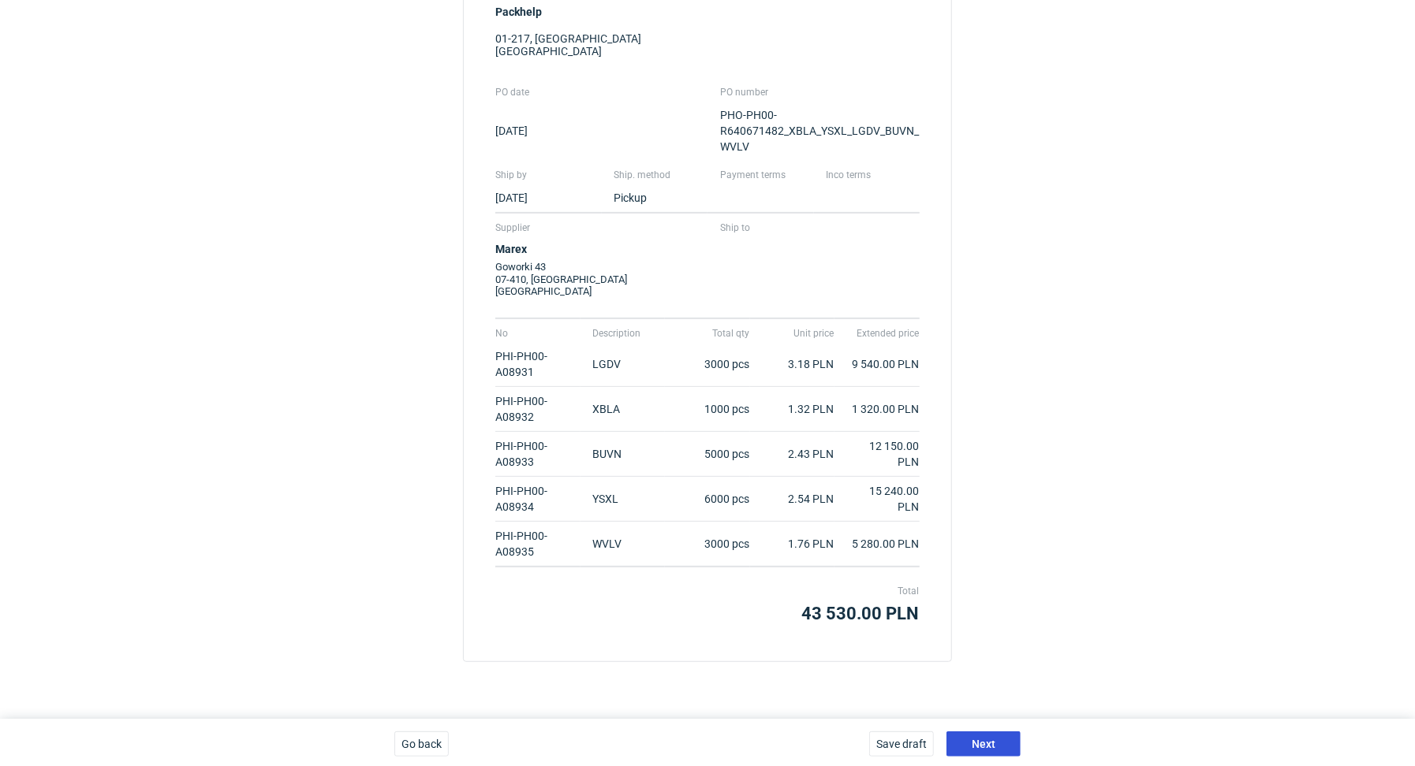
click at [992, 739] on span "Next" at bounding box center [983, 744] width 24 height 11
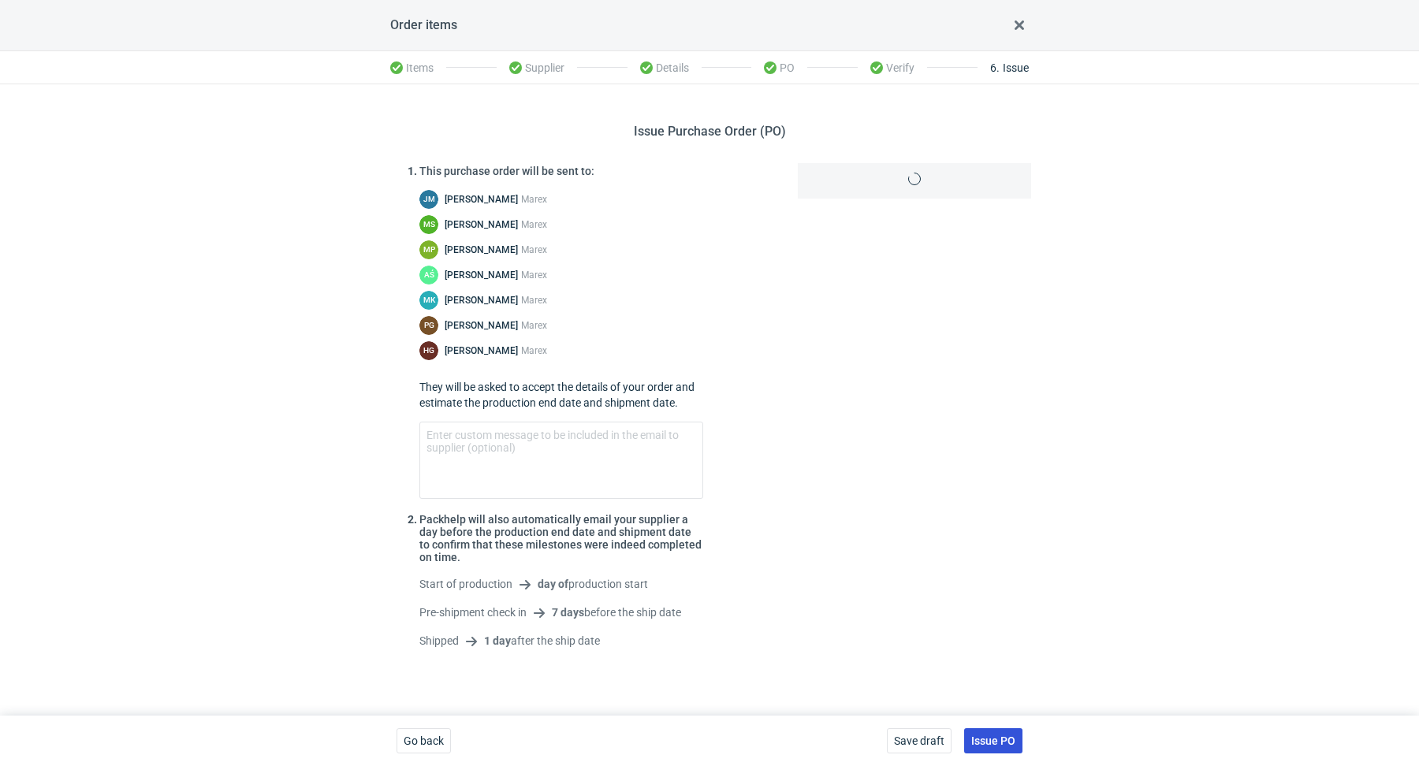
click at [993, 736] on span "Issue PO" at bounding box center [993, 741] width 44 height 11
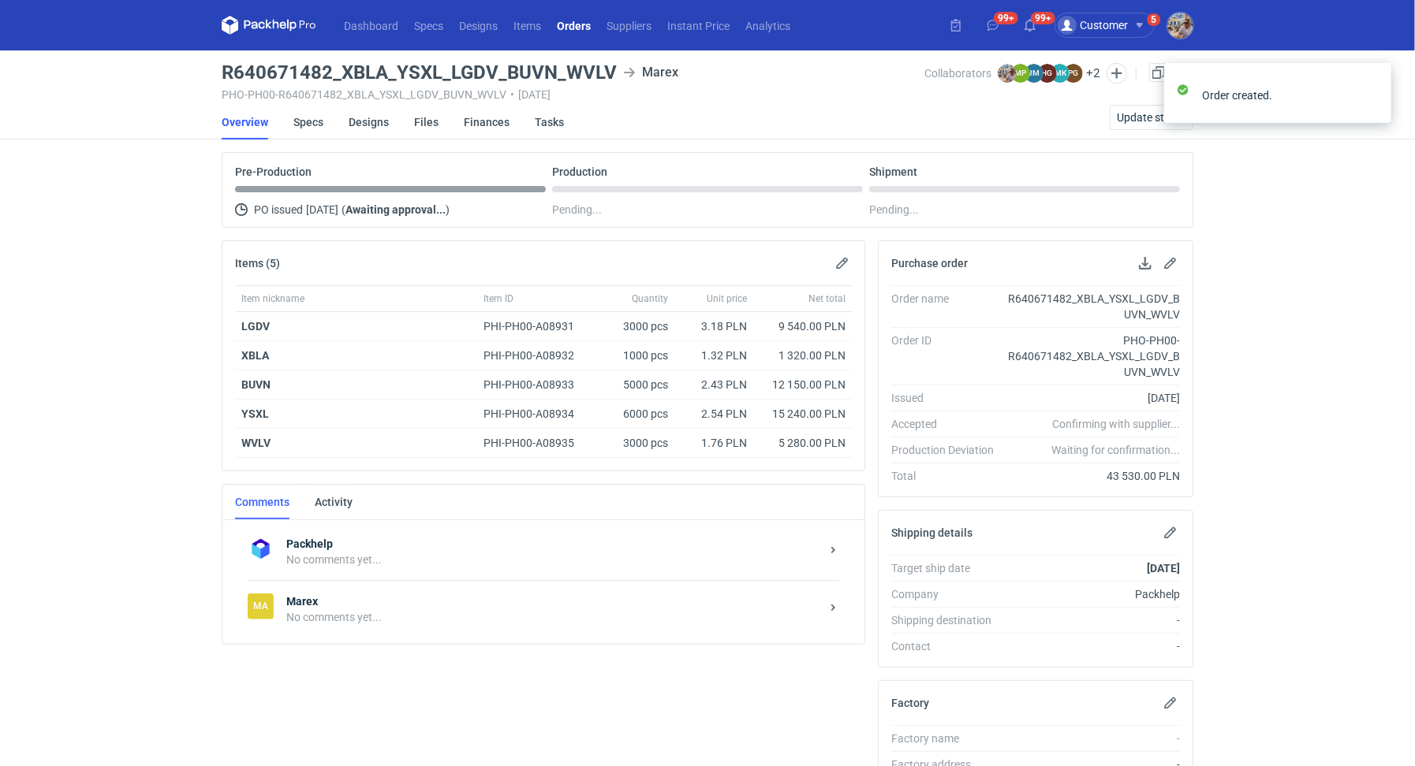
click at [407, 617] on div "No comments yet..." at bounding box center [553, 618] width 534 height 16
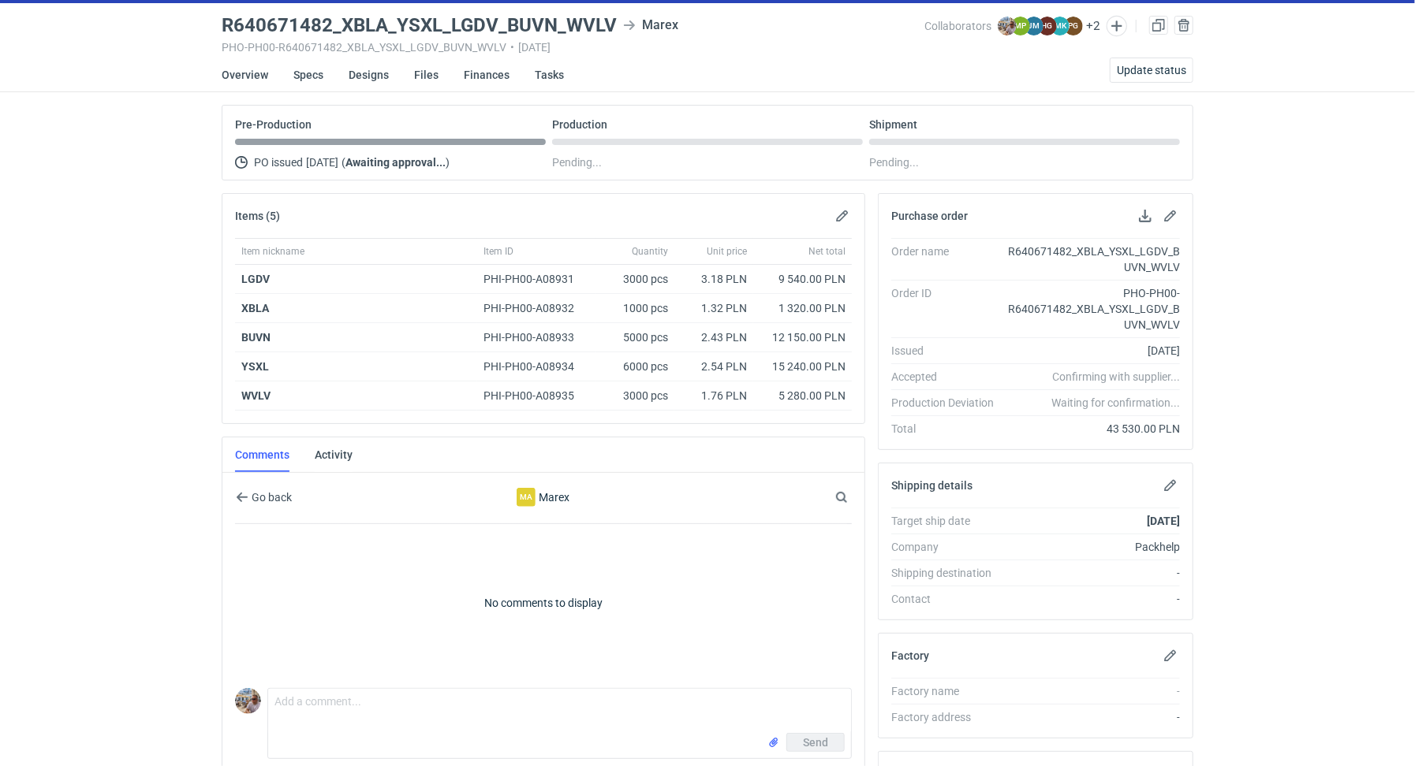
scroll to position [310, 0]
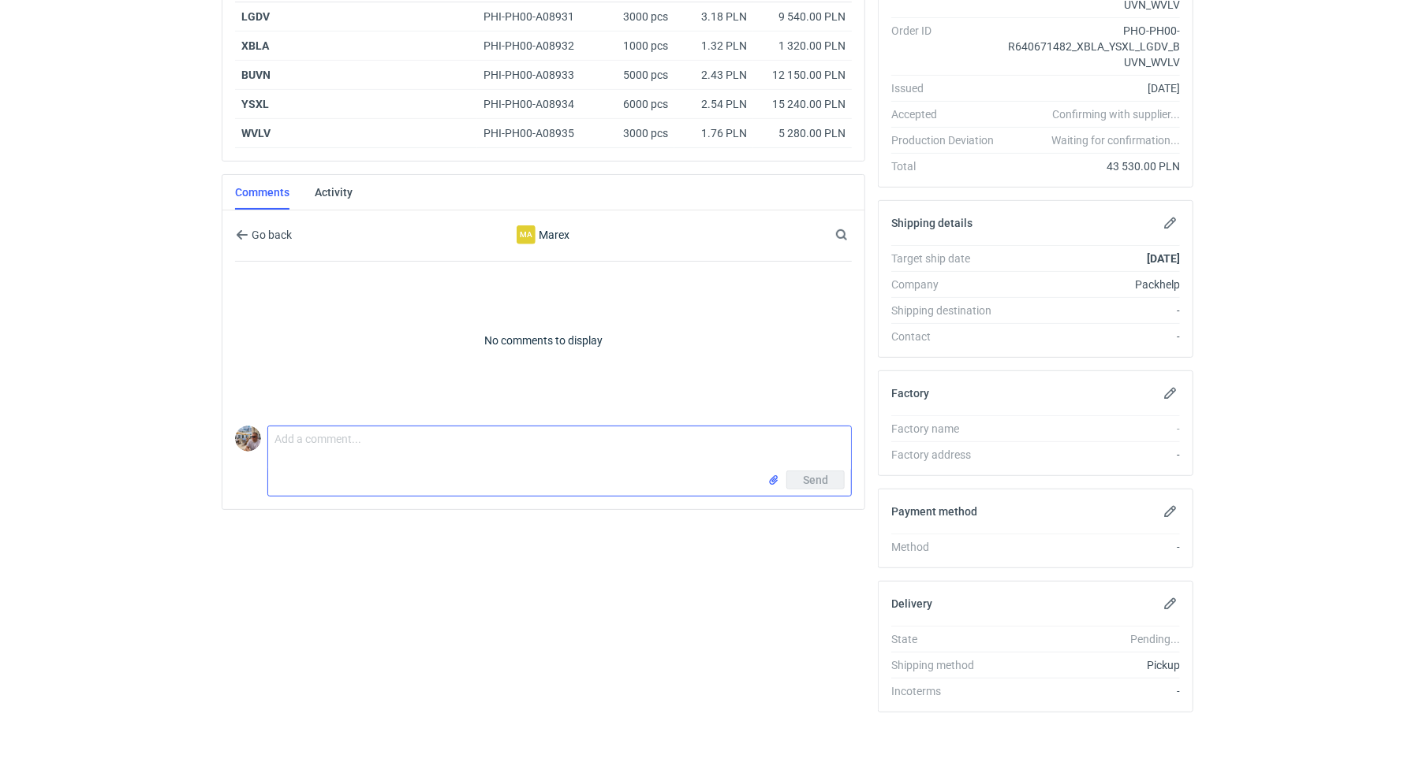
click at [360, 433] on textarea "Comment message" at bounding box center [559, 449] width 583 height 44
type textarea "Dzień dobry. Zamówienie dla załączonych wycen."
click at [773, 479] on input "file" at bounding box center [773, 480] width 13 height 17
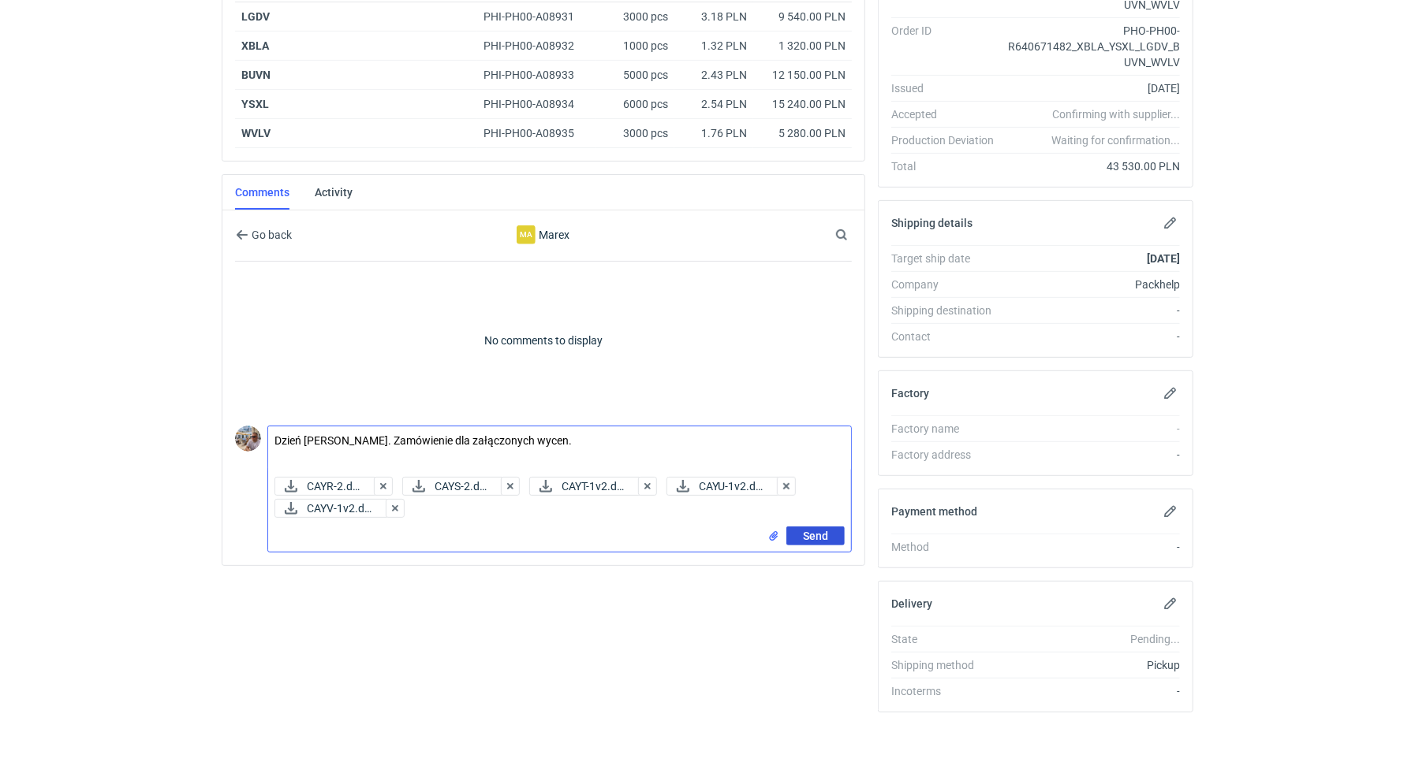
click at [814, 531] on span "Send" at bounding box center [815, 536] width 25 height 11
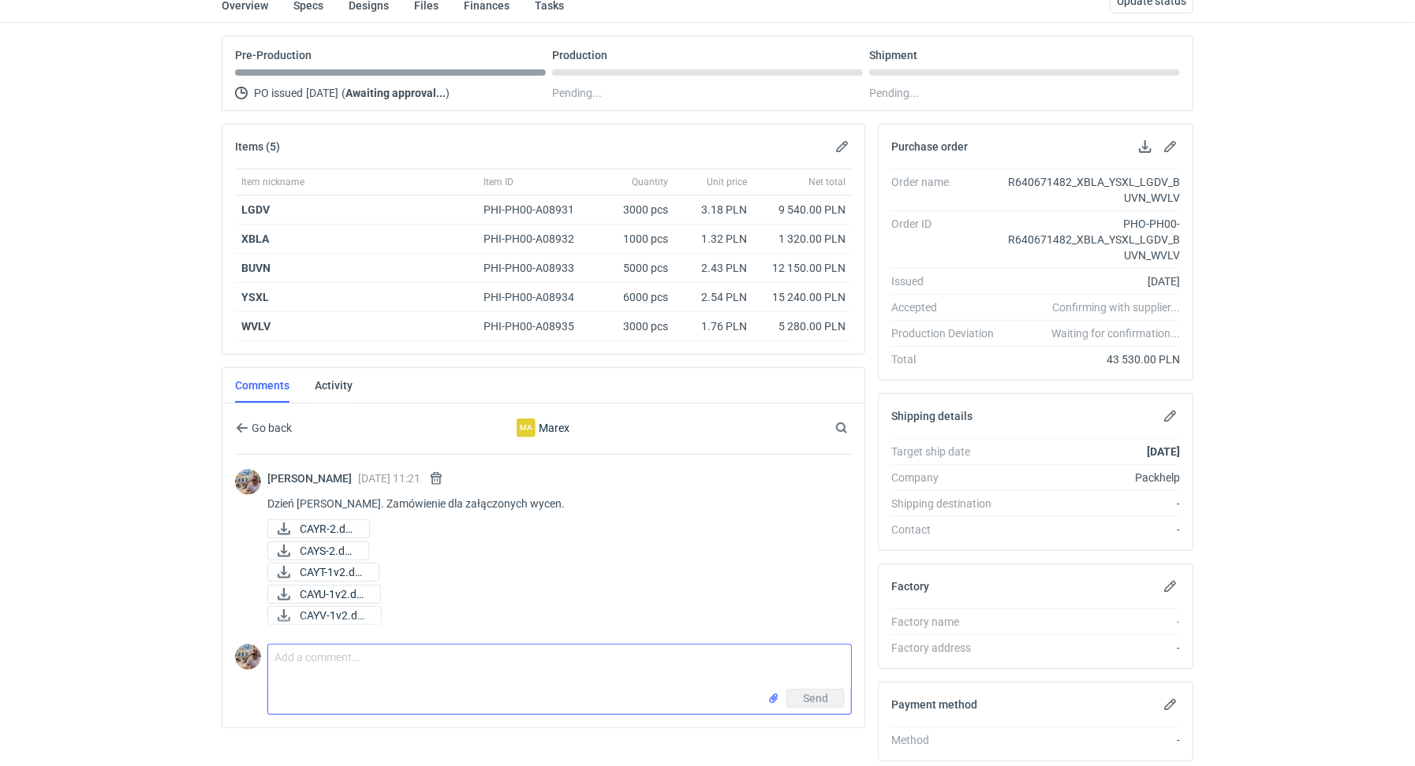
scroll to position [125, 0]
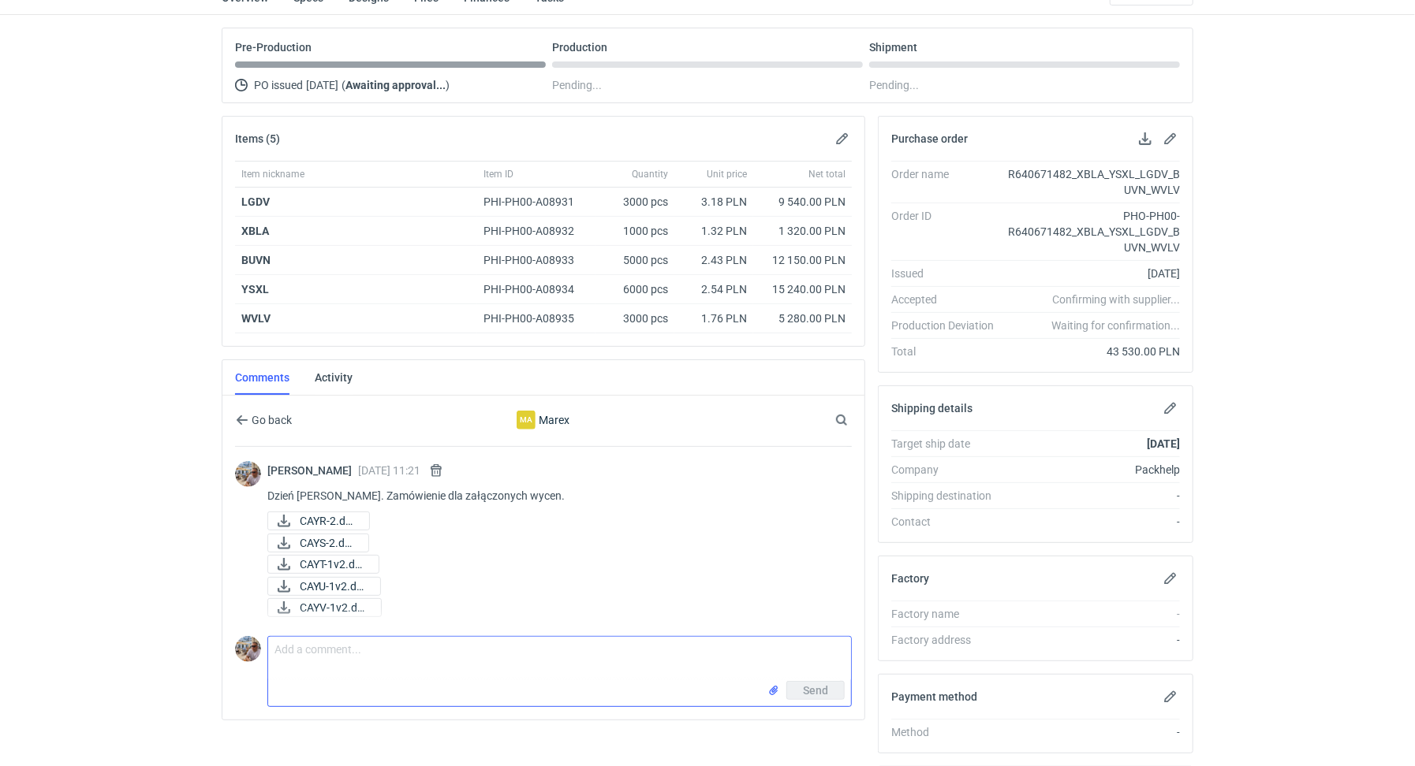
click at [354, 672] on textarea "Comment message" at bounding box center [559, 659] width 583 height 44
click at [349, 655] on textarea "Comment message" at bounding box center [559, 659] width 583 height 44
paste textarea "XBLA"
paste textarea "Reorder CLKC"
paste textarea "YSXL"
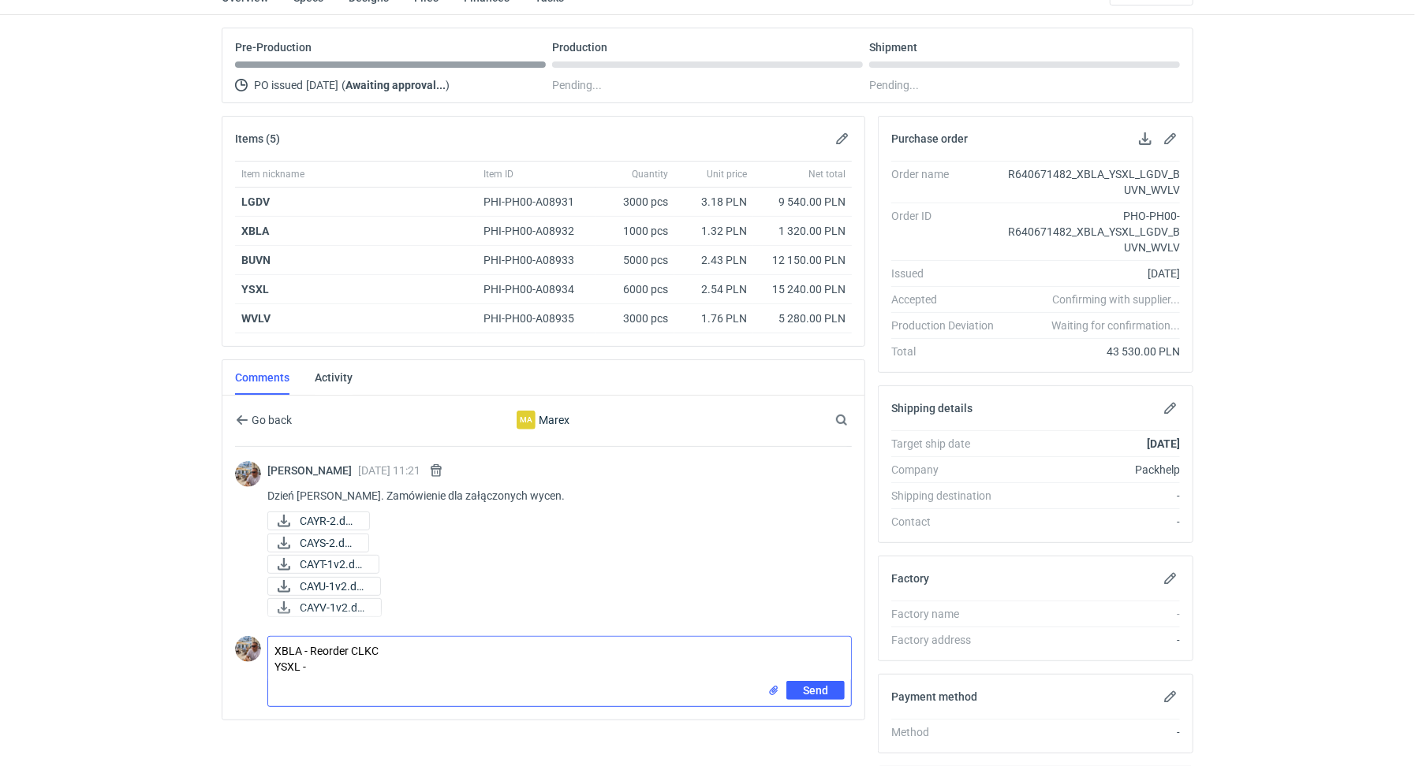
paste textarea "powtórka FLMB"
click at [304, 675] on div "Send" at bounding box center [559, 687] width 583 height 25
click at [299, 694] on form "Comment message XBLA - Reorder CLKC YSXL - powtórka FLMB Send" at bounding box center [559, 665] width 584 height 71
click at [415, 658] on textarea "XBLA - Reorder CLKC YSXL - powtórka FLMB" at bounding box center [559, 653] width 583 height 44
paste textarea "LGDV"
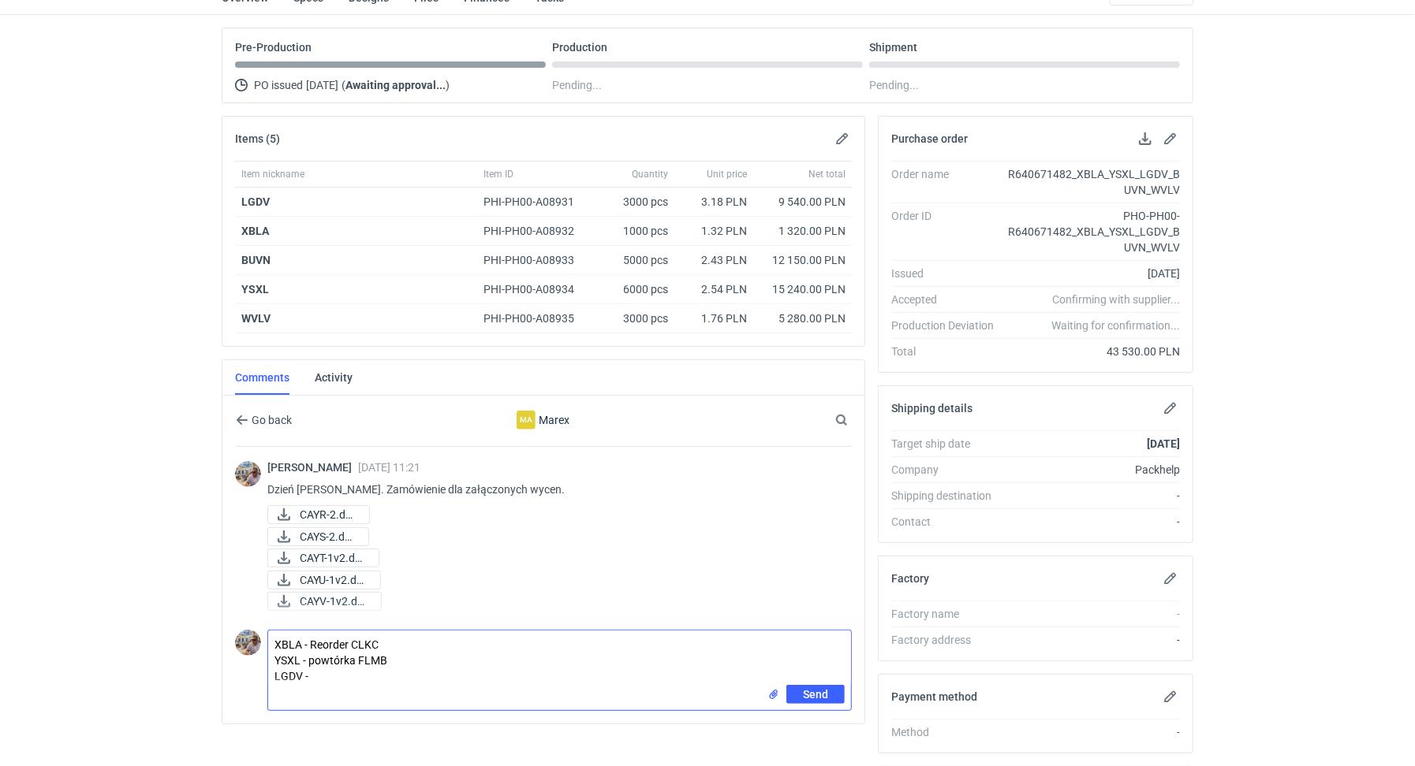
paste textarea "Reorder XAED"
paste textarea "BUVN"
paste textarea "powtórka CWNQ"
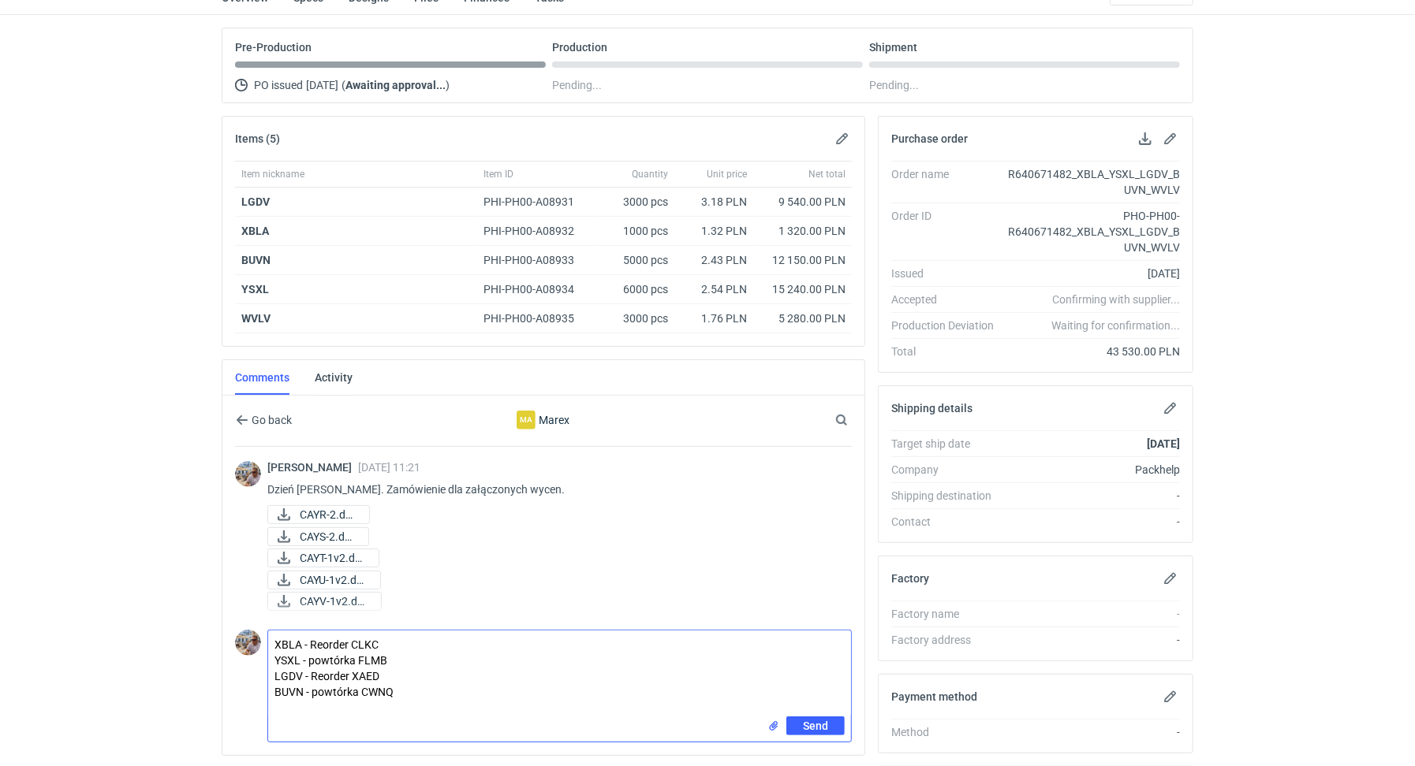
paste textarea "WVLV"
paste textarea "Reorder NMIP"
drag, startPoint x: 354, startPoint y: 654, endPoint x: 309, endPoint y: 658, distance: 45.1
click at [309, 658] on textarea "XBLA - Reorder CLKC YSXL - powtórka FLMB LGDV - Reorder XAED BUVN - powtórka CW…" at bounding box center [559, 674] width 583 height 86
drag, startPoint x: 348, startPoint y: 669, endPoint x: 311, endPoint y: 669, distance: 36.3
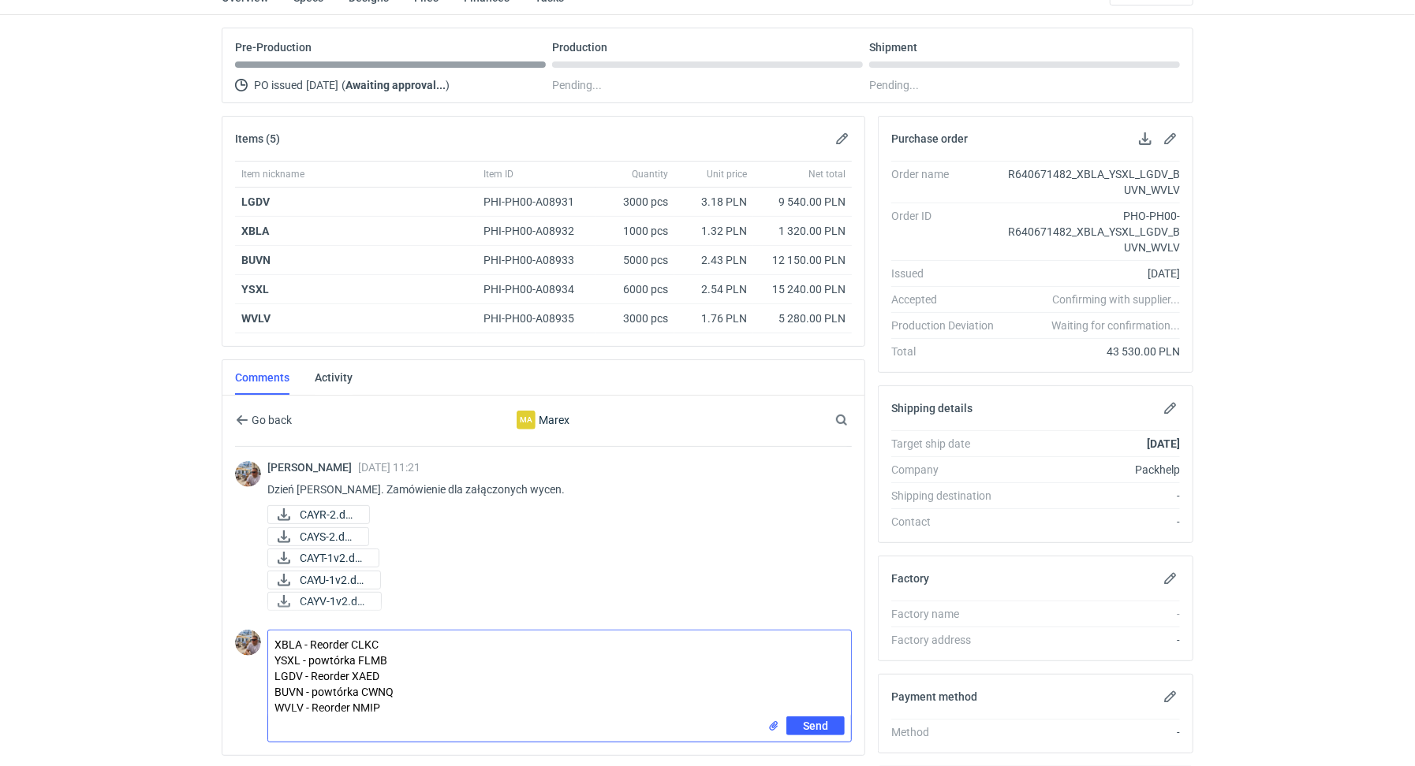
click at [311, 669] on textarea "XBLA - Reorder CLKC YSXL - powtórka FLMB LGDV - Reorder XAED BUVN - powtórka CW…" at bounding box center [559, 674] width 583 height 86
paste textarea "powtórka"
drag, startPoint x: 349, startPoint y: 702, endPoint x: 313, endPoint y: 702, distance: 36.3
click at [313, 702] on textarea "XBLA - Reorder CLKC YSXL - powtórka FLMB LGDV - powtórka XAED BUVN - powtórka C…" at bounding box center [559, 674] width 583 height 86
paste textarea "powtórka"
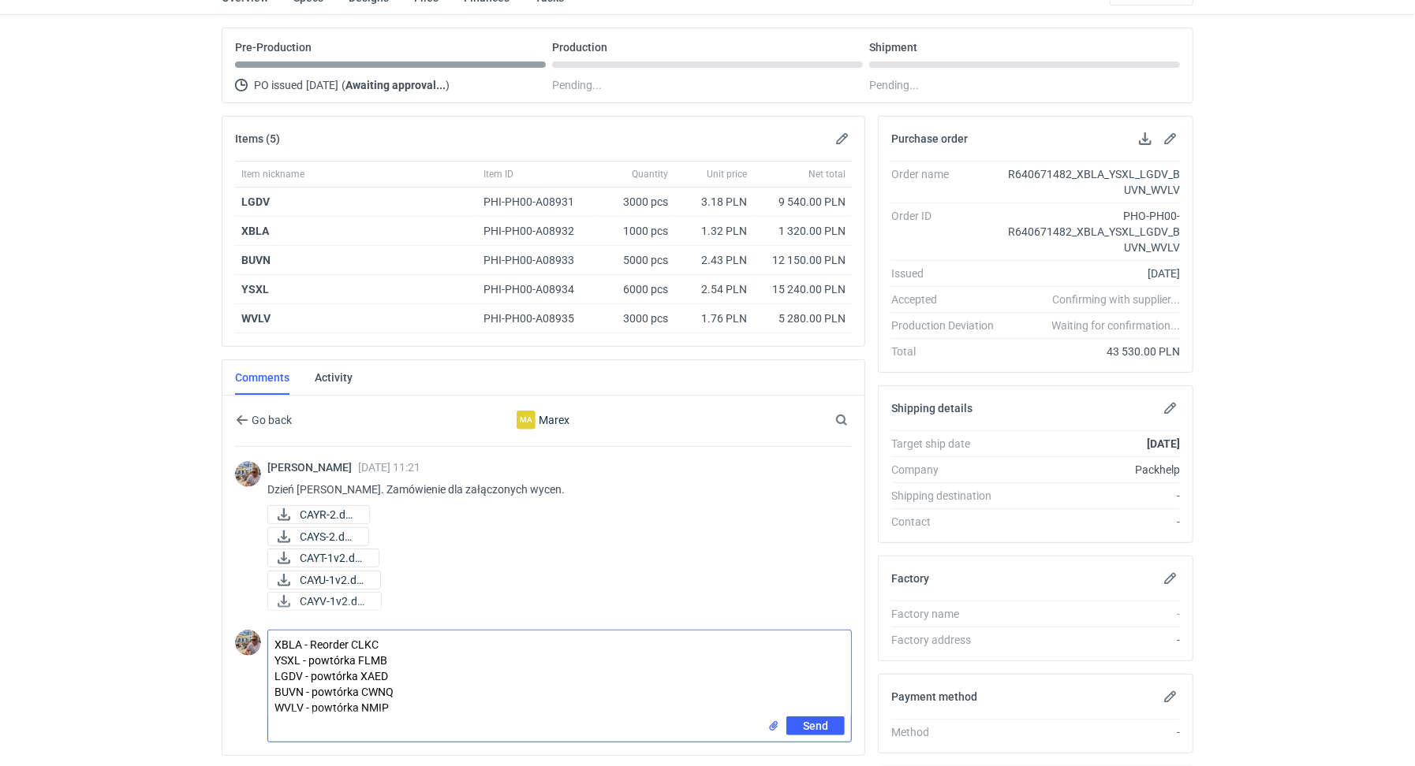
drag, startPoint x: 348, startPoint y: 640, endPoint x: 315, endPoint y: 640, distance: 33.1
click at [313, 641] on textarea "XBLA - Reorder CLKC YSXL - powtórka FLMB LGDV - powtórka XAED BUVN - powtórka C…" at bounding box center [559, 674] width 583 height 86
paste textarea "powtórka"
click at [317, 641] on textarea "XBLA - Rpowtórka CLKC YSXL - powtórka FLMB LGDV - powtórka XAED BUVN - powtórka…" at bounding box center [559, 674] width 583 height 86
type textarea "XBLA - powtórka CLKC YSXL - powtórka FLMB LGDV - powtórka XAED BUVN - powtórka …"
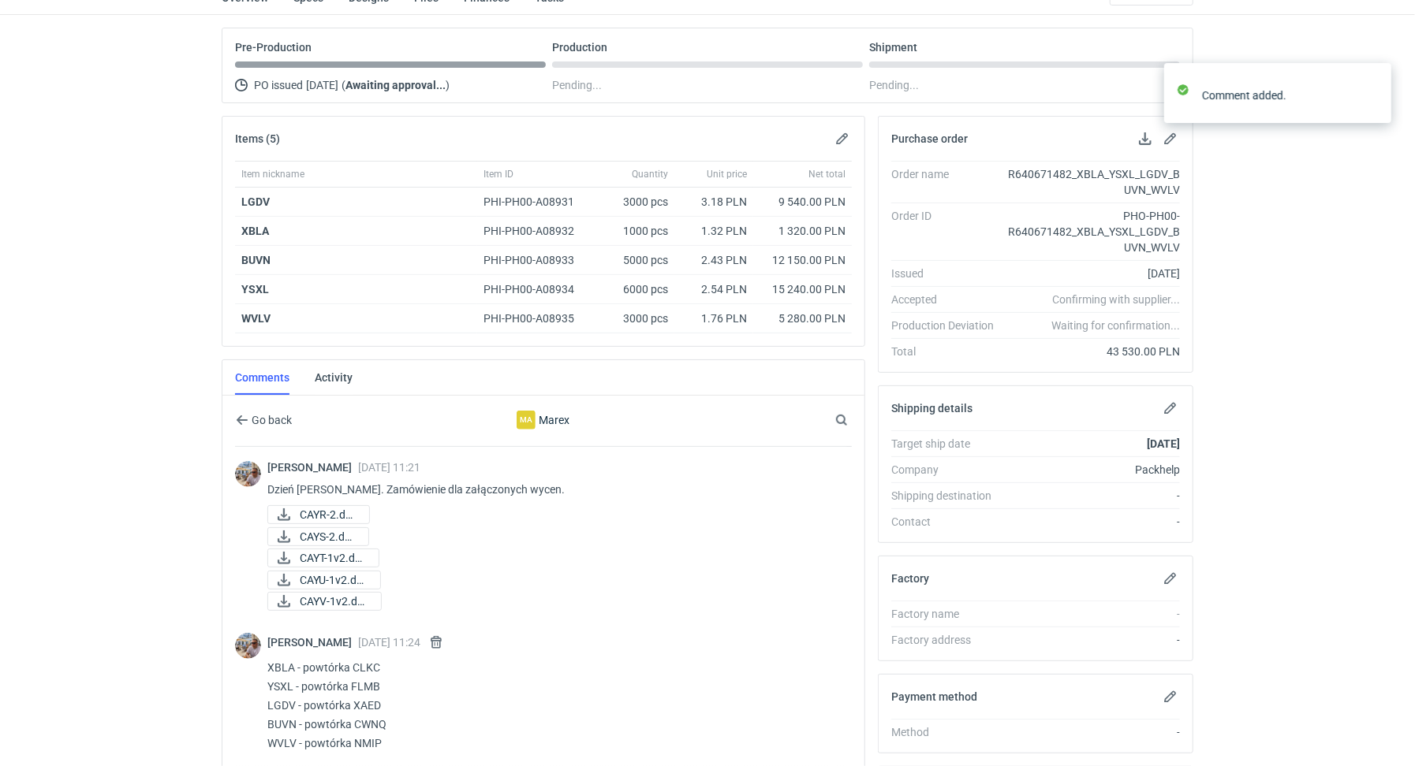
scroll to position [310, 0]
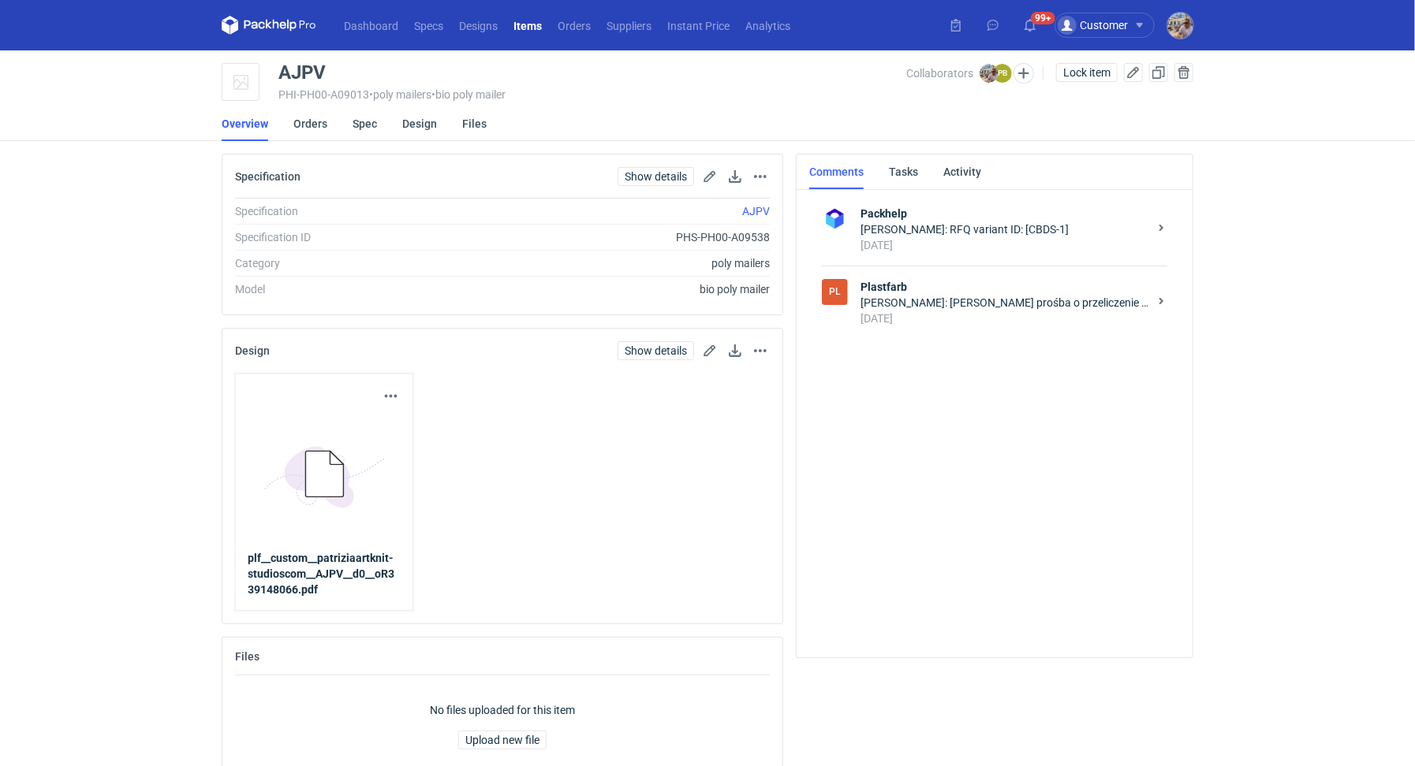
click at [975, 314] on div "3 days ago" at bounding box center [1004, 319] width 288 height 16
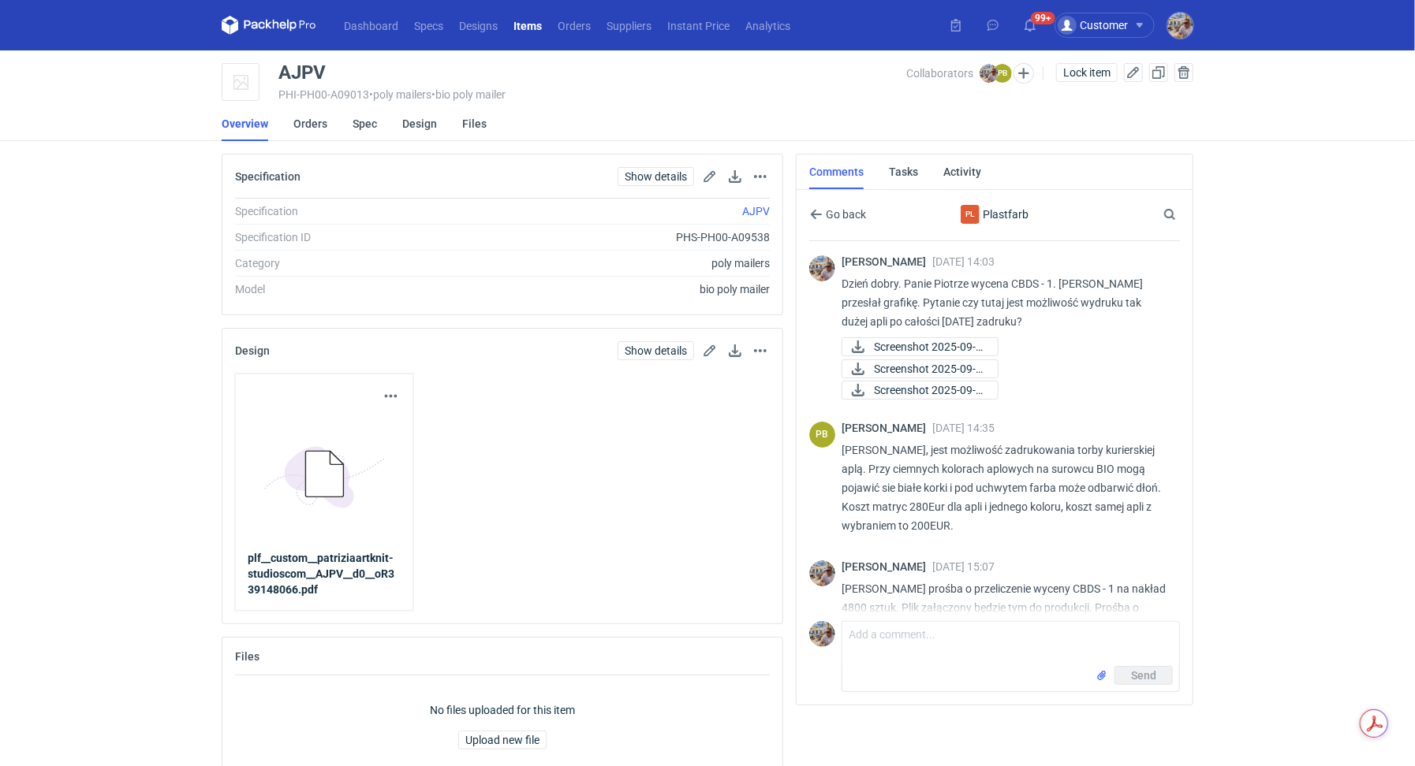
scroll to position [77, 0]
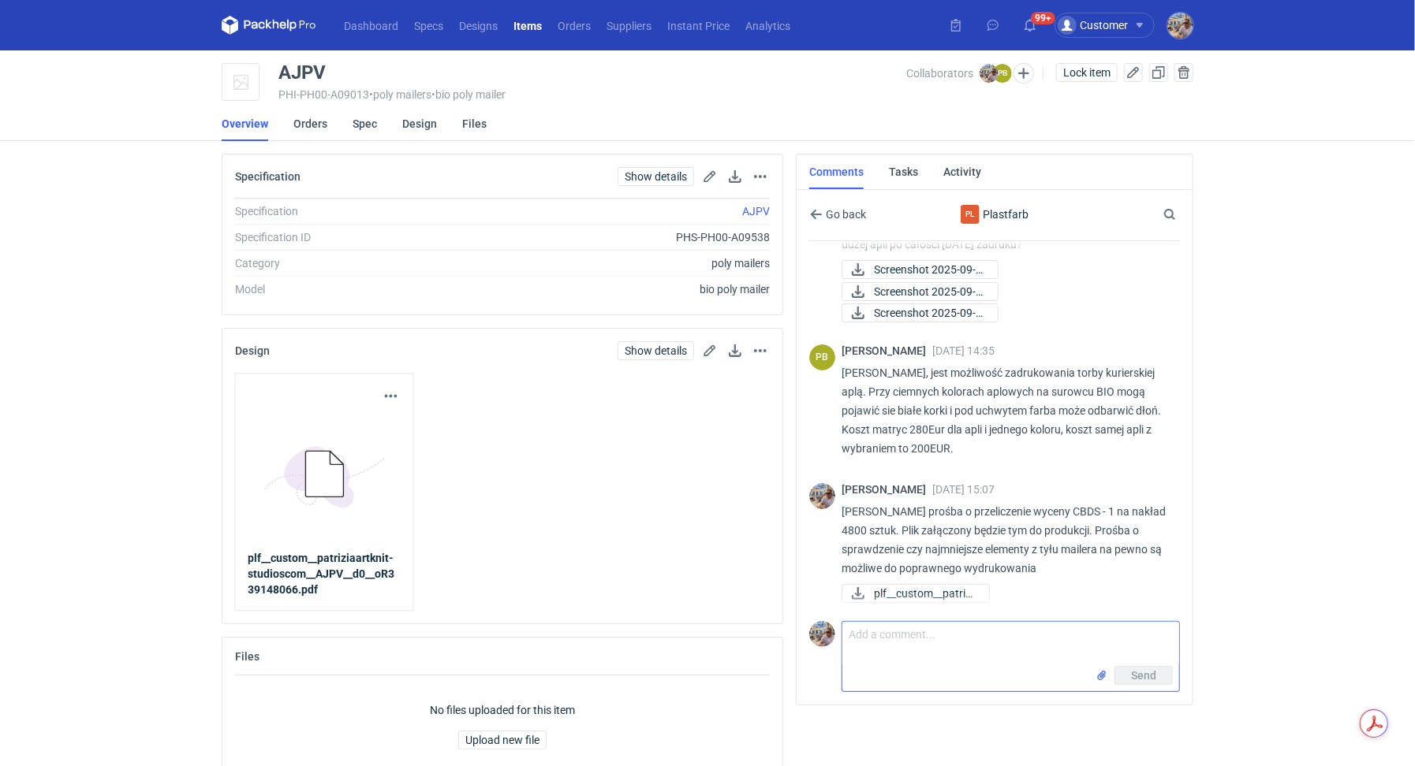
click at [970, 650] on textarea "Comment message" at bounding box center [1010, 644] width 337 height 44
type textarea "Dzień dobry. Proszę o potwierdzenie jak wyżej"
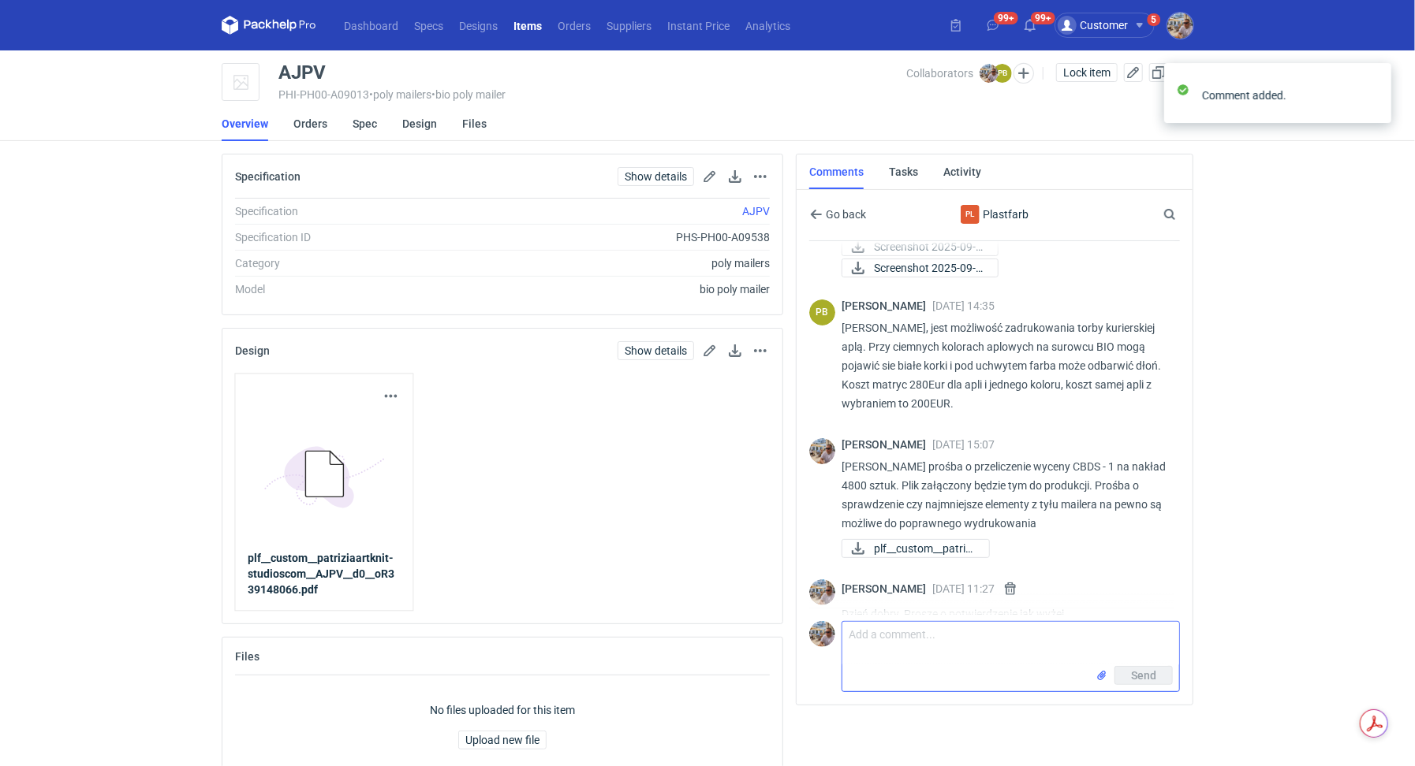
scroll to position [146, 0]
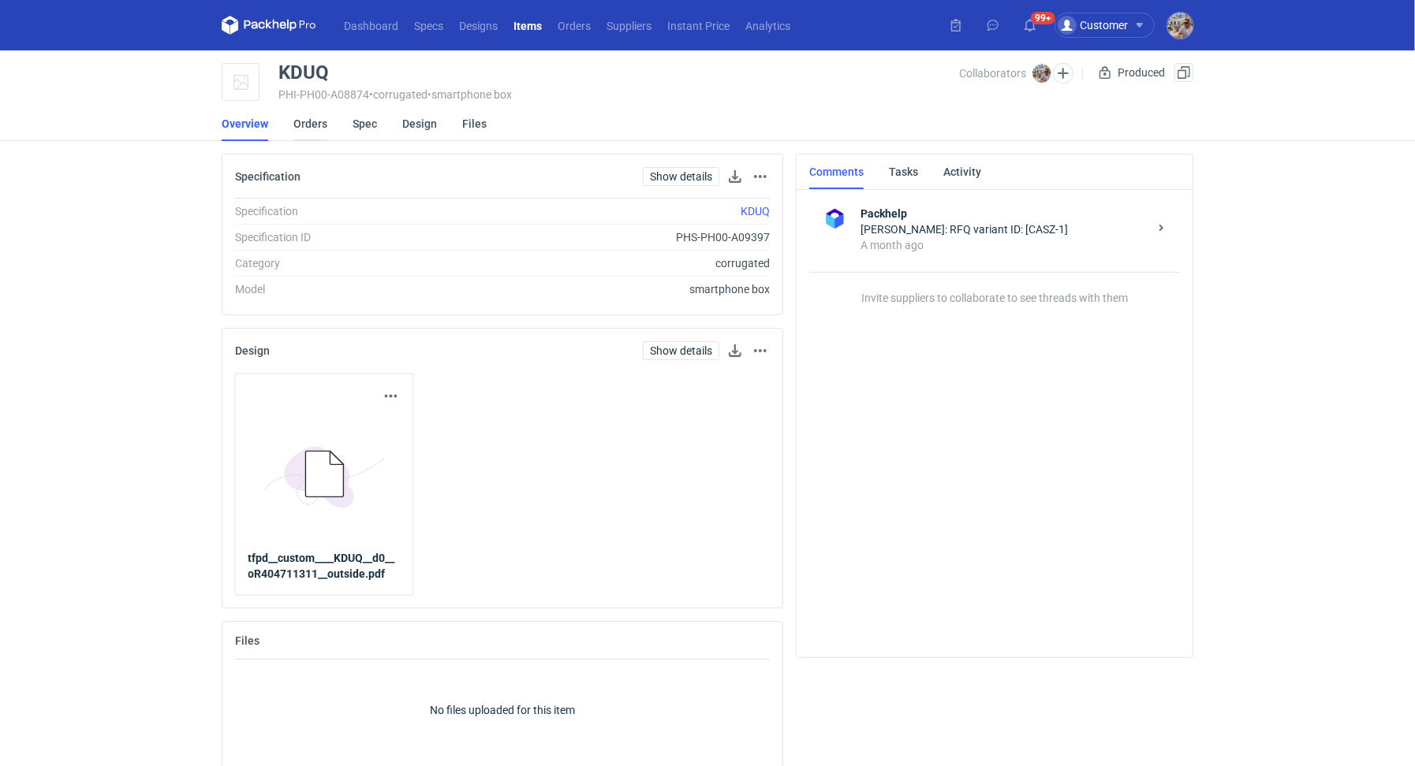
click at [302, 121] on link "Orders" at bounding box center [310, 123] width 34 height 35
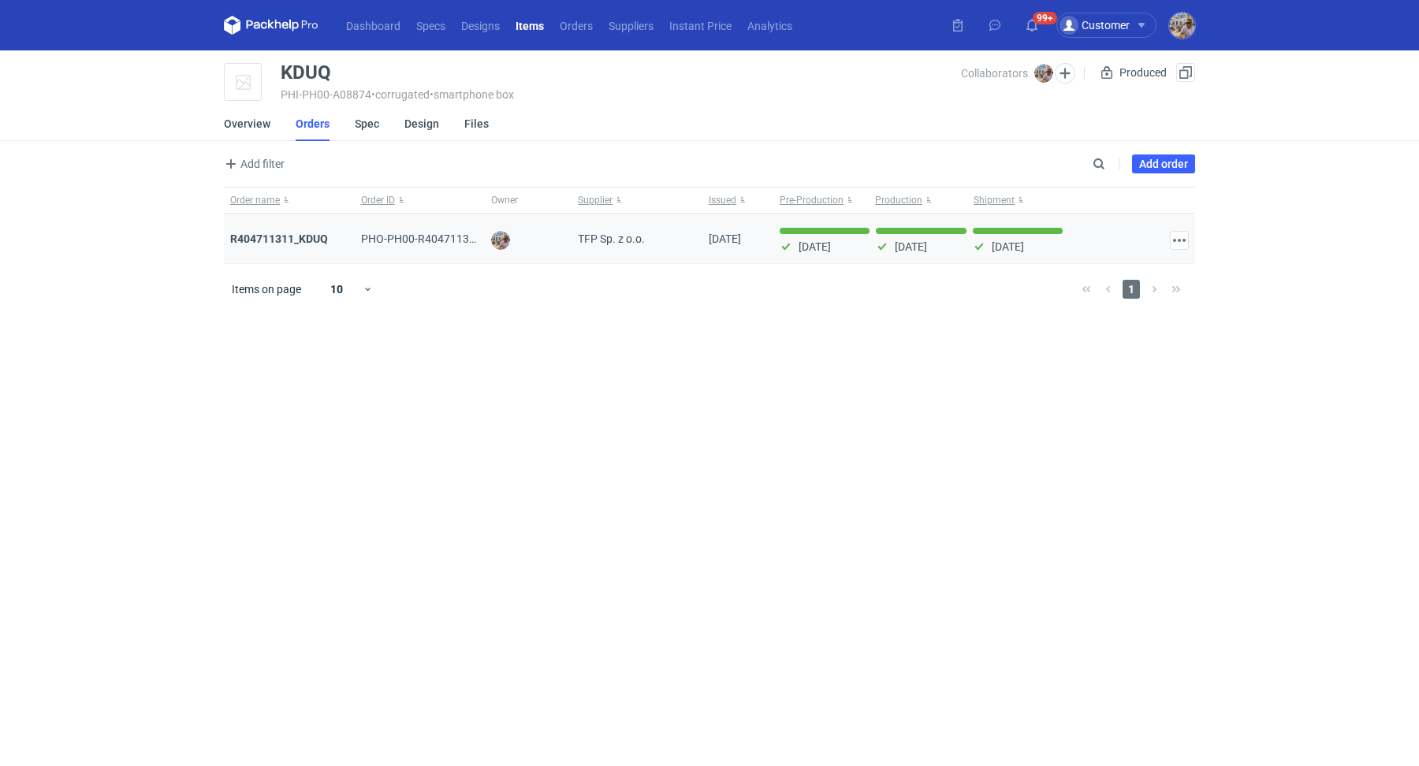
click at [292, 231] on div "R404711311_KDUQ" at bounding box center [289, 239] width 118 height 16
click at [293, 235] on strong "R404711311_KDUQ" at bounding box center [279, 239] width 98 height 13
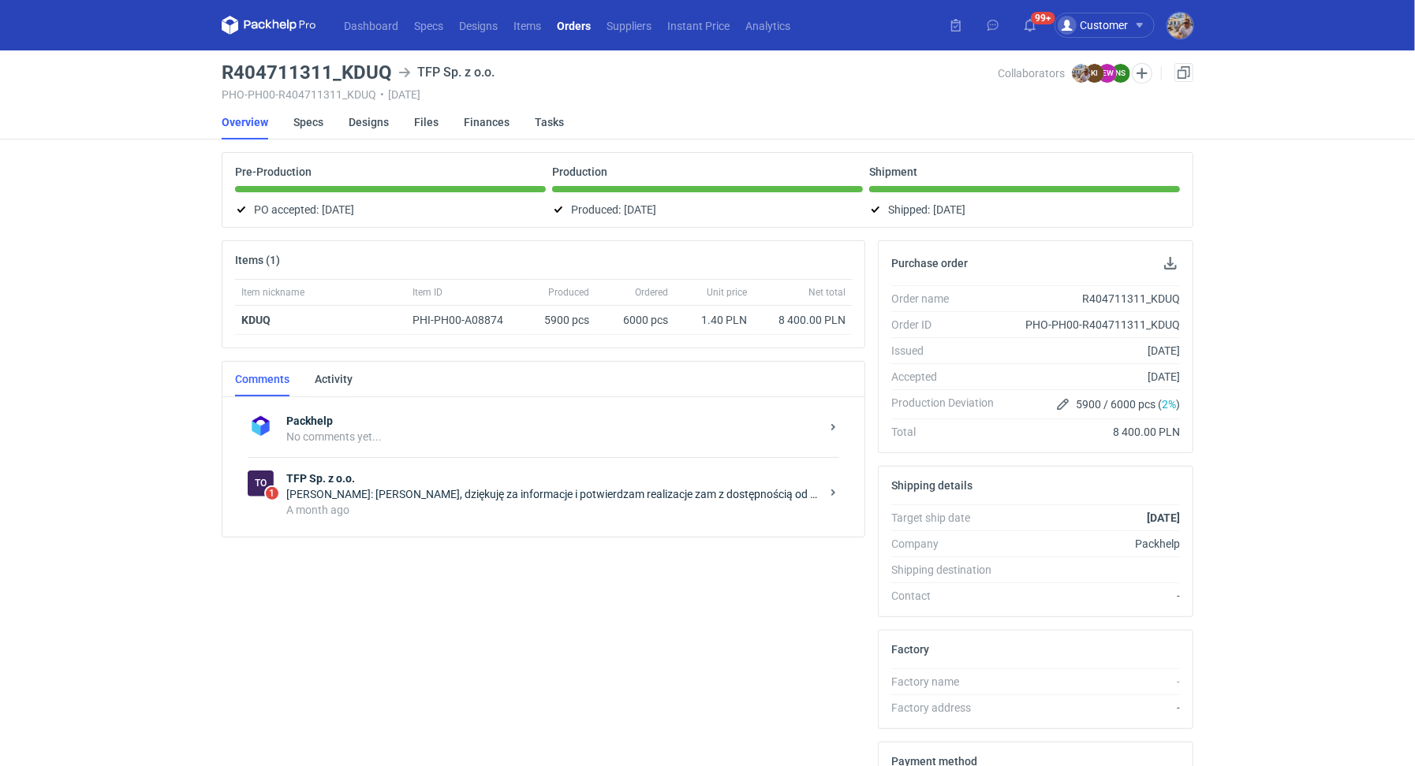
click at [384, 487] on div "Natalia Stępak: Panie Michale, dziękuję za informacje i potwierdzam realizacje …" at bounding box center [553, 495] width 534 height 16
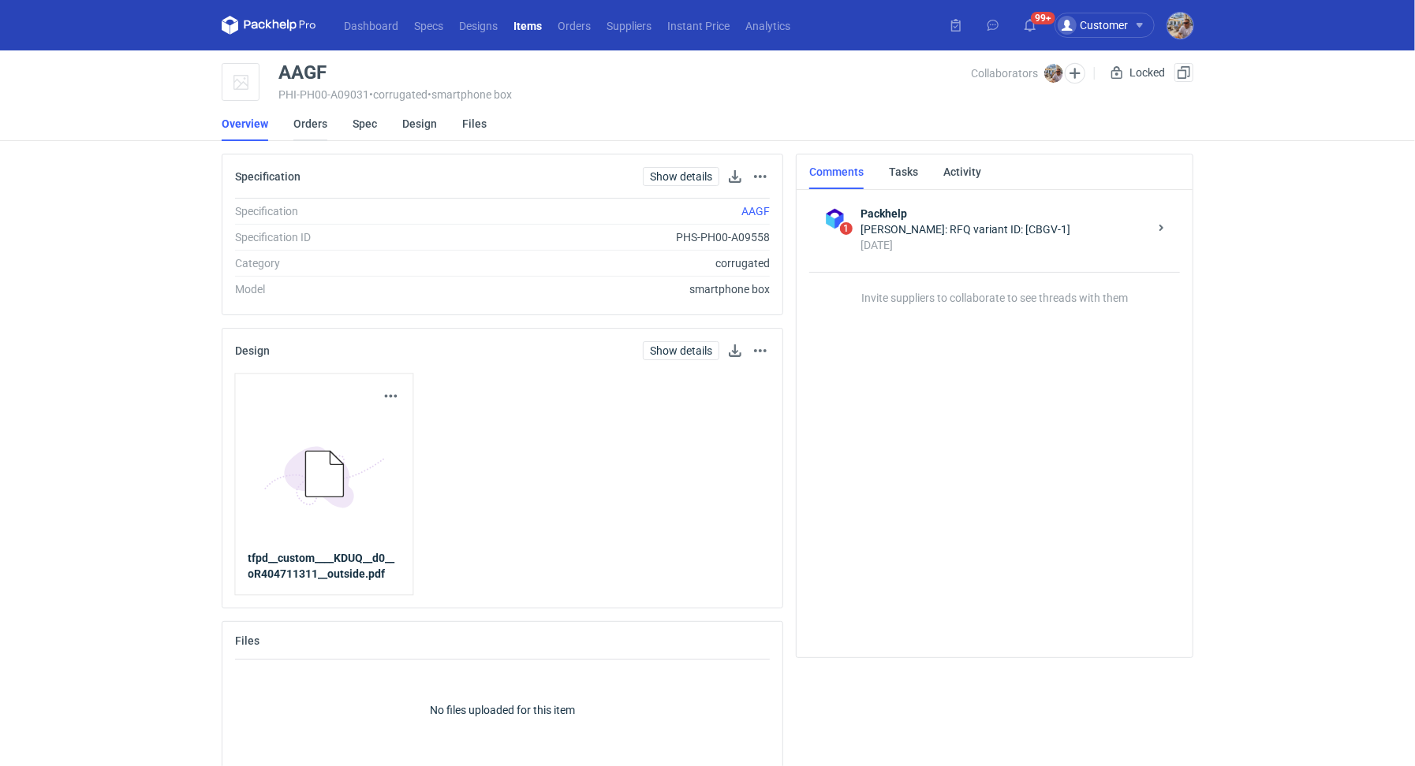
click at [294, 127] on link "Orders" at bounding box center [310, 123] width 34 height 35
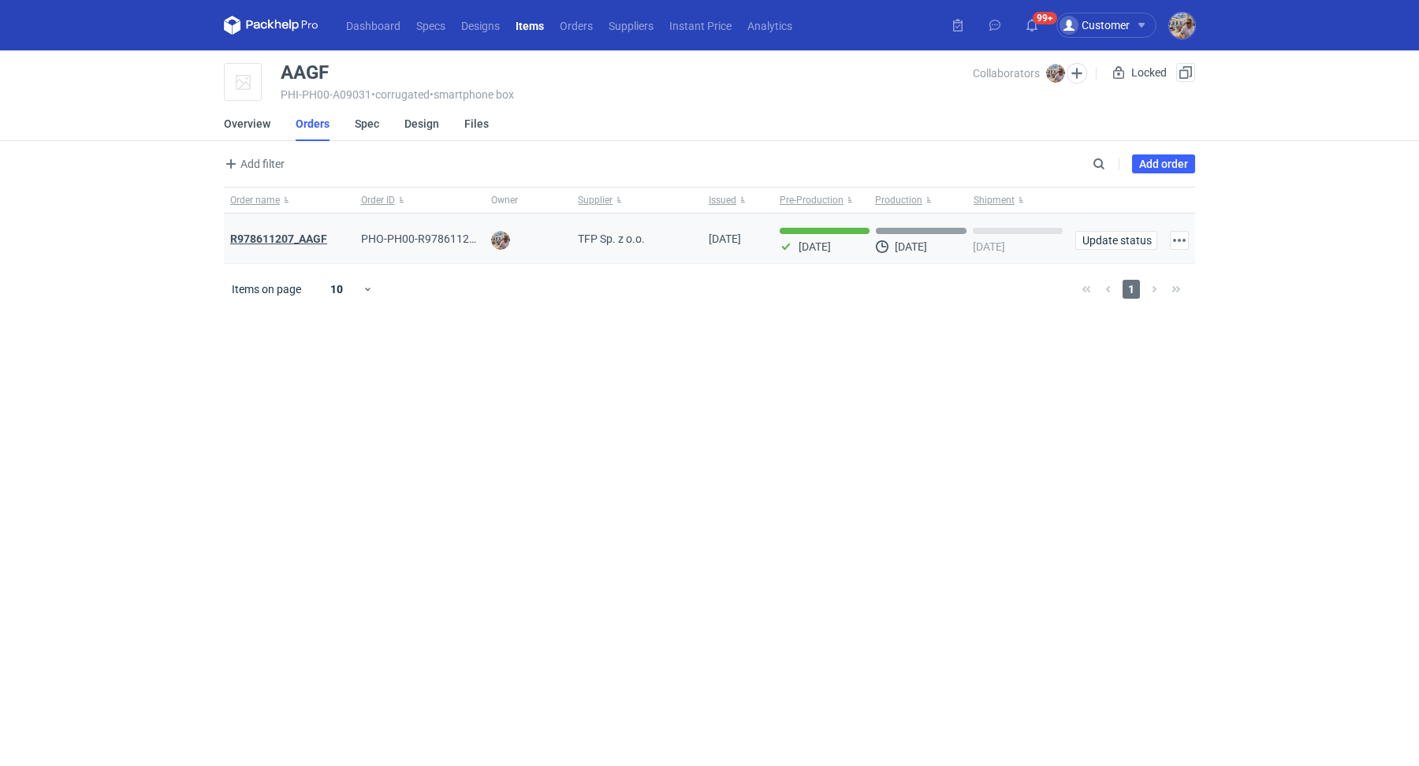
click at [307, 236] on strong "R978611207_AAGF" at bounding box center [278, 239] width 97 height 13
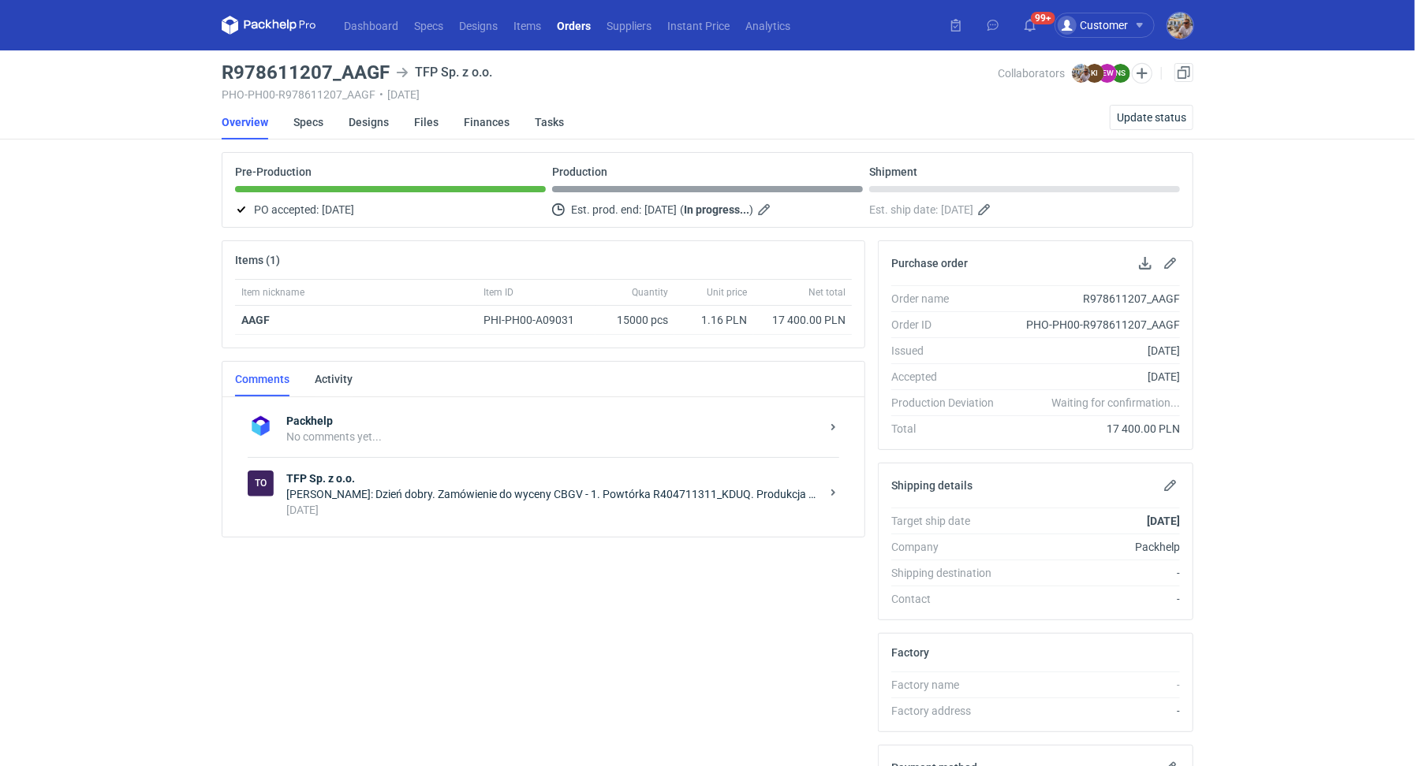
click at [416, 502] on div "[DATE]" at bounding box center [553, 510] width 534 height 16
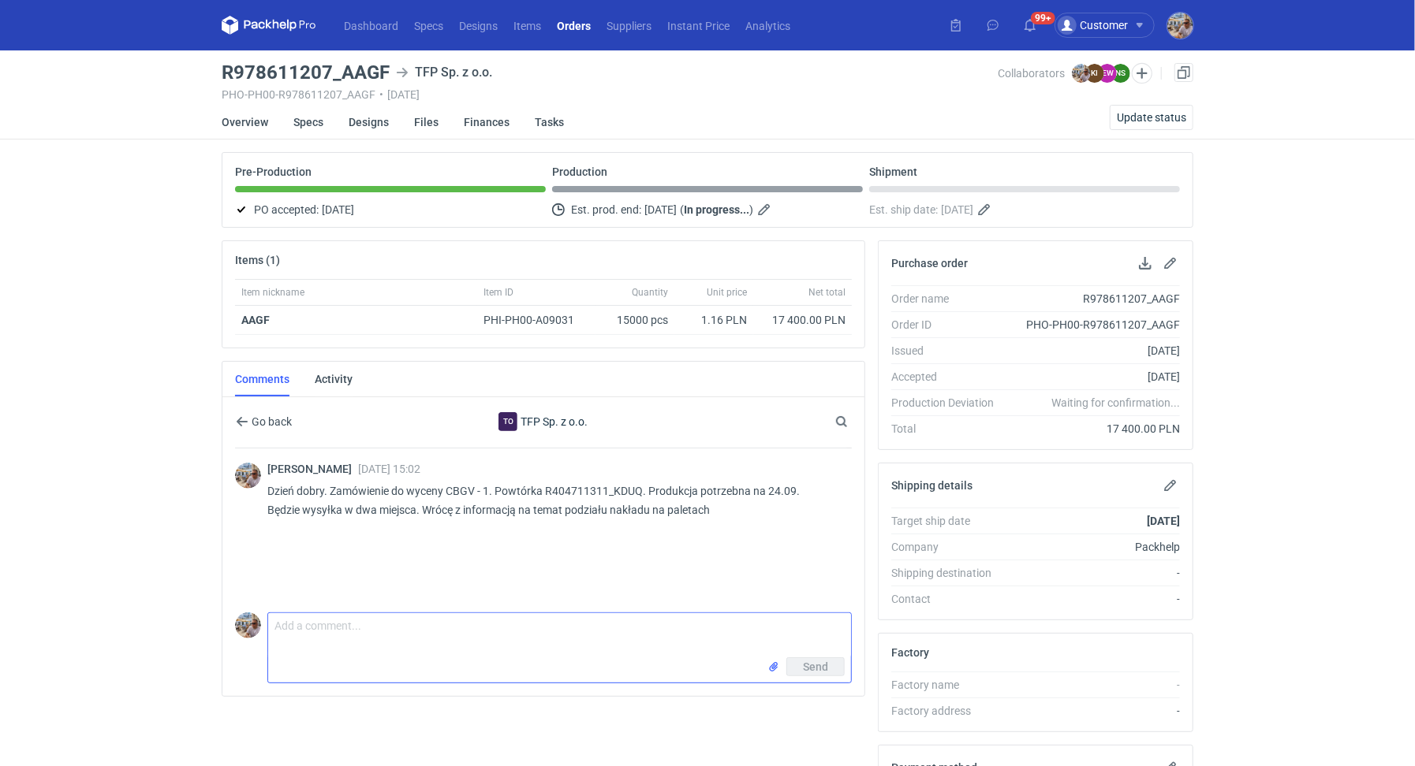
click at [496, 638] on textarea "Comment message" at bounding box center [559, 635] width 583 height 44
type textarea "Dzień dobry, jednak nie będzie podziału na dwa miejsca dostawy, pakujemy standa…"
